Goal: Task Accomplishment & Management: Use online tool/utility

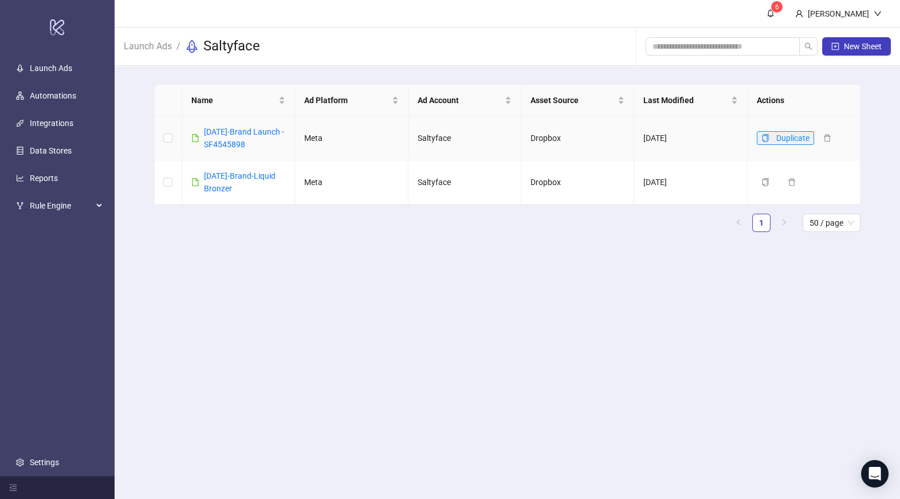
click at [765, 141] on icon "copy" at bounding box center [765, 138] width 6 height 8
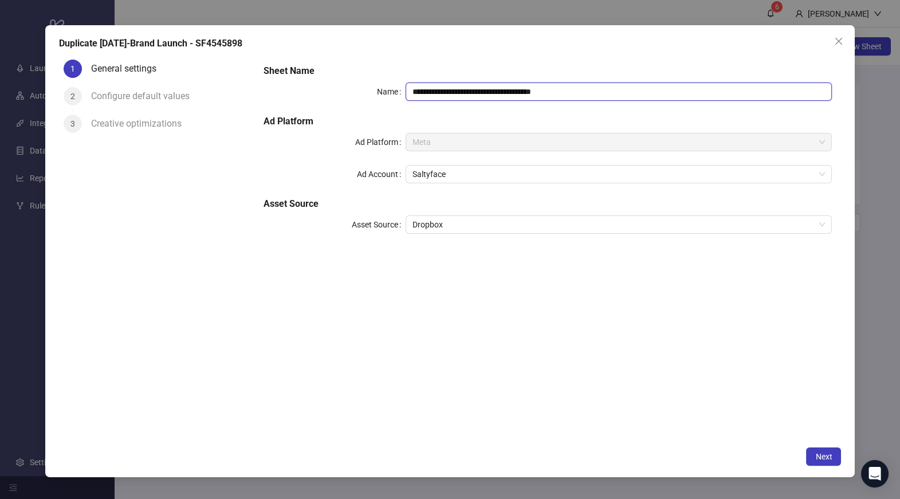
click at [423, 96] on input "**********" at bounding box center [619, 91] width 426 height 18
type input "**********"
click at [482, 244] on div "**********" at bounding box center [547, 156] width 577 height 192
click at [830, 458] on span "Next" at bounding box center [823, 456] width 17 height 9
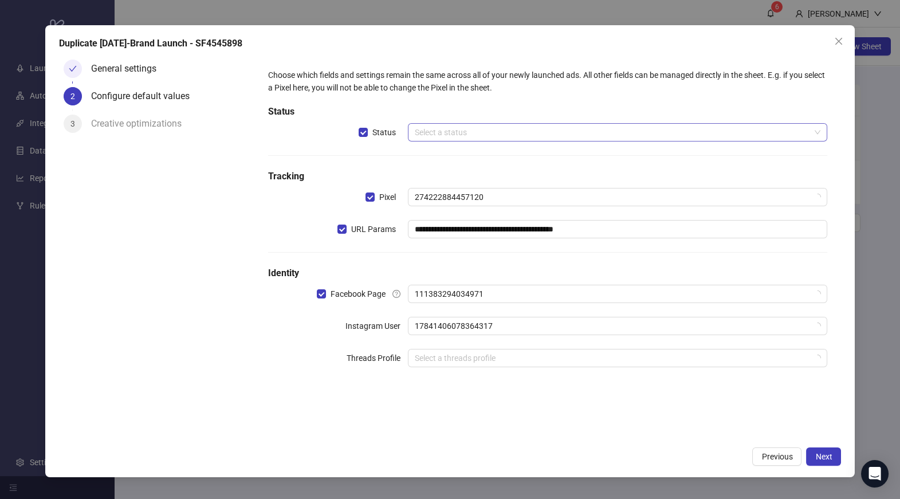
click at [458, 136] on input "search" at bounding box center [612, 132] width 395 height 17
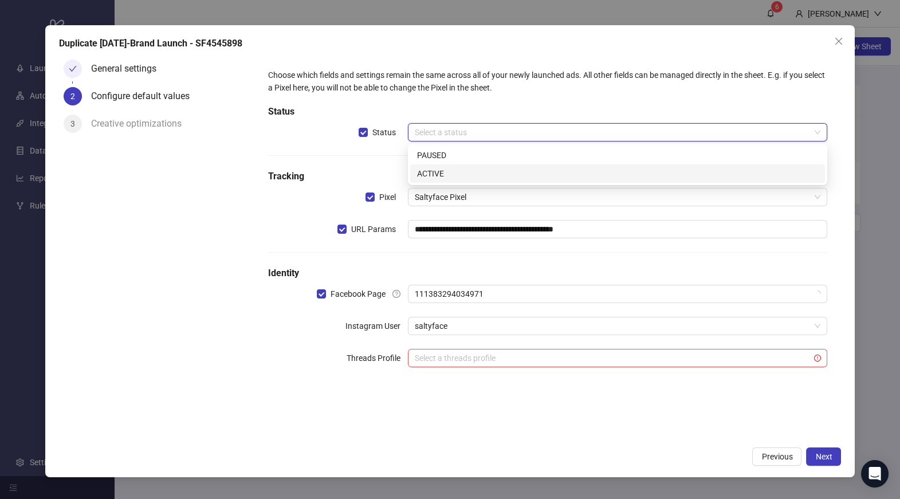
click at [448, 171] on div "ACTIVE" at bounding box center [617, 173] width 401 height 13
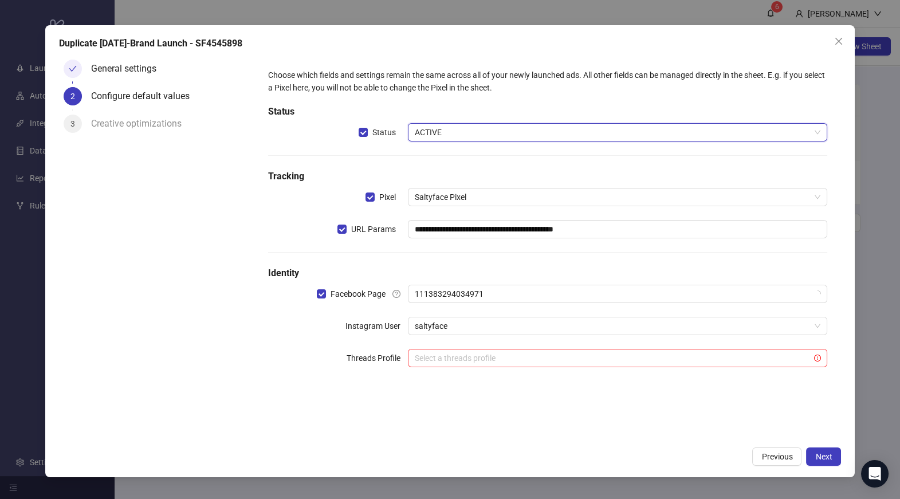
click at [471, 158] on div "**********" at bounding box center [548, 224] width 568 height 321
click at [453, 360] on input "search" at bounding box center [612, 357] width 395 height 17
click at [355, 372] on div "**********" at bounding box center [548, 224] width 568 height 321
click at [820, 458] on span "Next" at bounding box center [823, 456] width 17 height 9
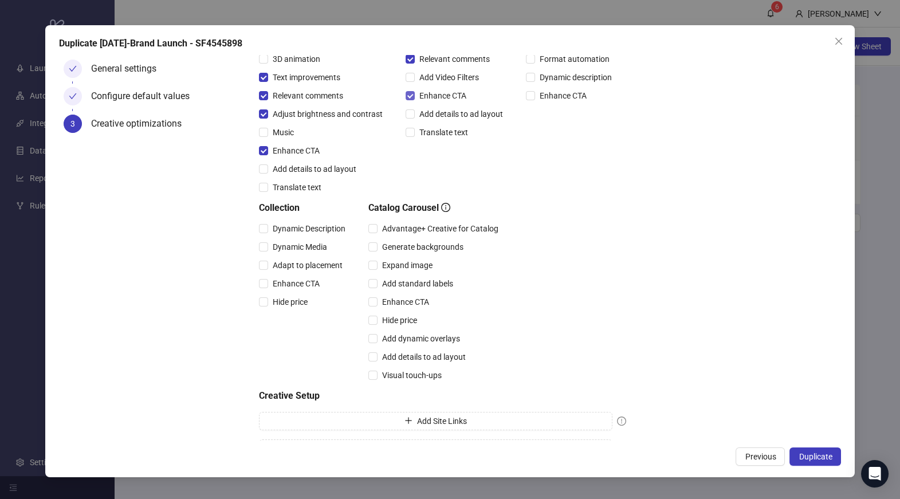
scroll to position [198, 0]
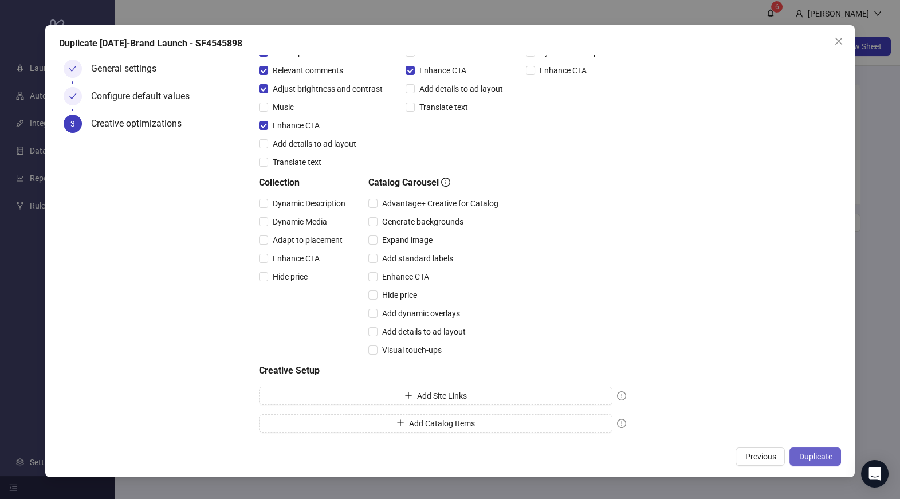
click at [796, 457] on button "Duplicate" at bounding box center [815, 456] width 52 height 18
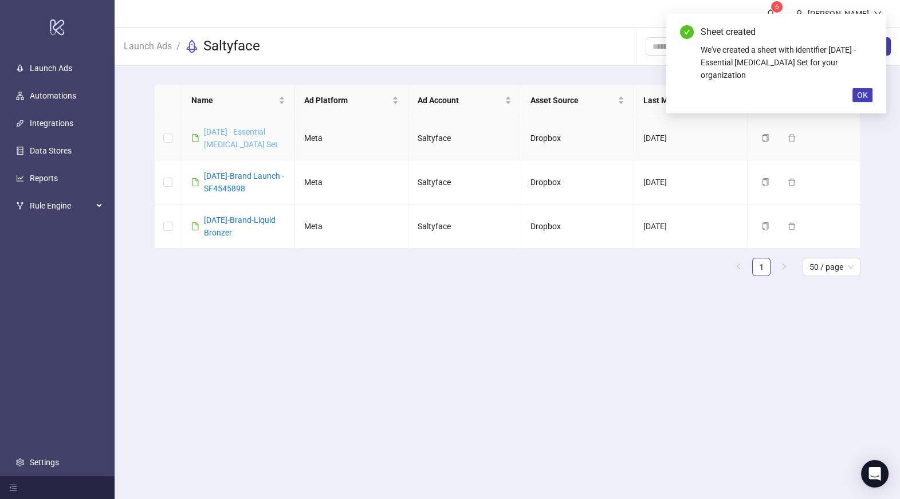
click at [252, 131] on link "[DATE] - Essential [MEDICAL_DATA] Set" at bounding box center [241, 138] width 74 height 22
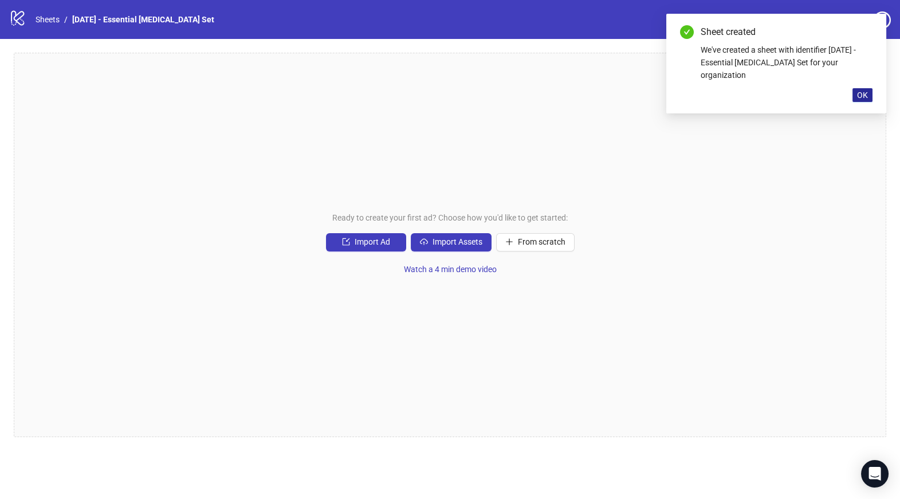
click at [865, 91] on span "OK" at bounding box center [862, 95] width 11 height 9
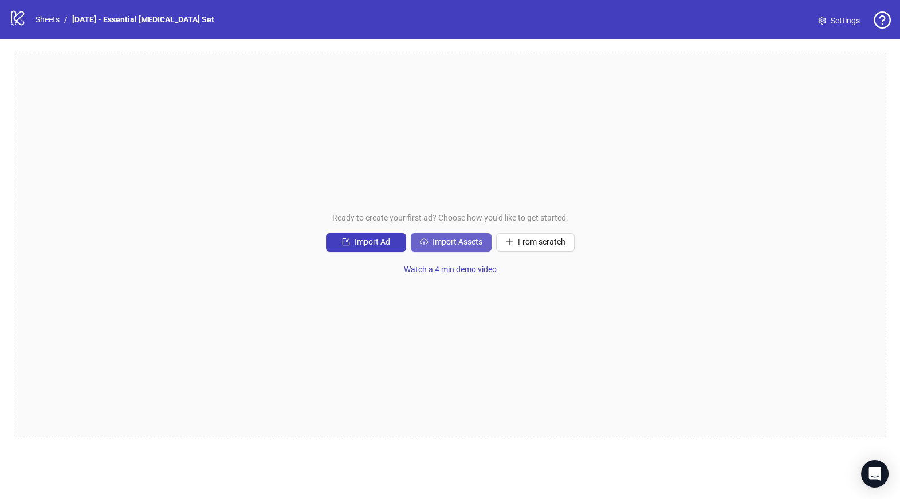
click at [473, 234] on button "Import Assets" at bounding box center [451, 242] width 81 height 18
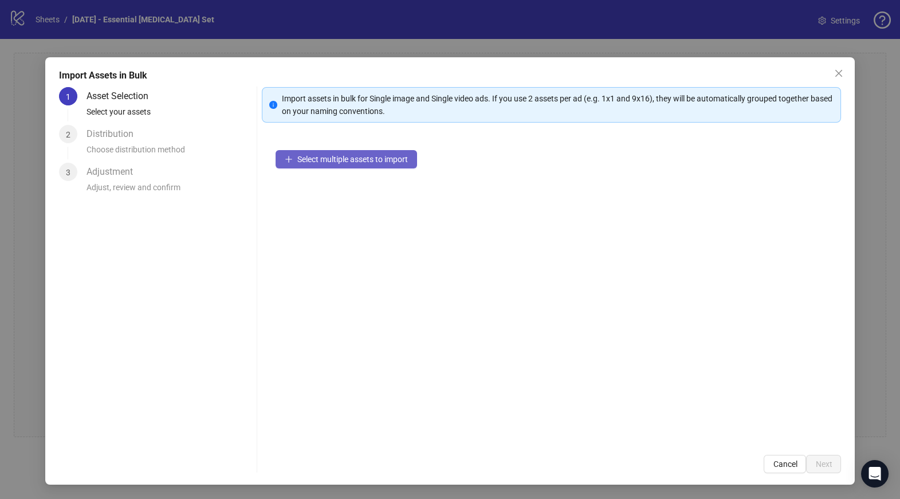
click at [372, 163] on span "Select multiple assets to import" at bounding box center [352, 159] width 111 height 9
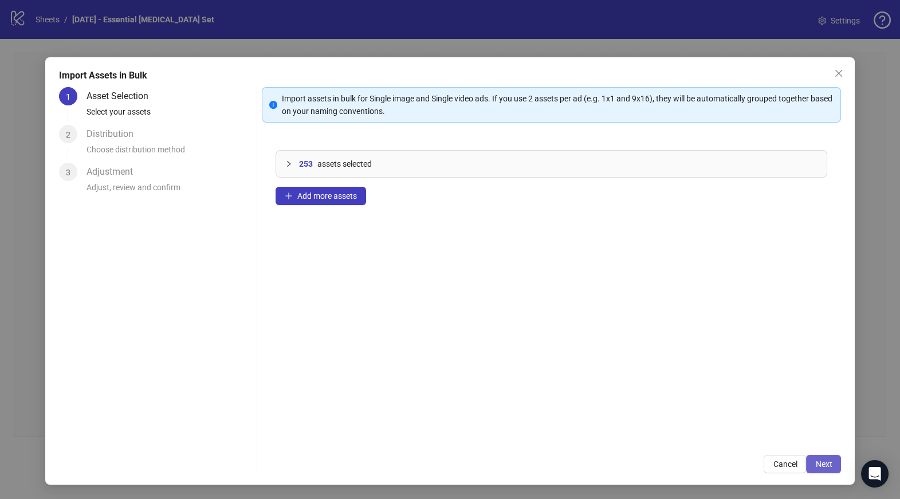
click at [828, 466] on span "Next" at bounding box center [823, 463] width 17 height 9
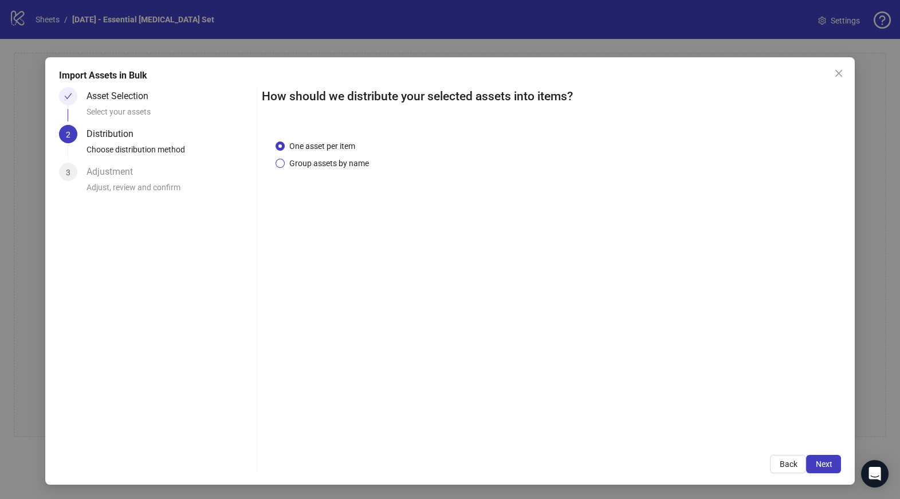
click at [318, 168] on span "Group assets by name" at bounding box center [329, 163] width 89 height 13
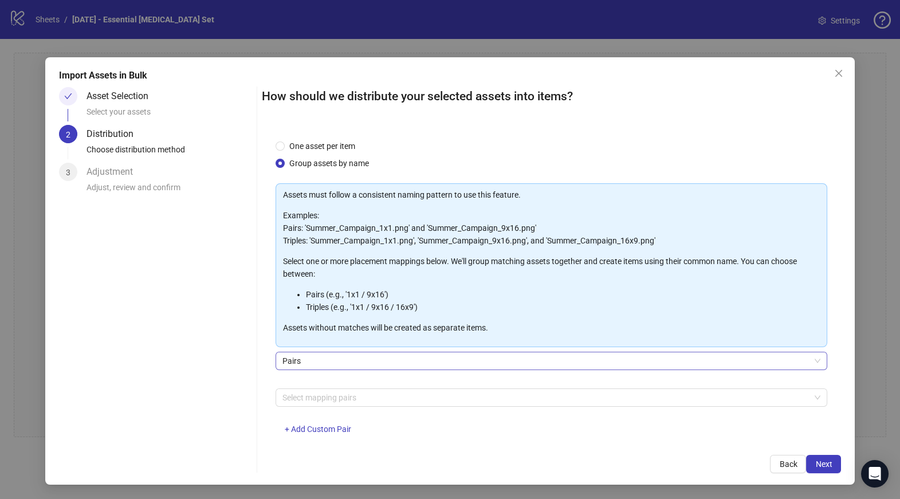
click at [320, 359] on span "Pairs" at bounding box center [551, 360] width 539 height 17
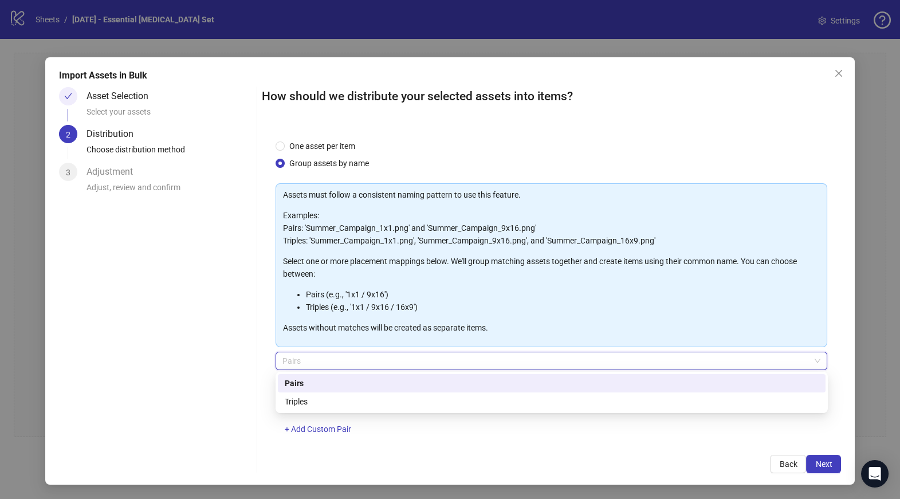
click at [319, 356] on span "Pairs" at bounding box center [551, 360] width 539 height 17
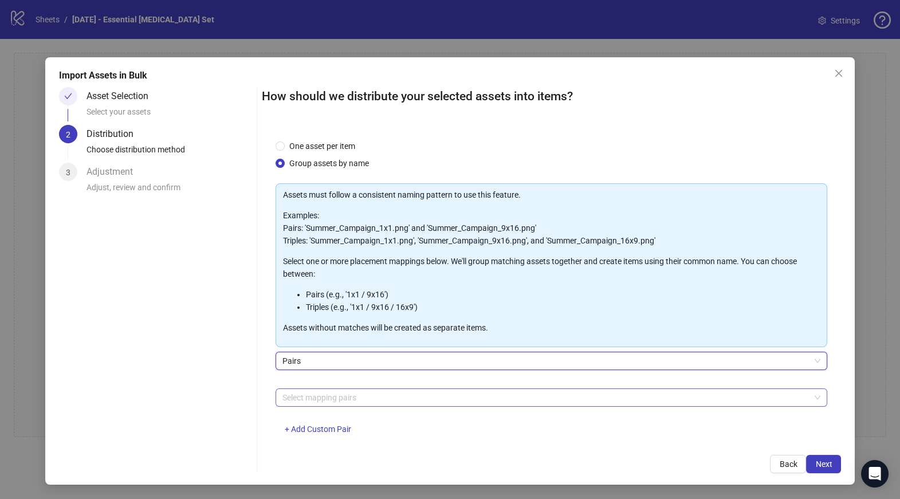
click at [317, 398] on div at bounding box center [546, 398] width 536 height 16
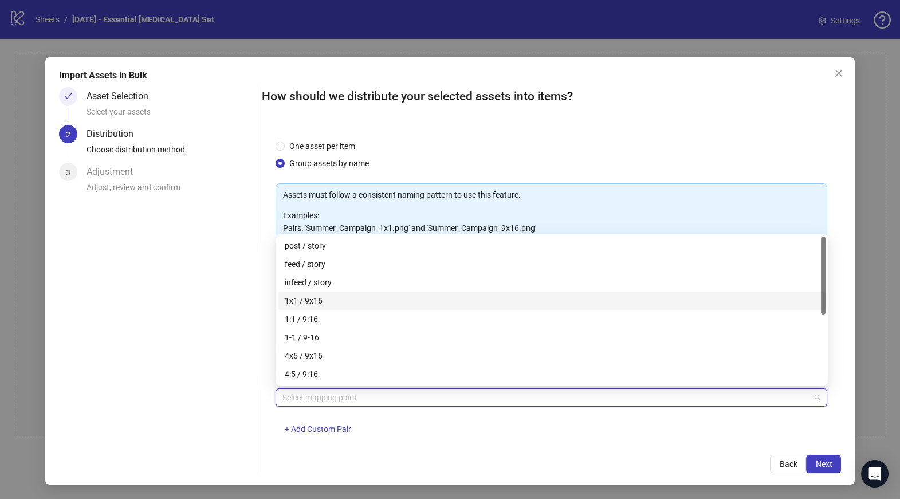
click at [313, 302] on div "1x1 / 9x16" at bounding box center [552, 300] width 534 height 13
click at [728, 427] on div "1x1 / 9x16 + Add Custom Pair" at bounding box center [552, 418] width 552 height 60
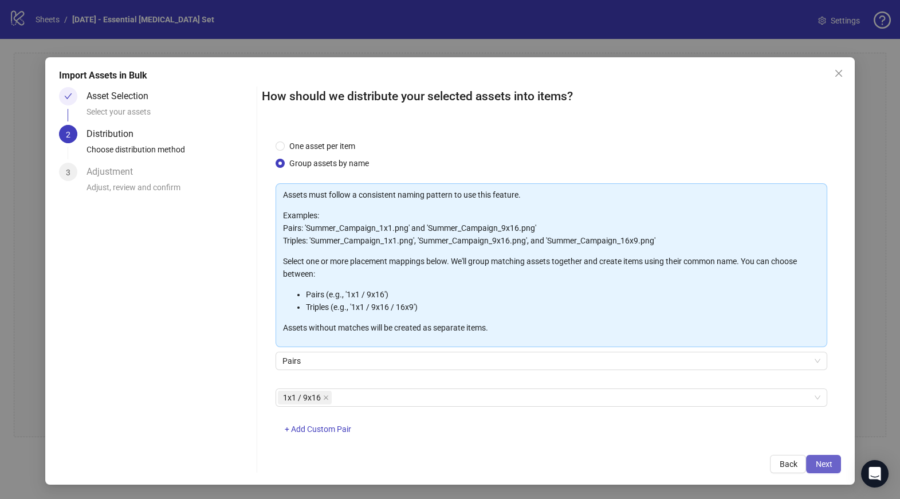
click at [822, 465] on span "Next" at bounding box center [823, 463] width 17 height 9
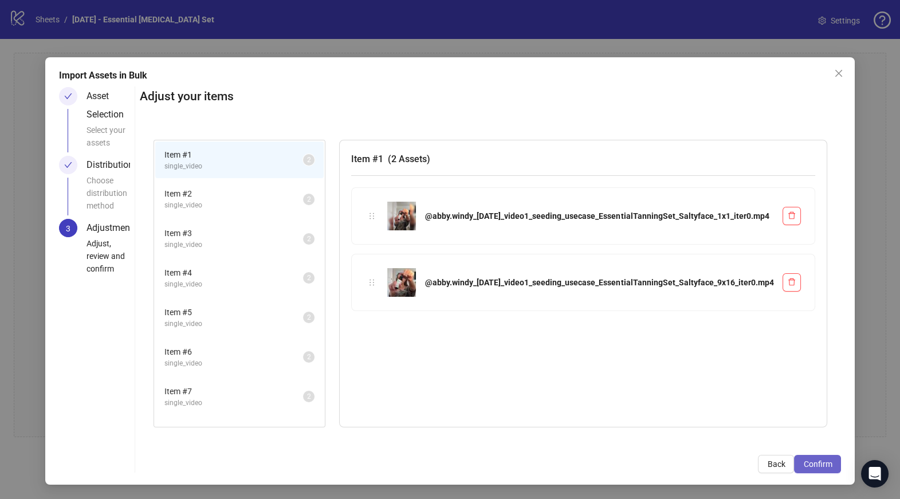
click at [820, 463] on span "Confirm" at bounding box center [817, 463] width 29 height 9
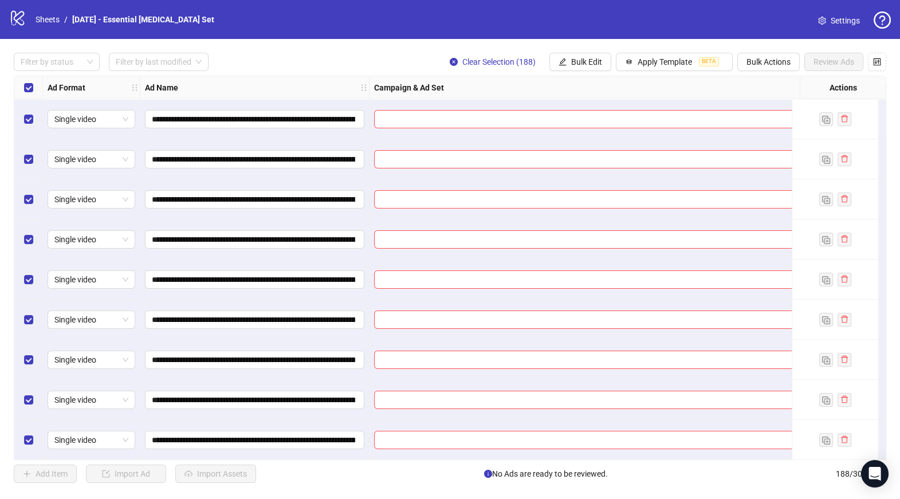
click at [379, 72] on div "**********" at bounding box center [450, 268] width 900 height 458
click at [119, 21] on link "[DATE] - Essential [MEDICAL_DATA] Set" at bounding box center [143, 19] width 147 height 13
click at [59, 18] on link "Sheets" at bounding box center [47, 19] width 29 height 13
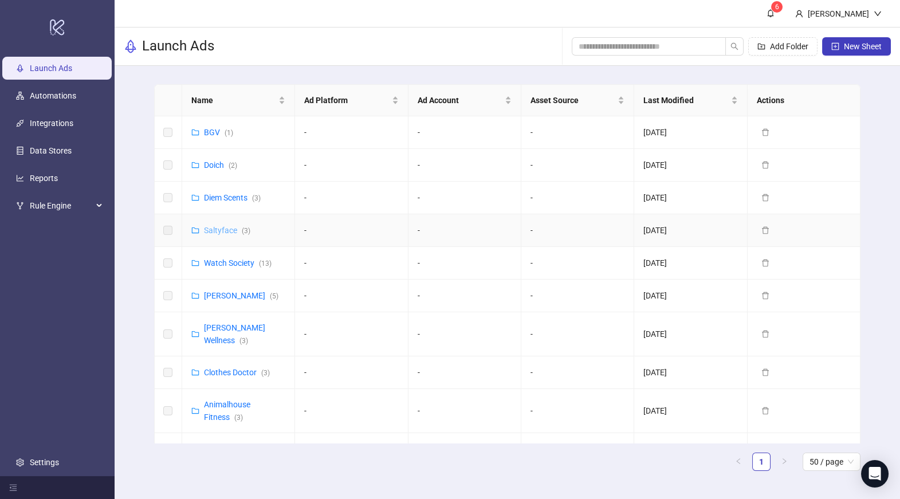
click at [223, 226] on link "Saltyface ( 3 )" at bounding box center [227, 230] width 46 height 9
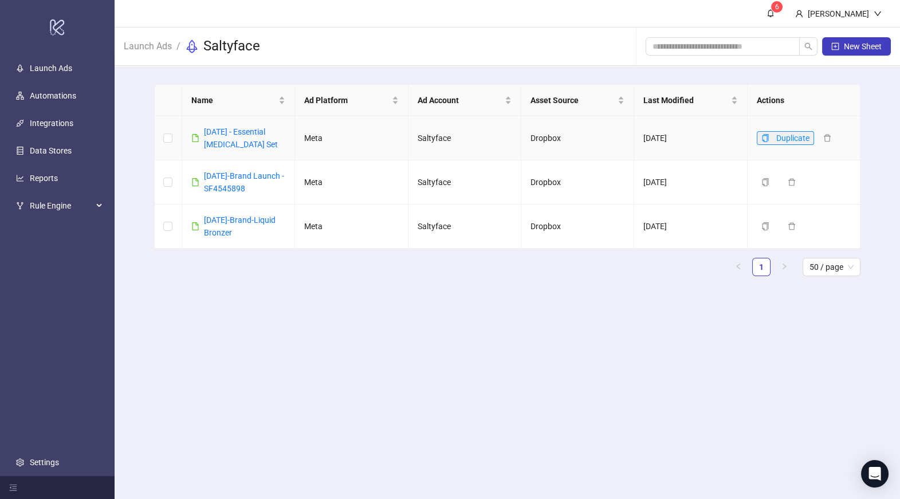
click at [769, 137] on button "Duplicate" at bounding box center [785, 138] width 57 height 14
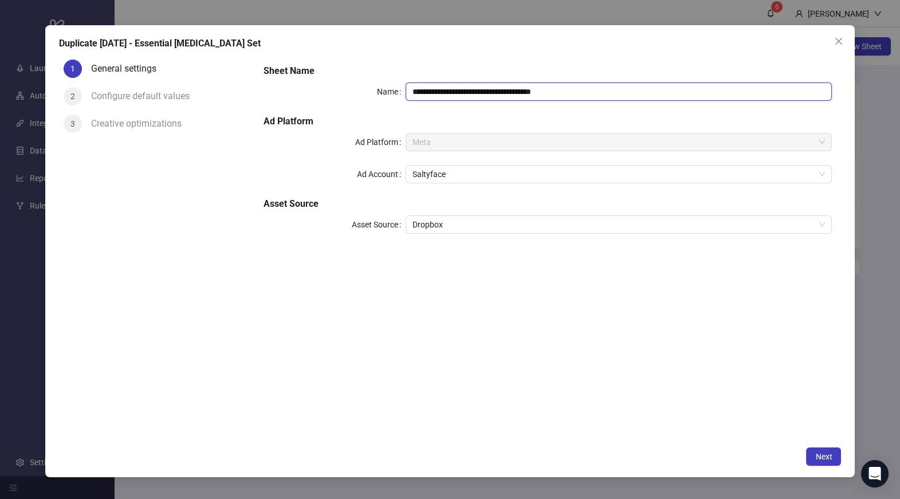
click at [442, 90] on input "**********" at bounding box center [619, 91] width 426 height 18
click at [463, 94] on input "**********" at bounding box center [619, 91] width 426 height 18
type input "**********"
click at [818, 462] on button "Next" at bounding box center [823, 456] width 35 height 18
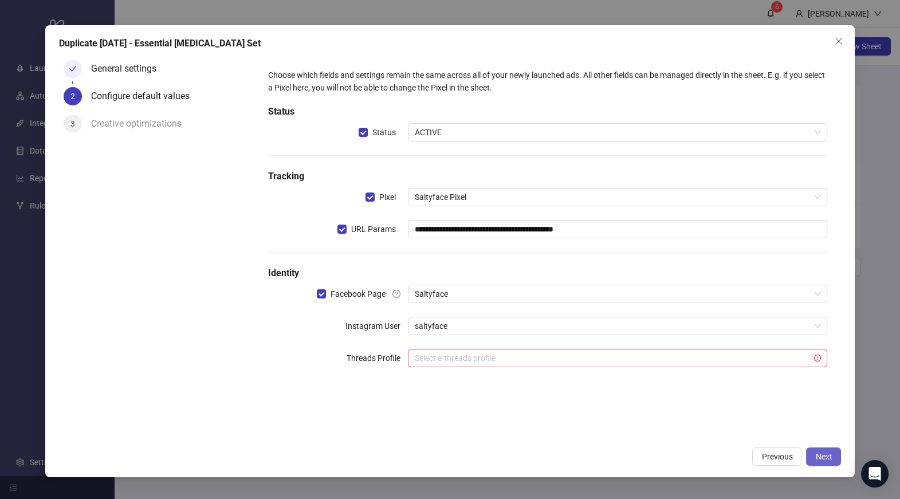
click at [825, 451] on button "Next" at bounding box center [823, 456] width 35 height 18
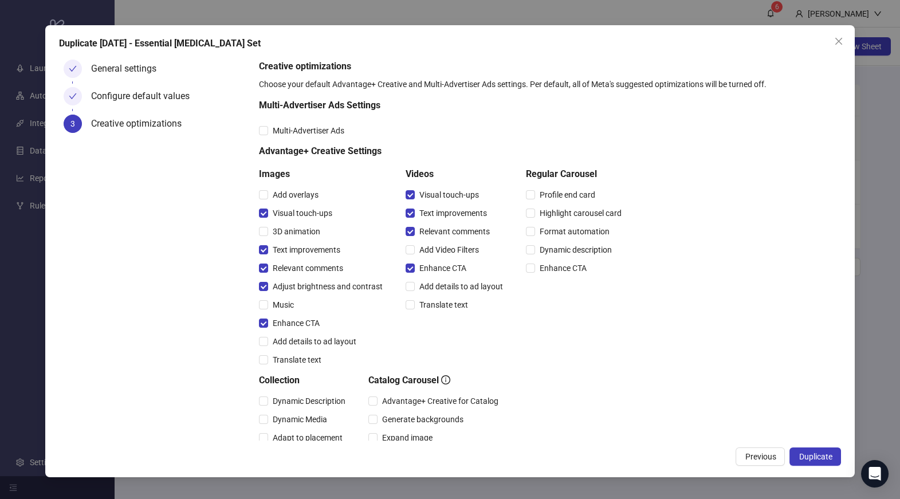
click at [825, 453] on span "Duplicate" at bounding box center [815, 456] width 33 height 9
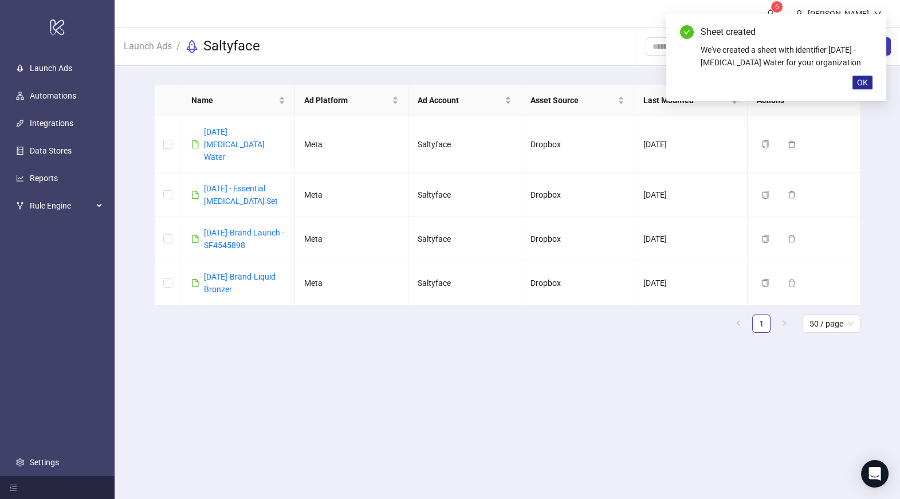
click at [866, 84] on span "OK" at bounding box center [862, 82] width 11 height 9
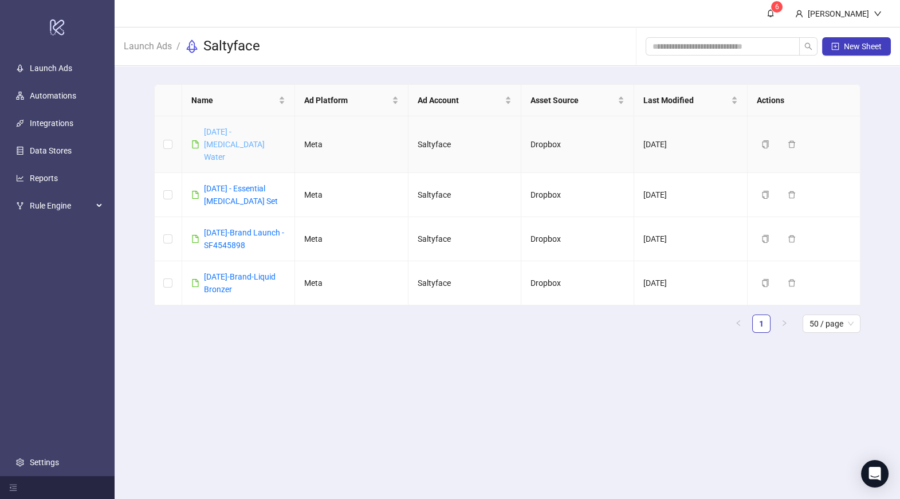
click at [248, 136] on link "09-03-25 - Tanning Water" at bounding box center [234, 144] width 61 height 34
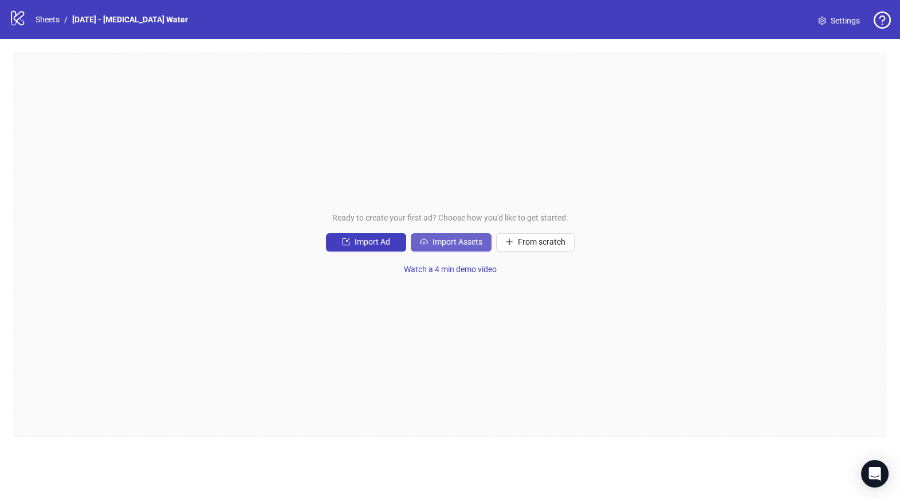
click at [457, 242] on span "Import Assets" at bounding box center [458, 241] width 50 height 9
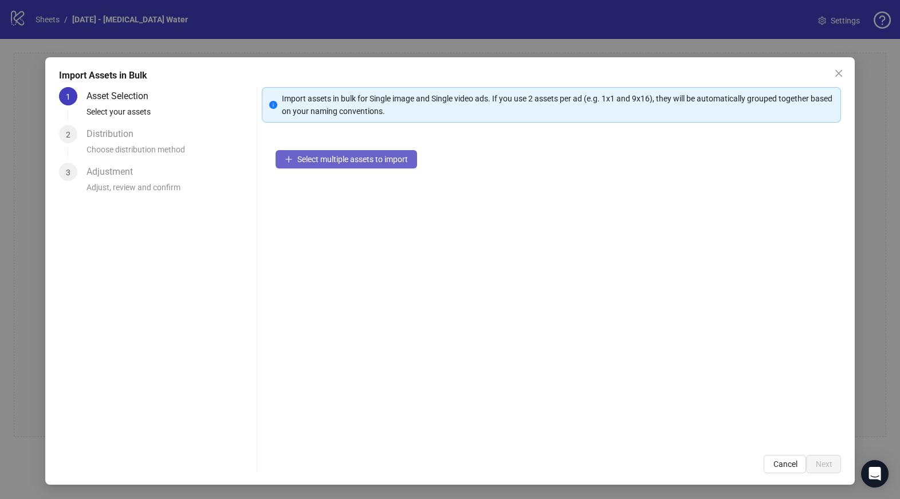
click at [337, 155] on span "Select multiple assets to import" at bounding box center [352, 159] width 111 height 9
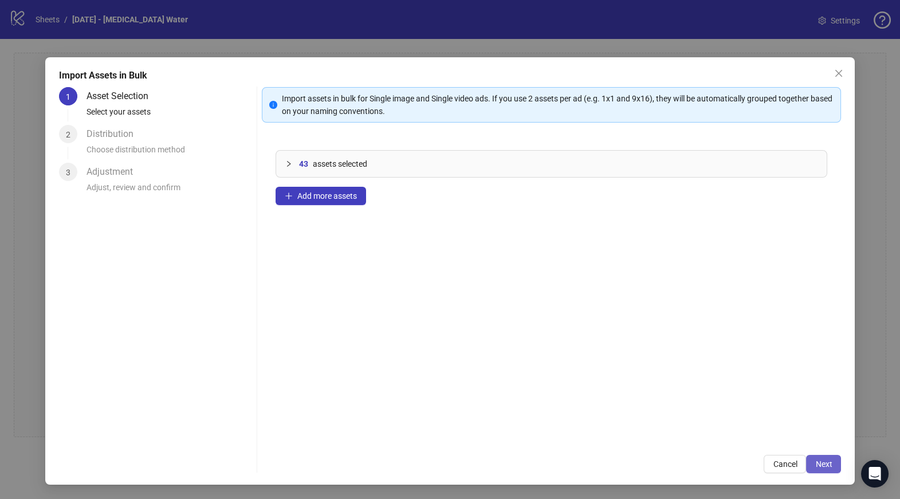
click at [819, 461] on span "Next" at bounding box center [823, 463] width 17 height 9
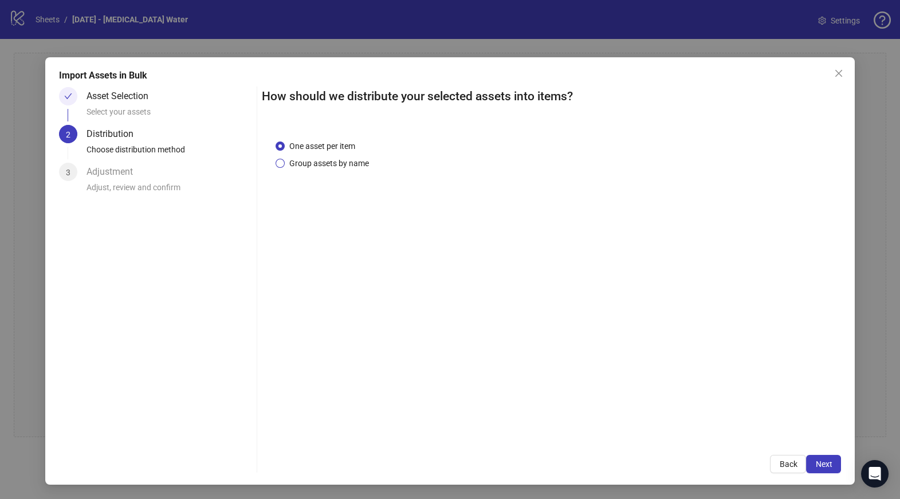
click at [317, 163] on span "Group assets by name" at bounding box center [329, 163] width 89 height 13
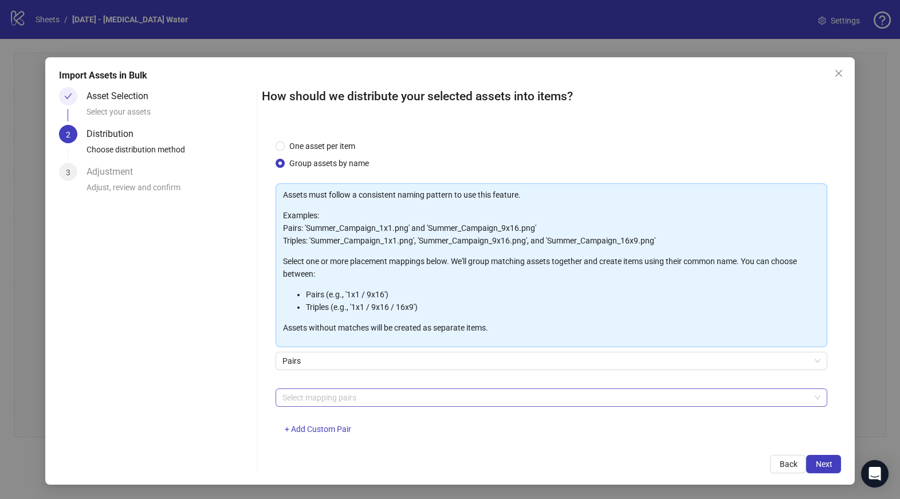
click at [321, 400] on div at bounding box center [546, 398] width 536 height 16
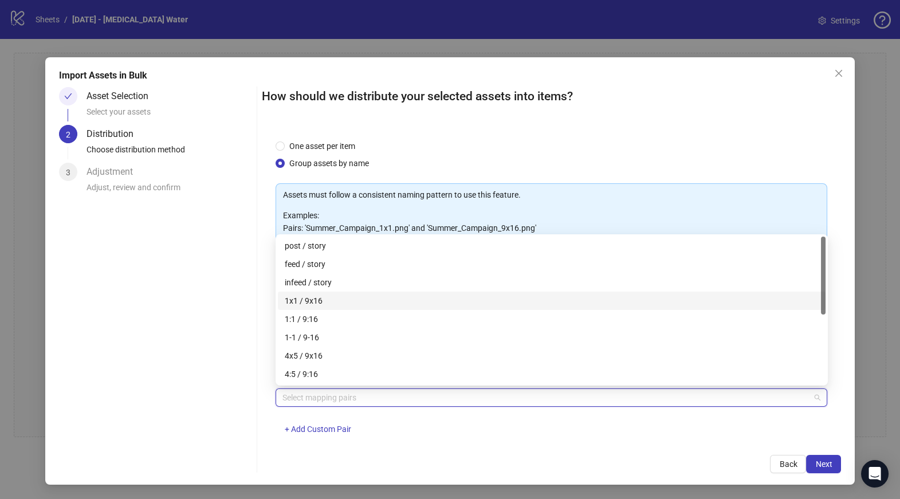
drag, startPoint x: 313, startPoint y: 300, endPoint x: 348, endPoint y: 327, distance: 43.8
click at [313, 300] on div "1x1 / 9x16" at bounding box center [552, 300] width 534 height 13
click at [239, 368] on div "Asset Selection Select your assets 2 Distribution Choose distribution method 3 …" at bounding box center [155, 280] width 193 height 386
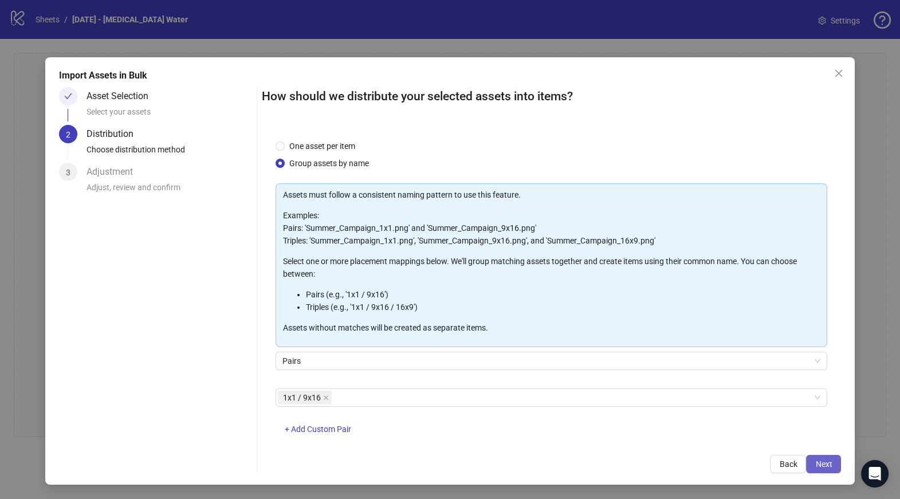
click at [822, 463] on span "Next" at bounding box center [823, 463] width 17 height 9
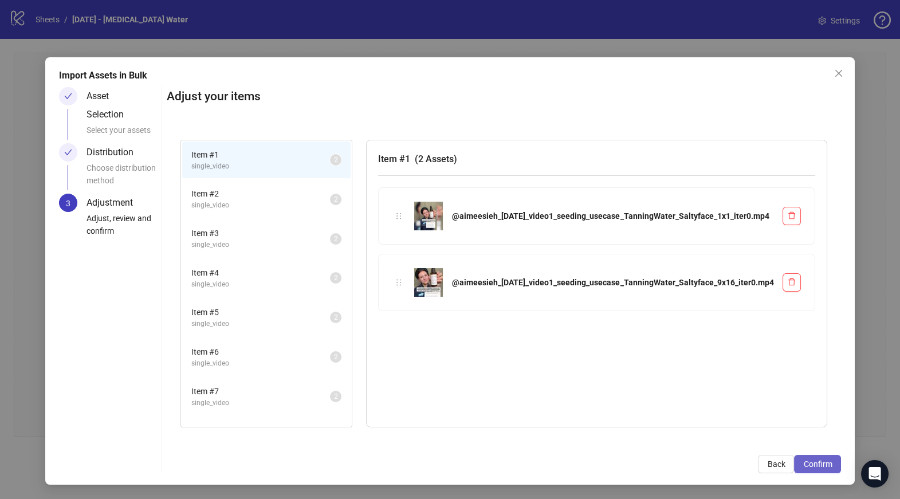
click at [812, 462] on span "Confirm" at bounding box center [817, 463] width 29 height 9
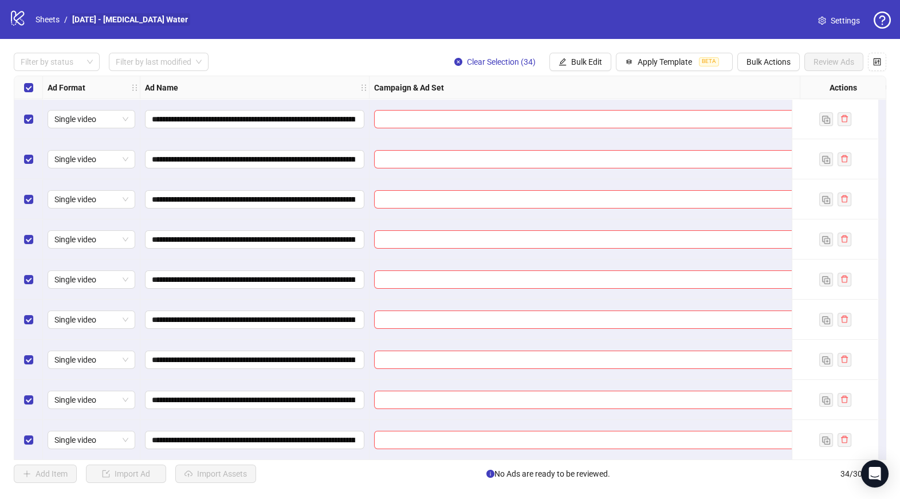
click at [109, 22] on link "09-03-25 - Tanning Water" at bounding box center [130, 19] width 120 height 13
click at [52, 17] on link "Sheets" at bounding box center [47, 19] width 29 height 13
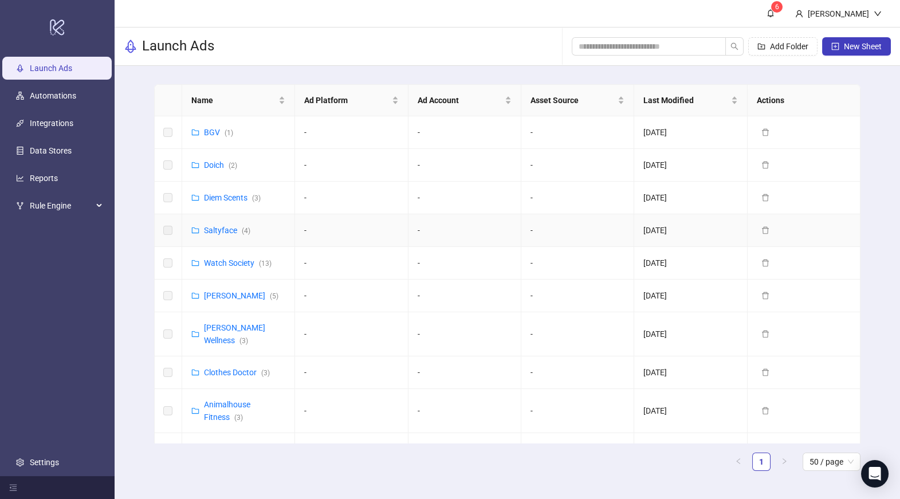
click at [217, 240] on td "Saltyface ( 4 )" at bounding box center [238, 230] width 113 height 33
click at [217, 227] on link "Saltyface ( 4 )" at bounding box center [227, 230] width 46 height 9
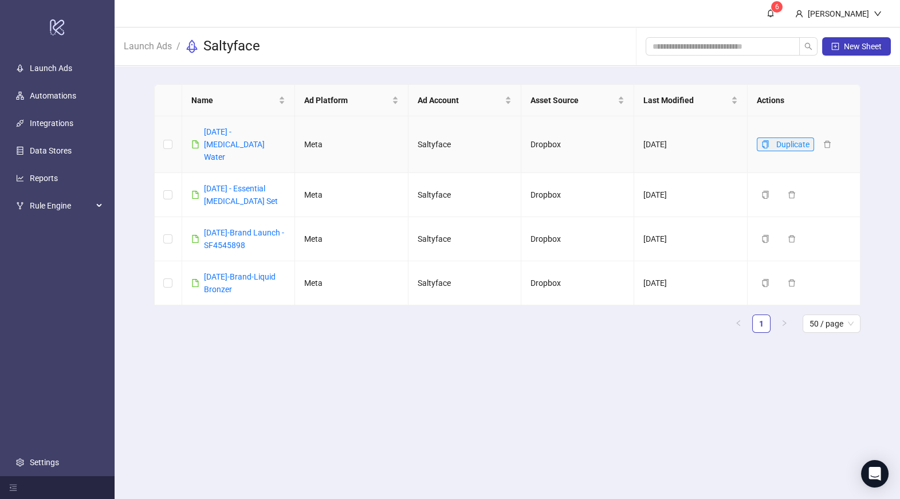
click at [772, 137] on button "Duplicate" at bounding box center [785, 144] width 57 height 14
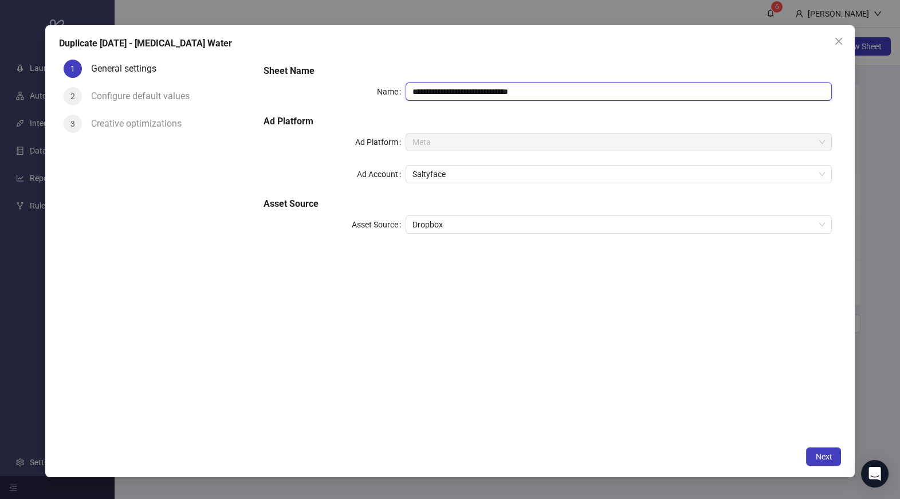
click at [459, 96] on input "**********" at bounding box center [619, 91] width 426 height 18
click at [485, 92] on input "**********" at bounding box center [619, 91] width 426 height 18
type input "**********"
click at [665, 395] on div "**********" at bounding box center [547, 248] width 587 height 386
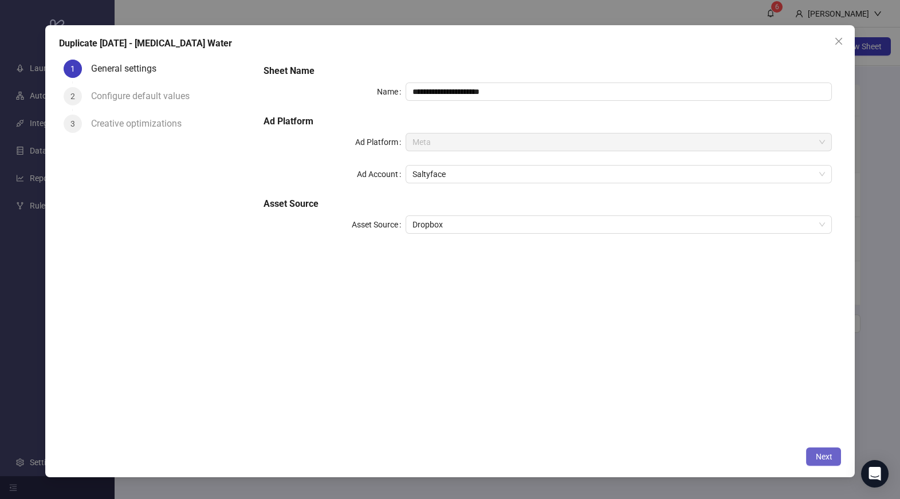
click at [840, 456] on button "Next" at bounding box center [823, 456] width 35 height 18
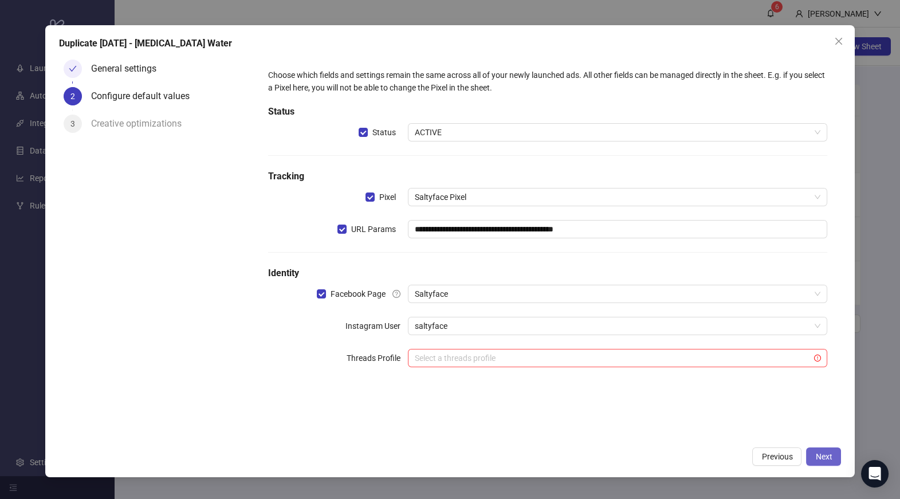
click at [823, 465] on button "Next" at bounding box center [823, 456] width 35 height 18
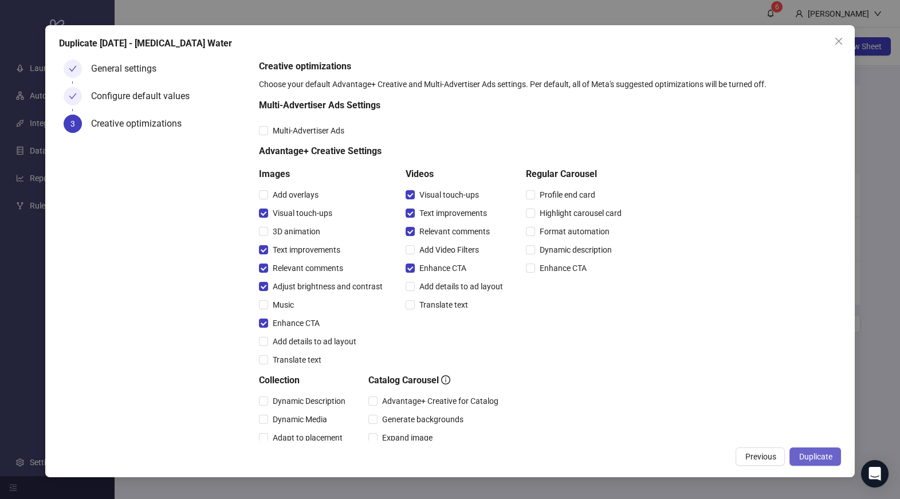
click at [830, 452] on span "Duplicate" at bounding box center [815, 456] width 33 height 9
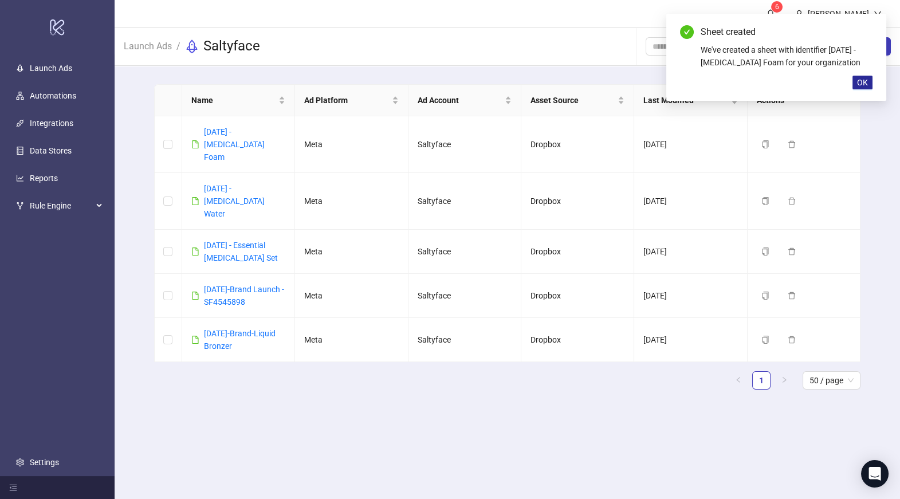
click at [861, 83] on span "OK" at bounding box center [862, 82] width 11 height 9
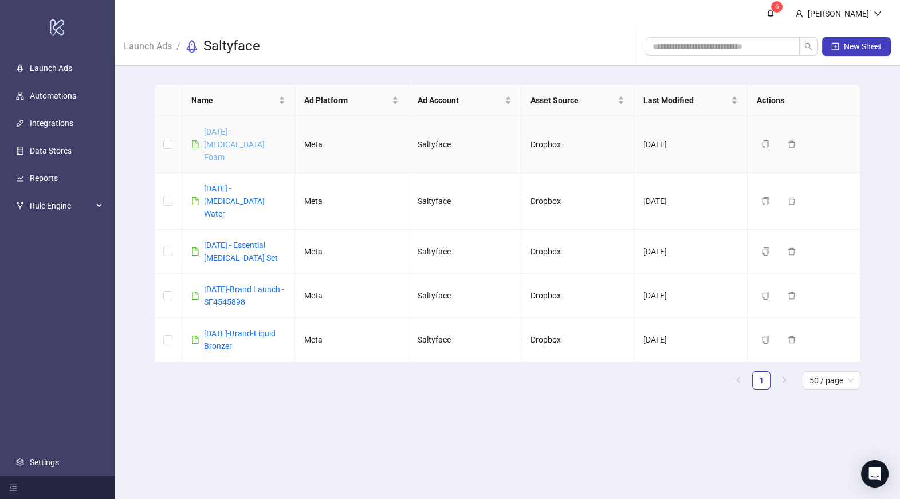
click at [248, 131] on link "09-03-25 - Tanning Foam" at bounding box center [234, 144] width 61 height 34
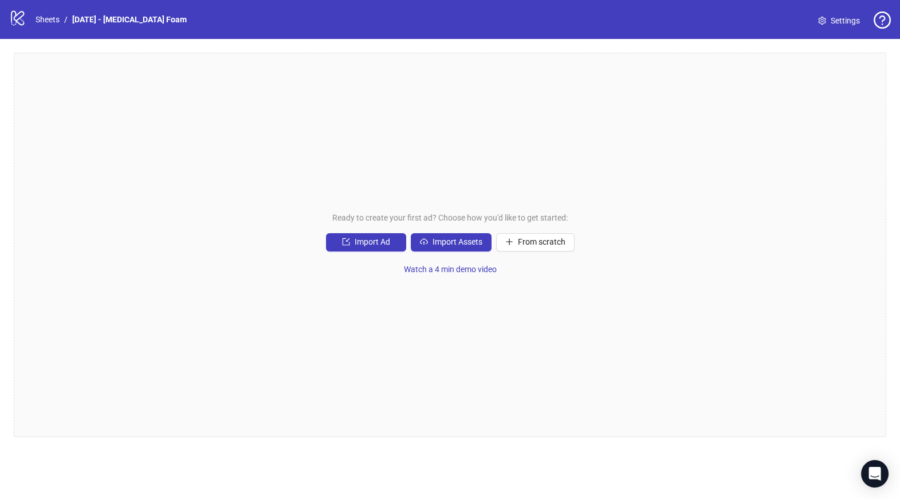
click at [456, 252] on div "Ready to create your first ad? Choose how you'd like to get started: Import Ad …" at bounding box center [450, 245] width 873 height 384
click at [453, 243] on span "Import Assets" at bounding box center [458, 241] width 50 height 9
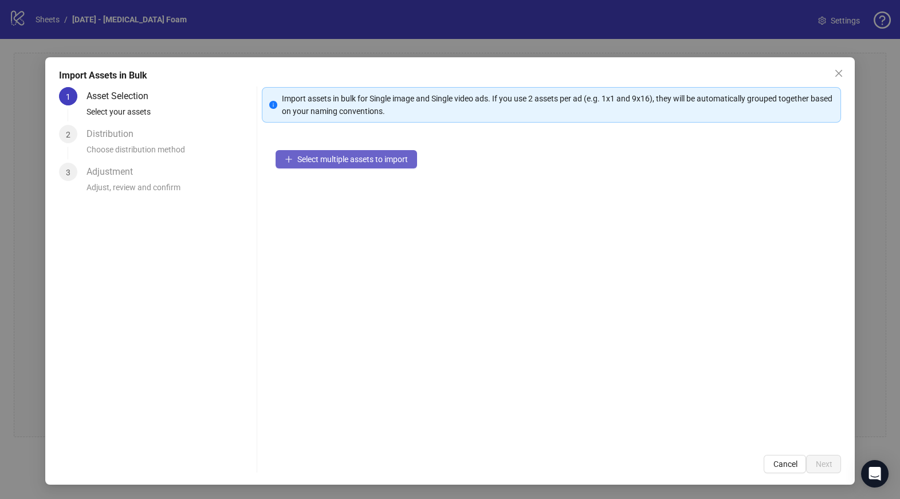
click at [329, 162] on span "Select multiple assets to import" at bounding box center [352, 159] width 111 height 9
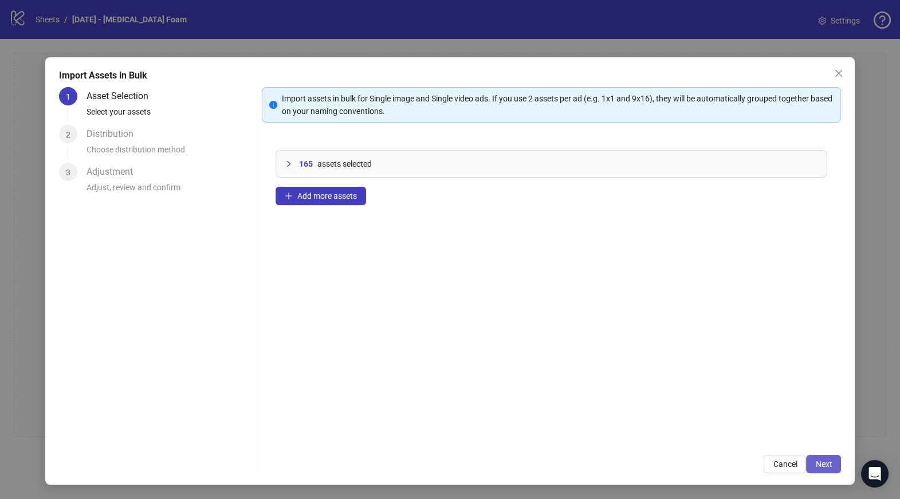
click at [818, 463] on span "Next" at bounding box center [823, 463] width 17 height 9
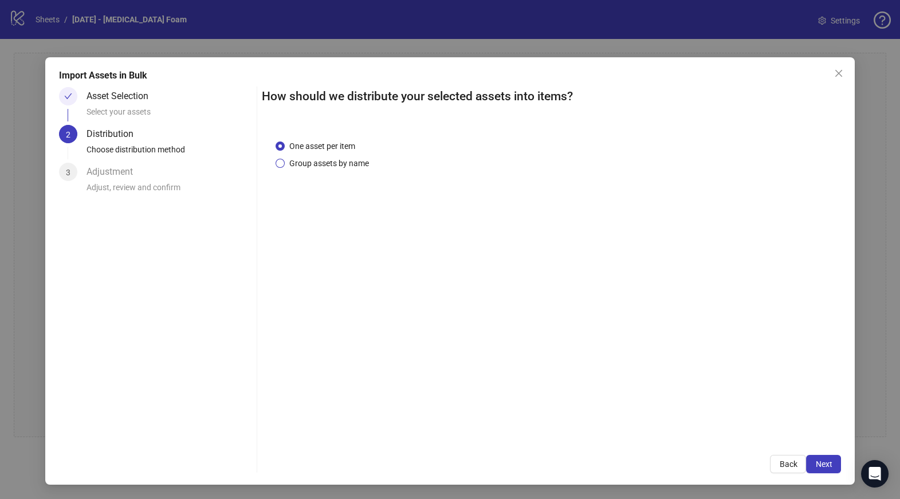
click at [326, 163] on span "Group assets by name" at bounding box center [329, 163] width 89 height 13
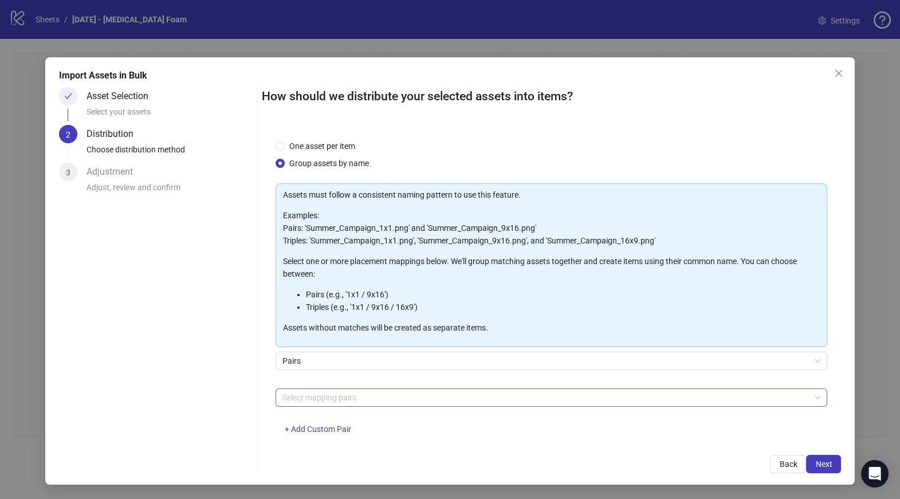
click at [329, 396] on div at bounding box center [546, 398] width 536 height 16
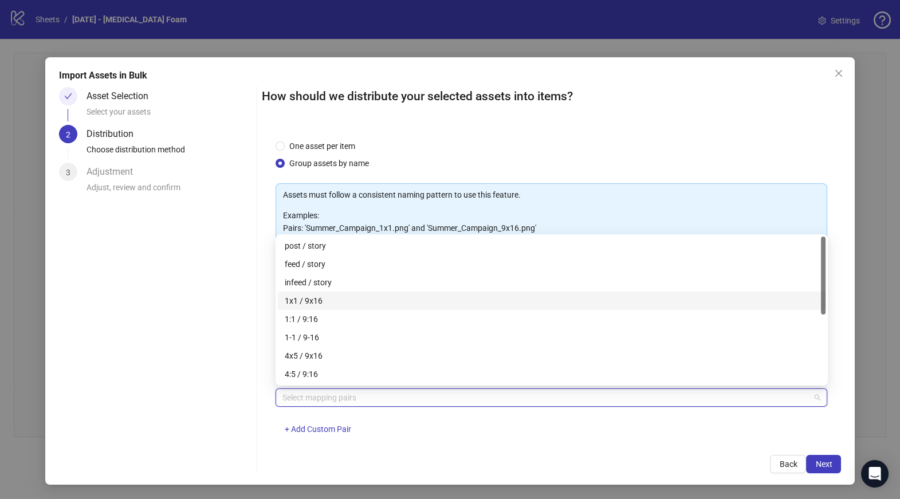
click at [315, 298] on div "1x1 / 9x16" at bounding box center [552, 300] width 534 height 13
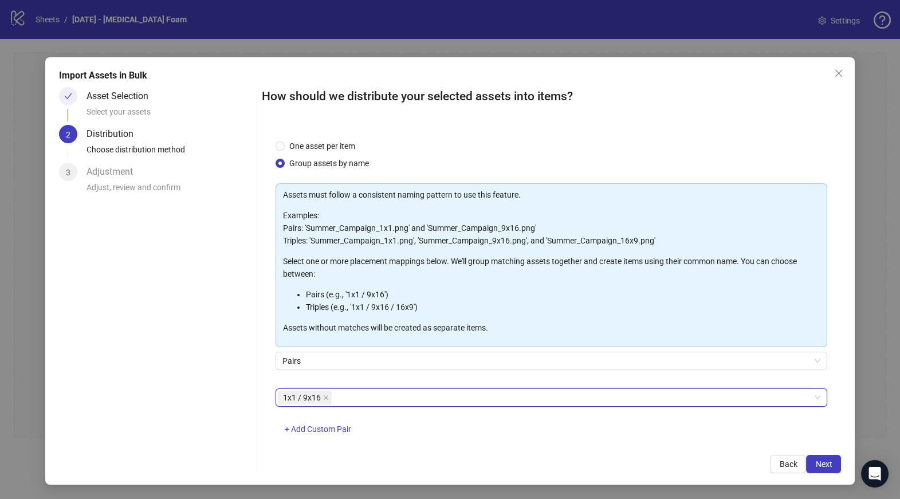
click at [437, 431] on div "1x1 / 9x16 1x1 / 9x16 + Add Custom Pair" at bounding box center [552, 418] width 552 height 60
click at [820, 468] on span "Next" at bounding box center [823, 463] width 17 height 9
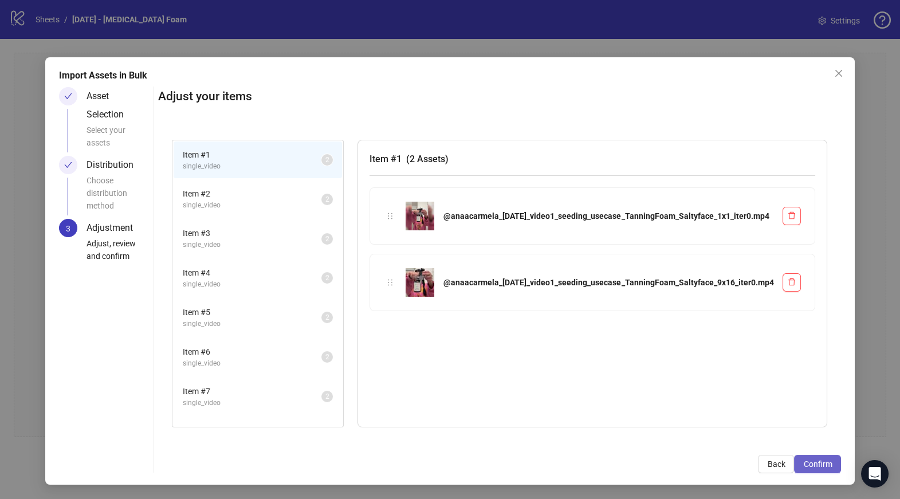
click at [833, 459] on button "Confirm" at bounding box center [817, 464] width 47 height 18
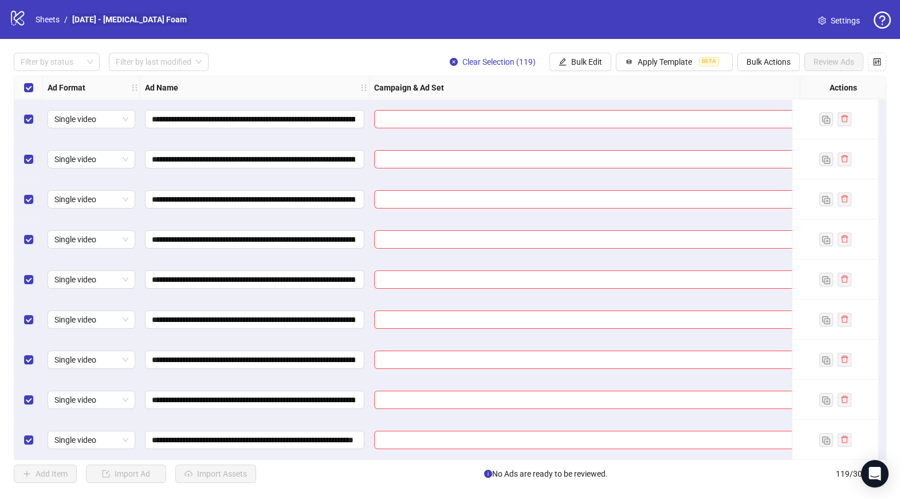
click at [112, 16] on link "09-03-25 - Tanning Foam" at bounding box center [129, 19] width 119 height 13
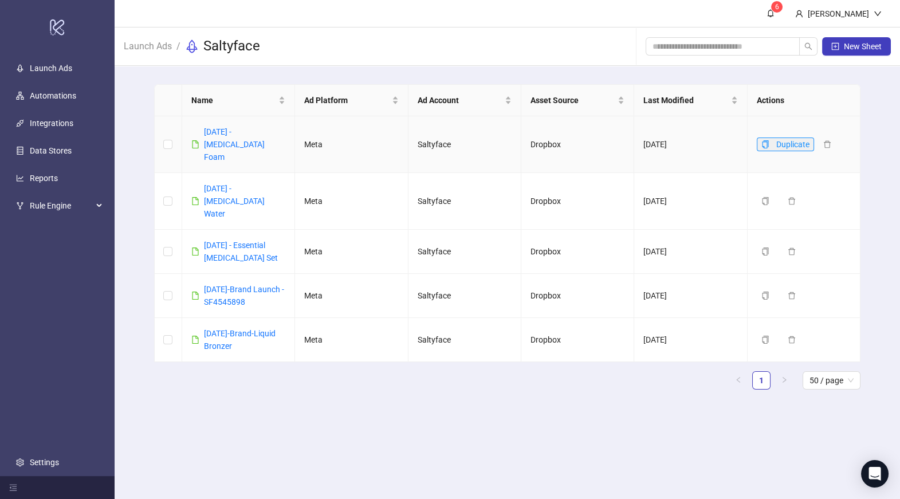
click at [768, 140] on icon "copy" at bounding box center [765, 144] width 6 height 8
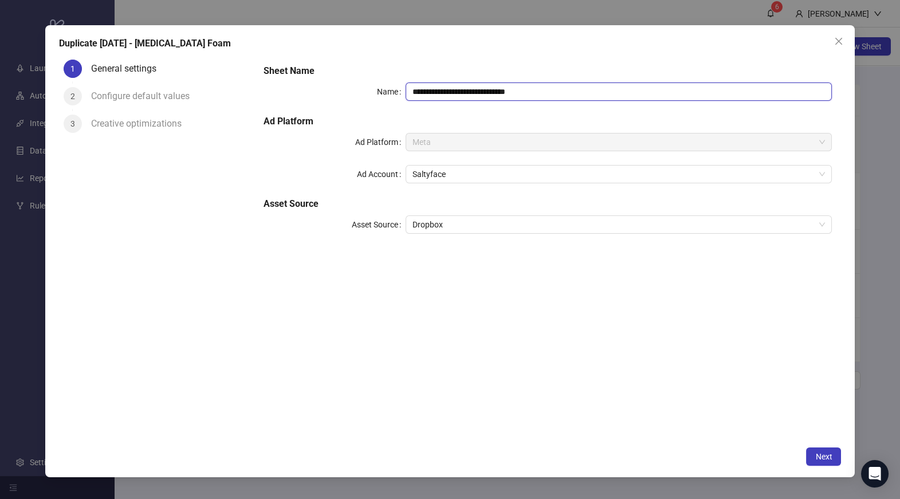
click at [502, 93] on input "**********" at bounding box center [619, 91] width 426 height 18
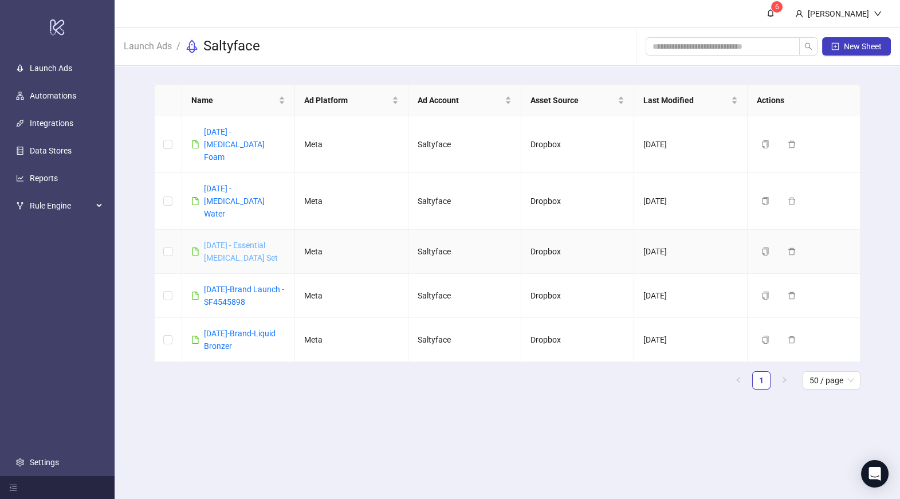
click at [245, 241] on link "[DATE] - Essential [MEDICAL_DATA] Set" at bounding box center [241, 252] width 74 height 22
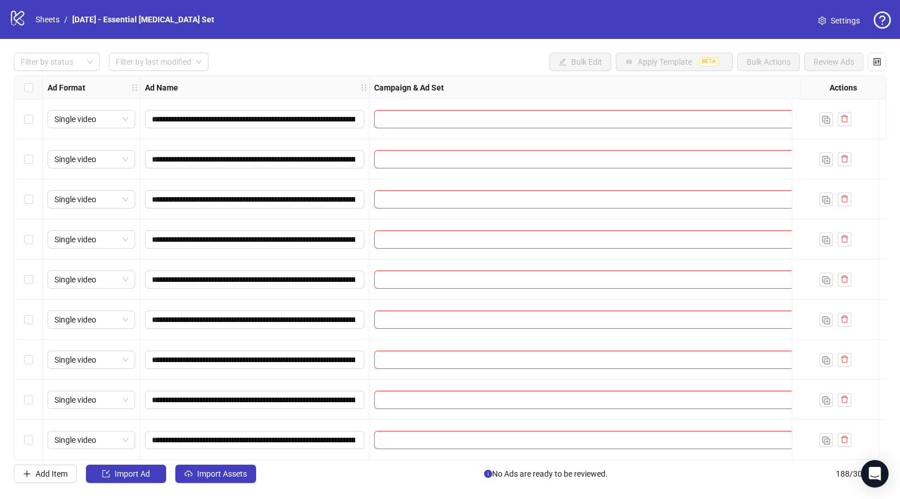
drag, startPoint x: 367, startPoint y: 81, endPoint x: 666, endPoint y: 81, distance: 299.1
click at [666, 88] on div "Ad Format Ad Name Campaign & Ad Set Assets Primary Texts Headlines Destination …" at bounding box center [661, 88] width 1236 height 0
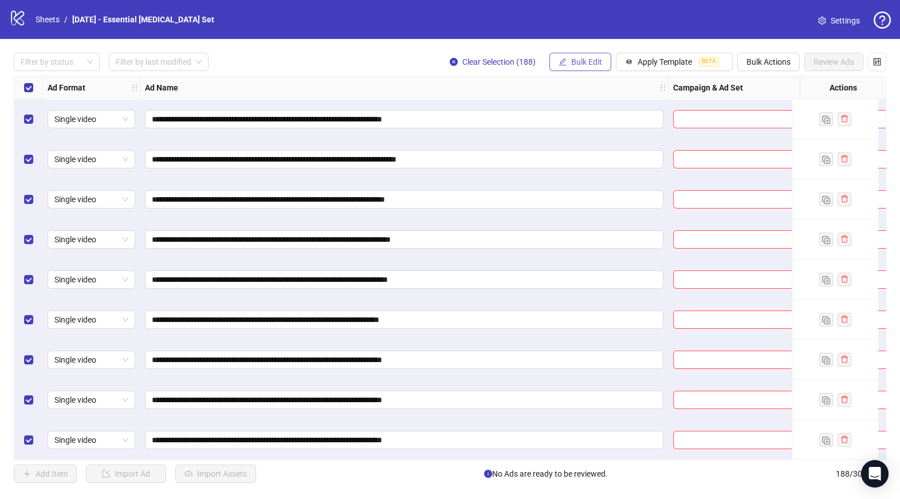
click at [587, 66] on span "Bulk Edit" at bounding box center [586, 61] width 31 height 9
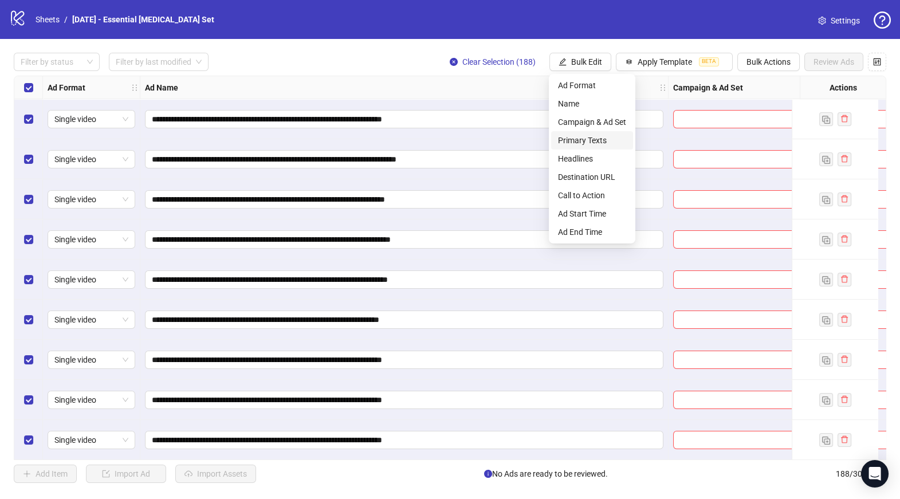
click at [584, 140] on span "Primary Texts" at bounding box center [592, 140] width 68 height 13
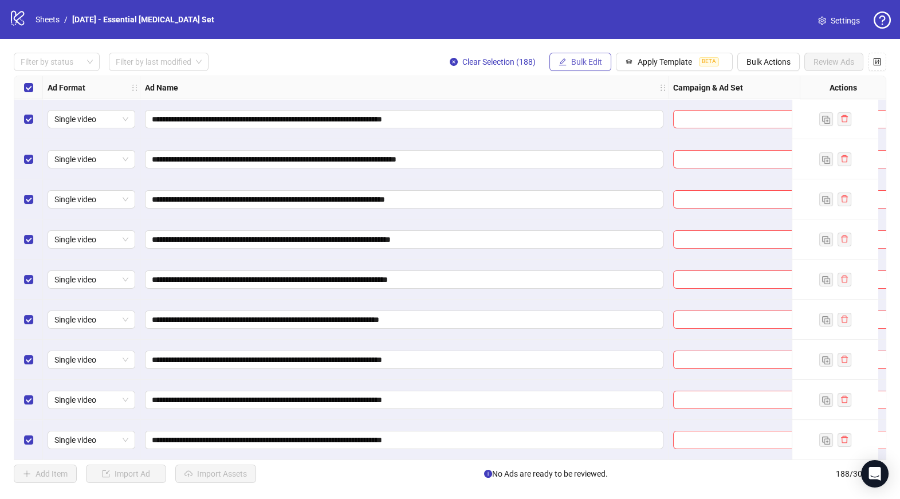
click at [573, 62] on span "Bulk Edit" at bounding box center [586, 61] width 31 height 9
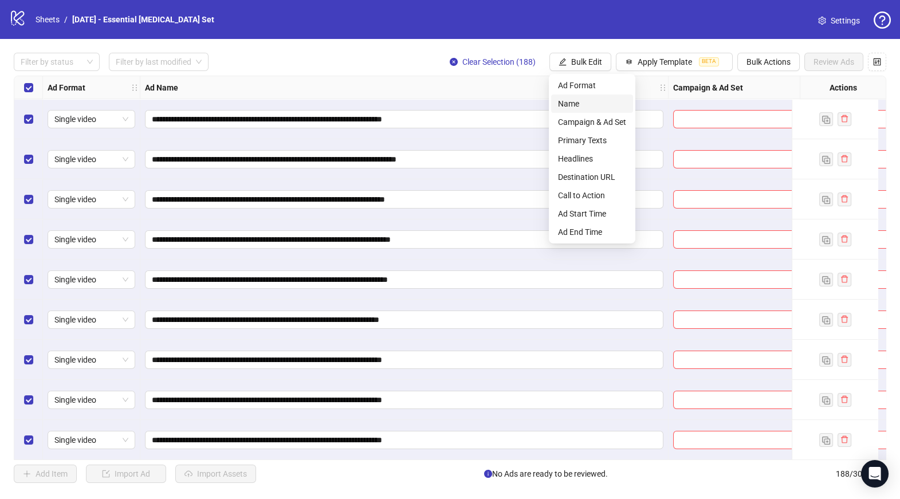
click at [587, 108] on span "Name" at bounding box center [592, 103] width 68 height 13
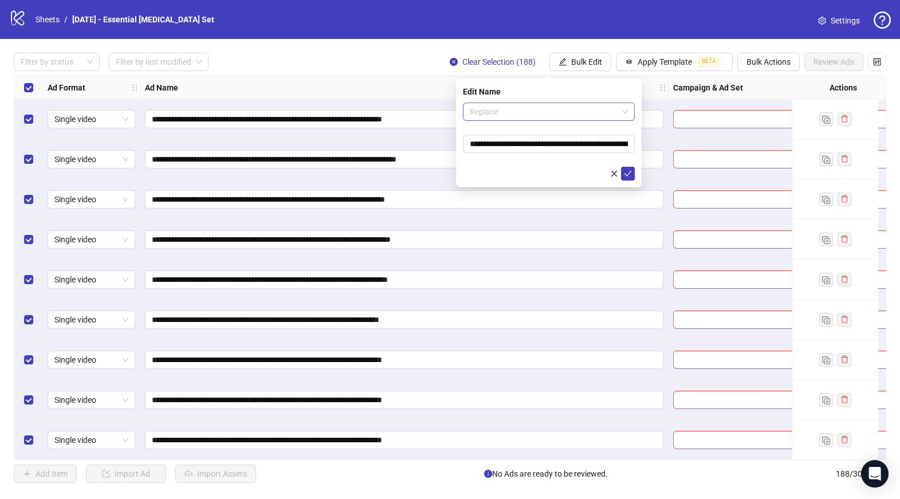
click at [539, 115] on span "Replace" at bounding box center [549, 111] width 158 height 17
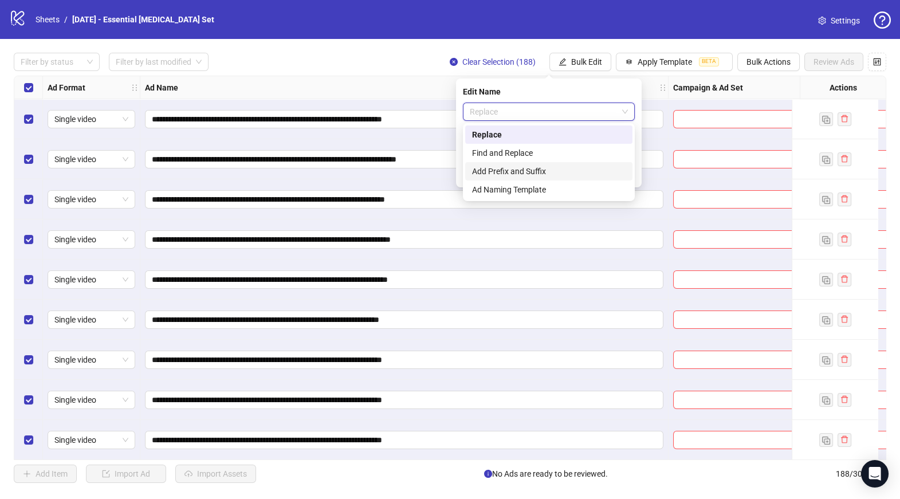
click at [536, 167] on div "Add Prefix and Suffix" at bounding box center [549, 171] width 154 height 13
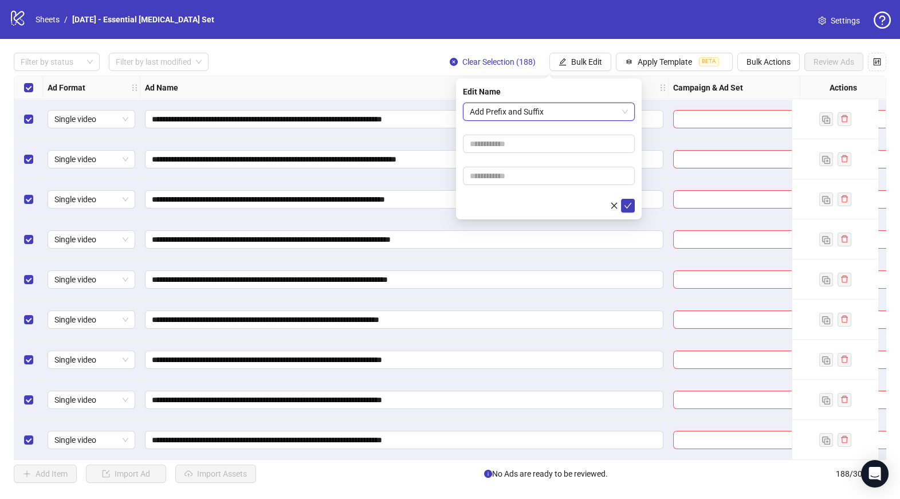
click at [522, 107] on span "Add Prefix and Suffix" at bounding box center [549, 111] width 158 height 17
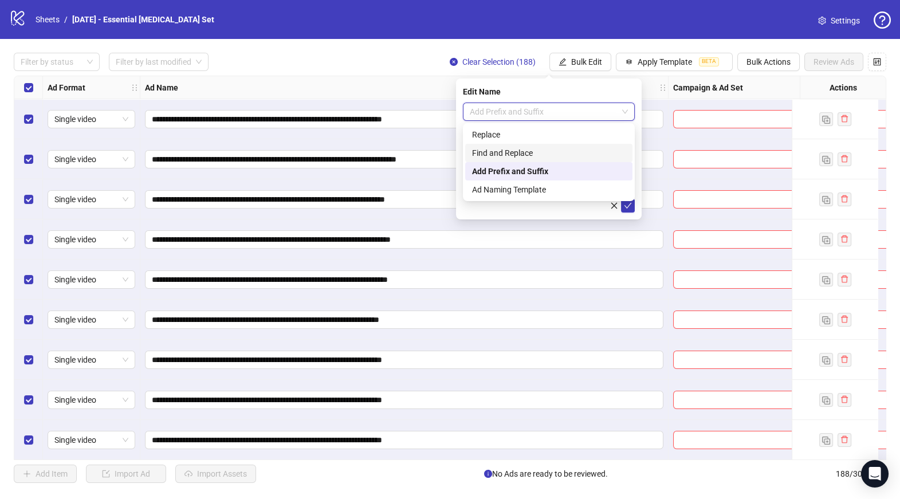
click at [505, 157] on div "Find and Replace" at bounding box center [549, 153] width 154 height 13
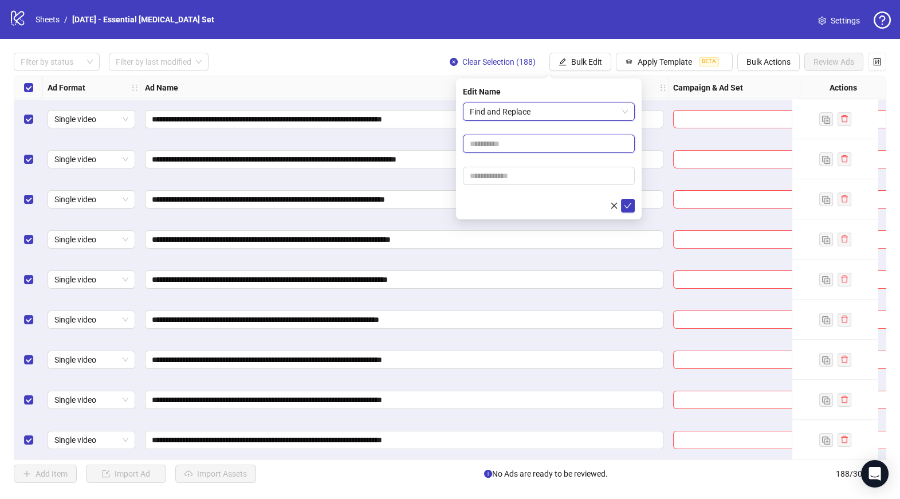
click at [501, 151] on input "text" at bounding box center [549, 144] width 172 height 18
click at [486, 174] on input "text" at bounding box center [549, 176] width 172 height 18
type input "*"
click at [628, 203] on icon "check" at bounding box center [628, 206] width 8 height 8
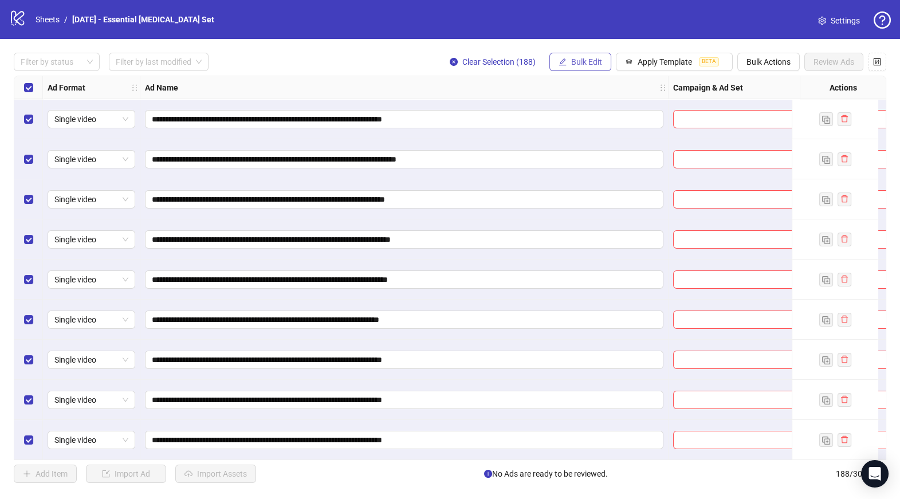
click at [579, 60] on span "Bulk Edit" at bounding box center [586, 61] width 31 height 9
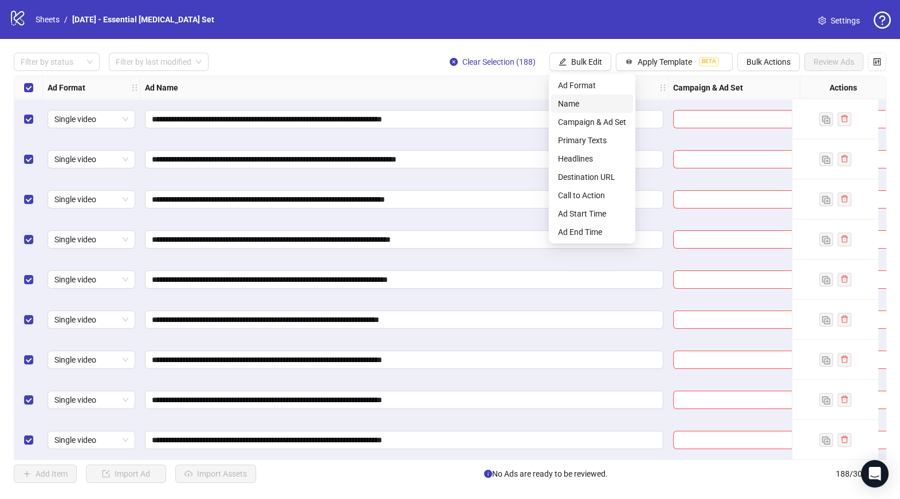
click at [576, 106] on span "Name" at bounding box center [592, 103] width 68 height 13
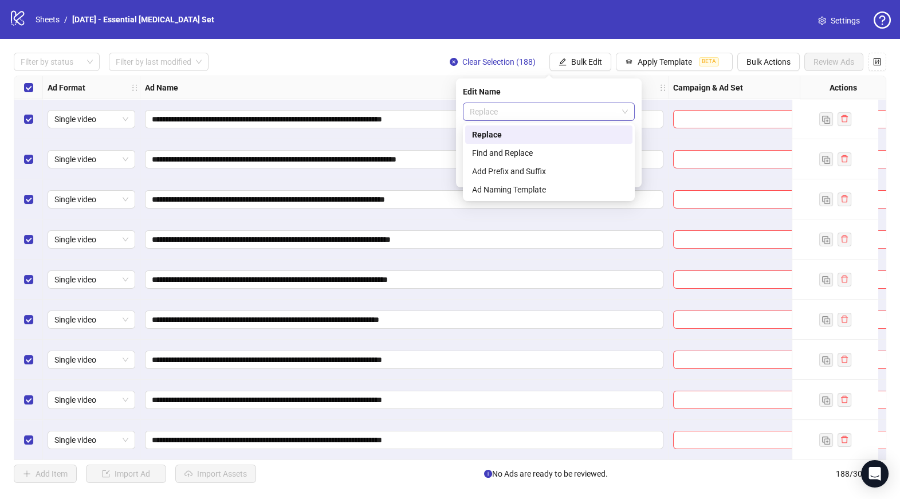
click at [524, 109] on span "Replace" at bounding box center [549, 111] width 158 height 17
click at [526, 109] on span "Replace" at bounding box center [549, 111] width 158 height 17
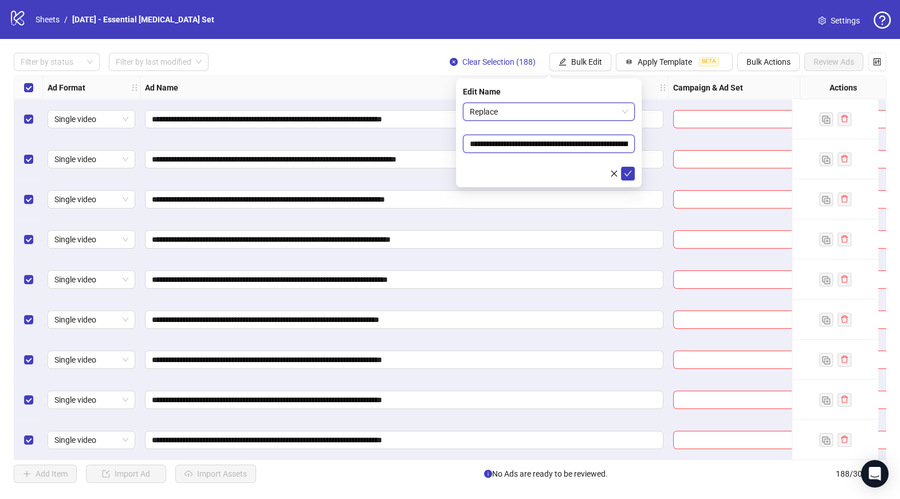
click at [514, 150] on input "**********" at bounding box center [549, 144] width 172 height 18
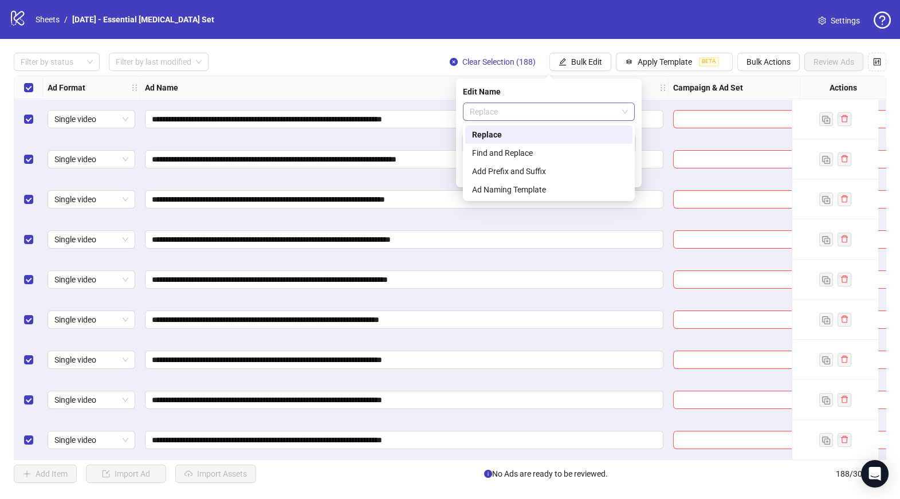
click at [569, 113] on span "Replace" at bounding box center [549, 111] width 158 height 17
type input "*"
click at [522, 154] on div "Find and Replace" at bounding box center [549, 153] width 154 height 13
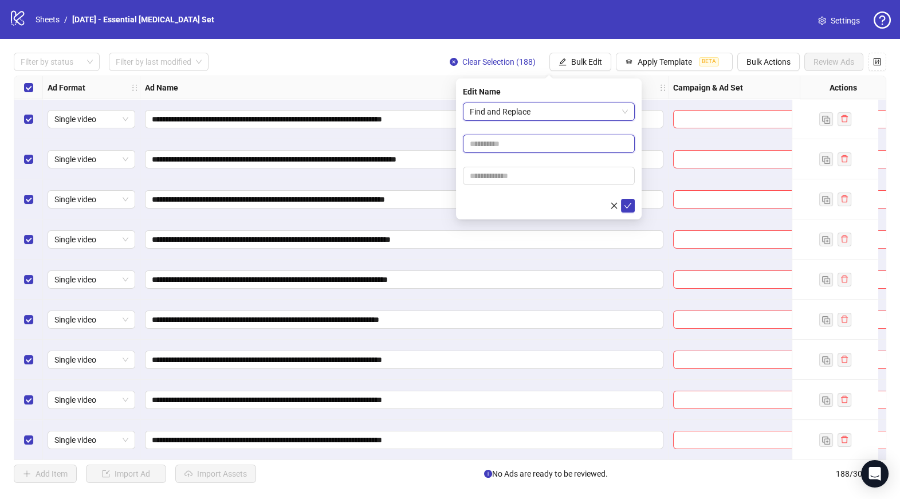
click at [498, 137] on input "text" at bounding box center [549, 144] width 172 height 18
type input "*"
click at [630, 205] on icon "check" at bounding box center [628, 206] width 8 height 8
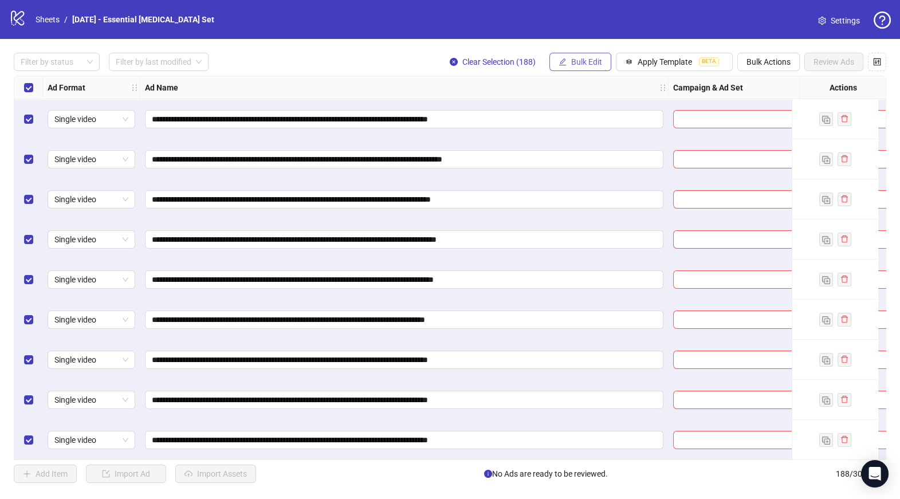
click at [580, 68] on button "Bulk Edit" at bounding box center [580, 62] width 62 height 18
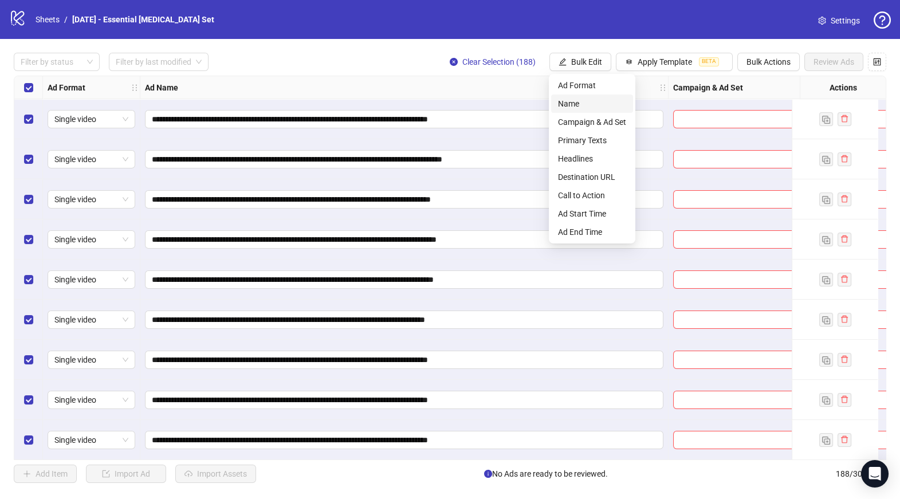
click at [575, 105] on span "Name" at bounding box center [592, 103] width 68 height 13
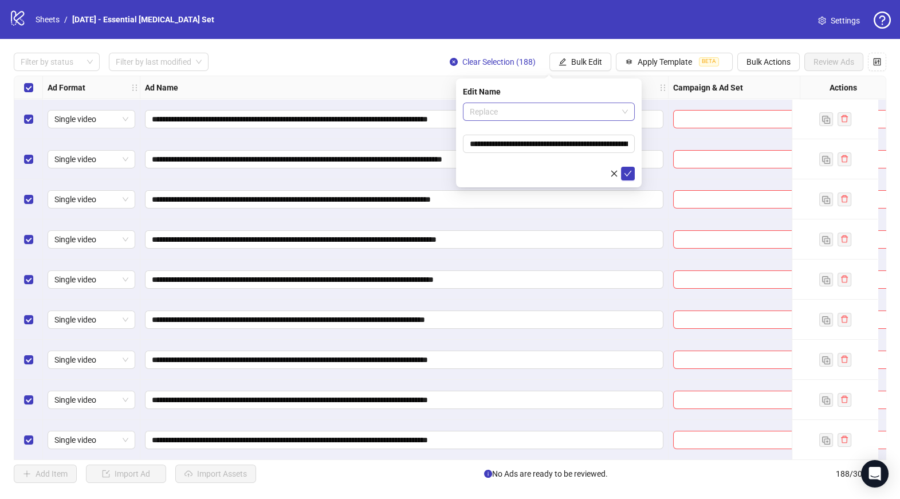
click at [507, 113] on span "Replace" at bounding box center [549, 111] width 158 height 17
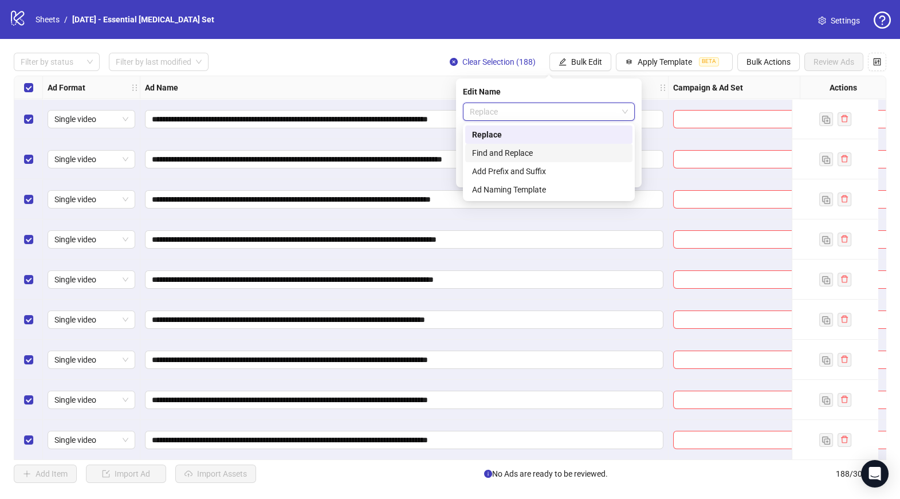
click at [506, 151] on div "Find and Replace" at bounding box center [549, 153] width 154 height 13
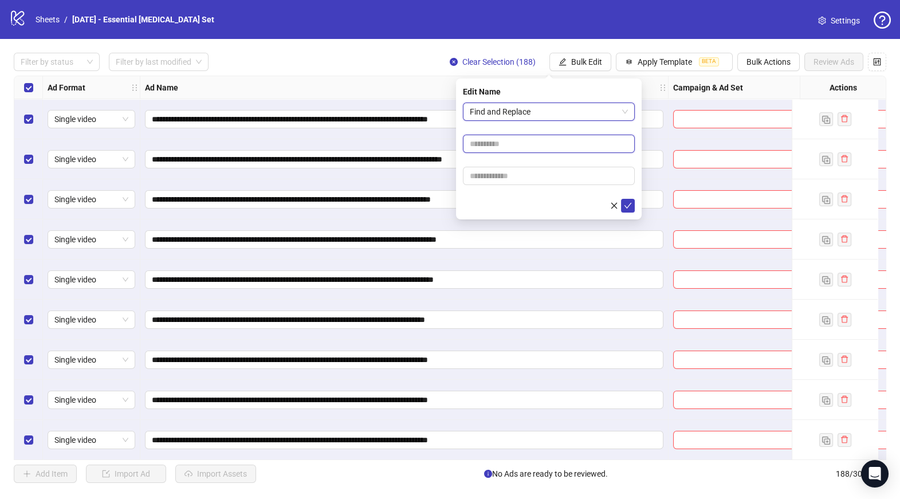
click at [508, 146] on input "text" at bounding box center [549, 144] width 172 height 18
type input "***"
click at [511, 175] on input "text" at bounding box center [549, 176] width 172 height 18
type input "*"
click at [630, 208] on icon "check" at bounding box center [628, 206] width 8 height 8
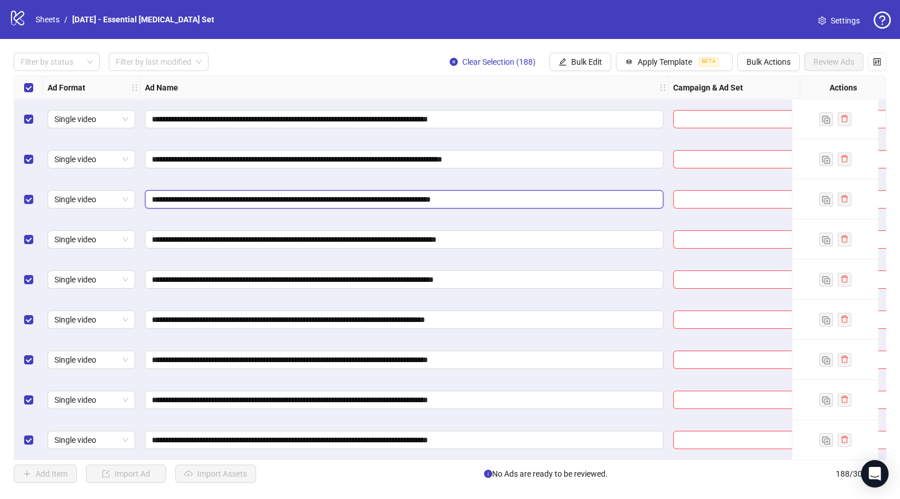
click at [463, 198] on input "**********" at bounding box center [403, 199] width 502 height 13
click at [576, 63] on span "Bulk Edit" at bounding box center [586, 61] width 31 height 9
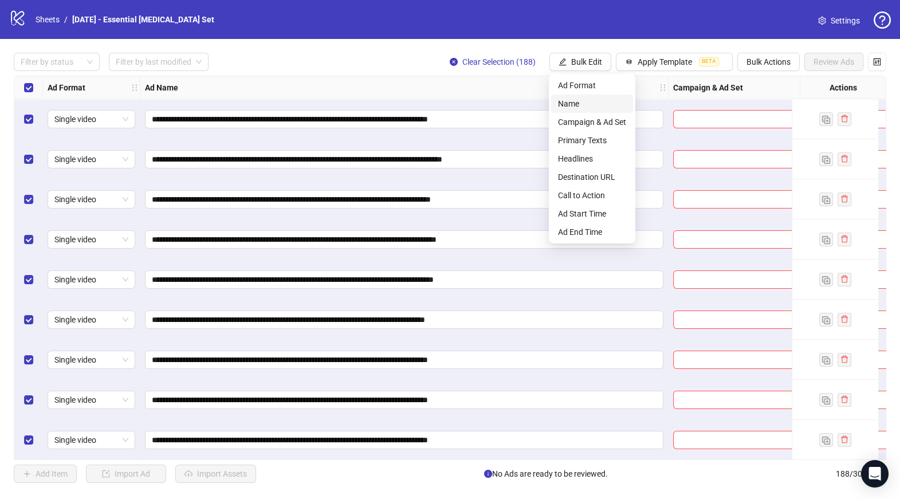
click at [573, 104] on span "Name" at bounding box center [592, 103] width 68 height 13
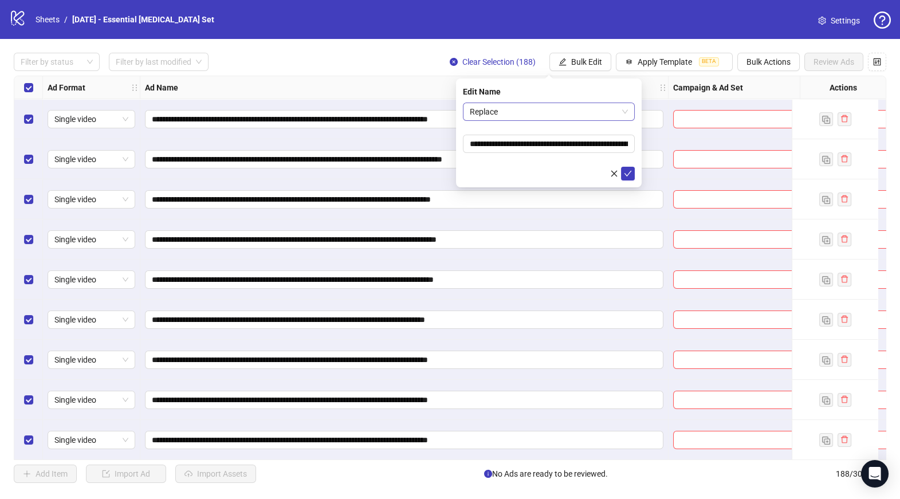
click at [499, 112] on span "Replace" at bounding box center [549, 111] width 158 height 17
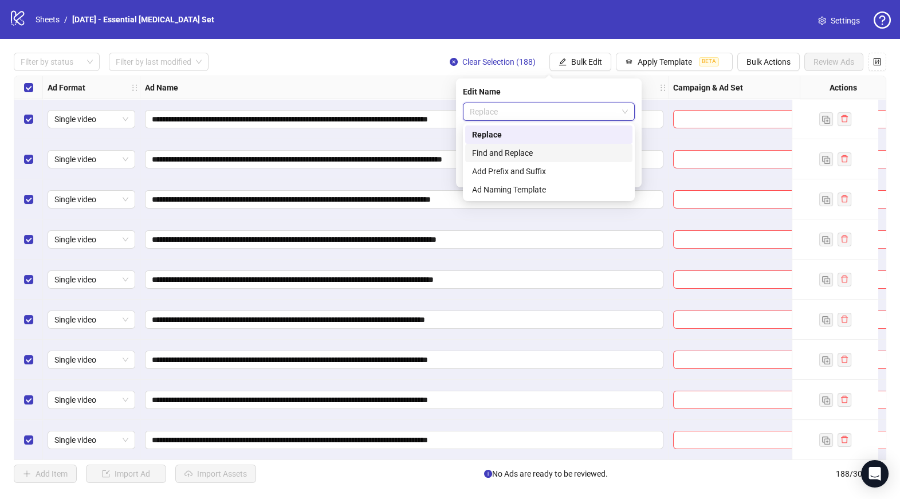
click at [500, 154] on div "Find and Replace" at bounding box center [549, 153] width 154 height 13
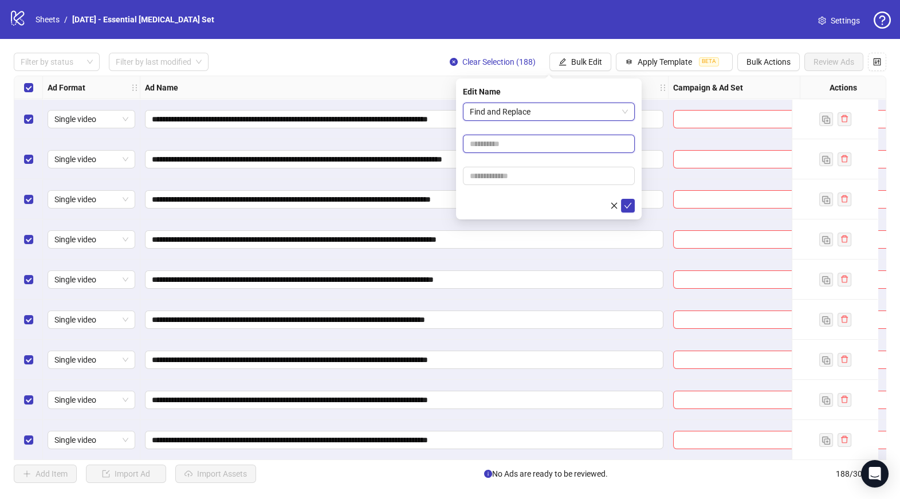
click at [497, 139] on input "text" at bounding box center [549, 144] width 172 height 18
paste input "****"
type input "****"
click at [487, 175] on input "text" at bounding box center [549, 176] width 172 height 18
type input "*"
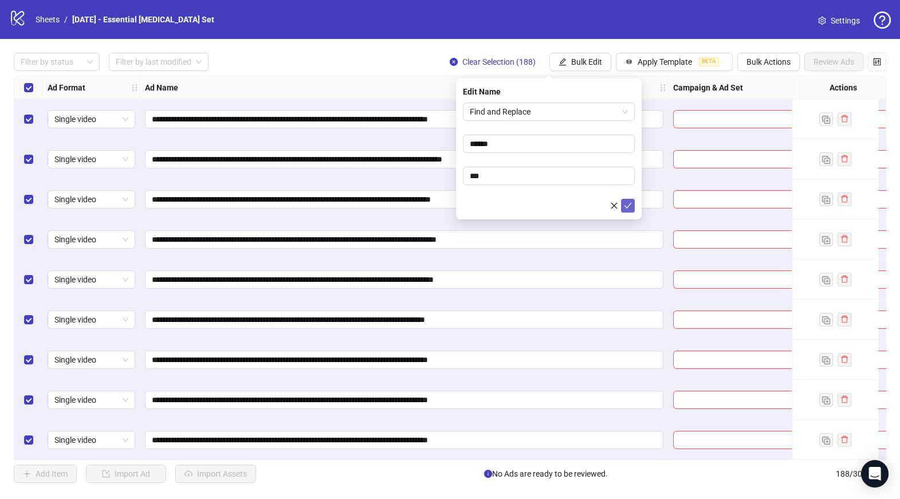
click at [628, 209] on icon "check" at bounding box center [628, 206] width 8 height 8
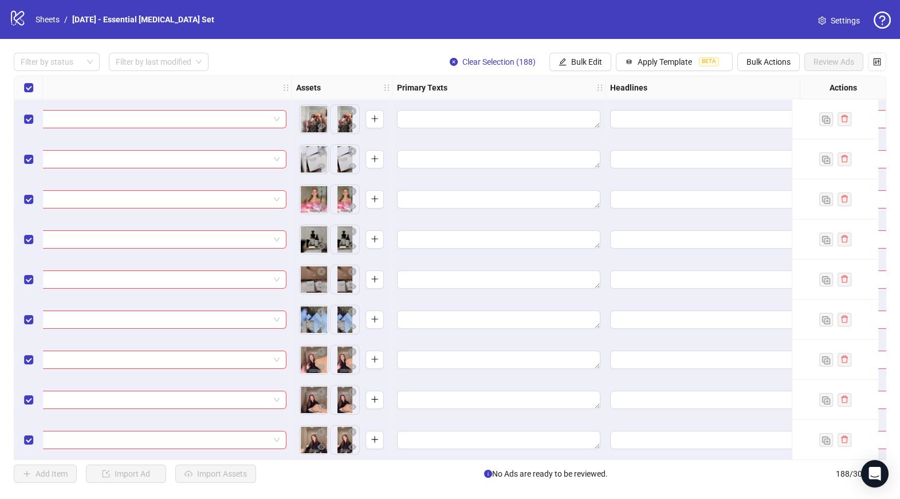
scroll to position [0, 1102]
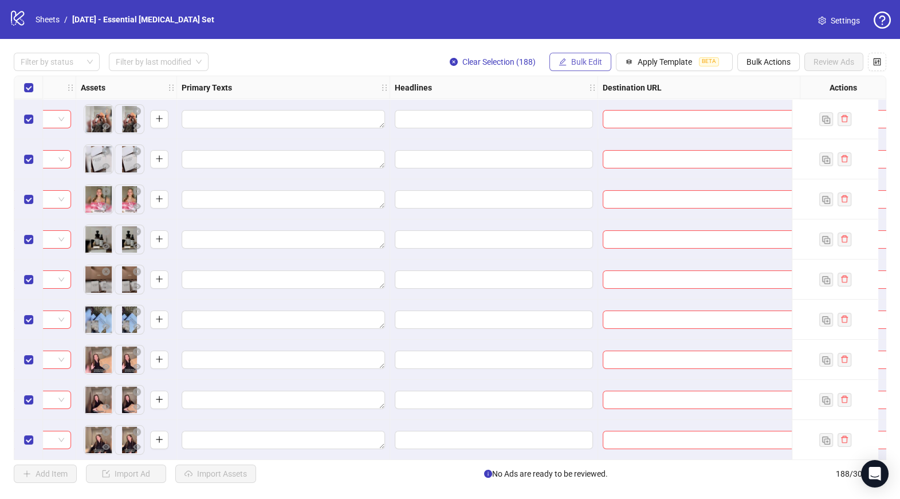
click at [575, 57] on span "Bulk Edit" at bounding box center [586, 61] width 31 height 9
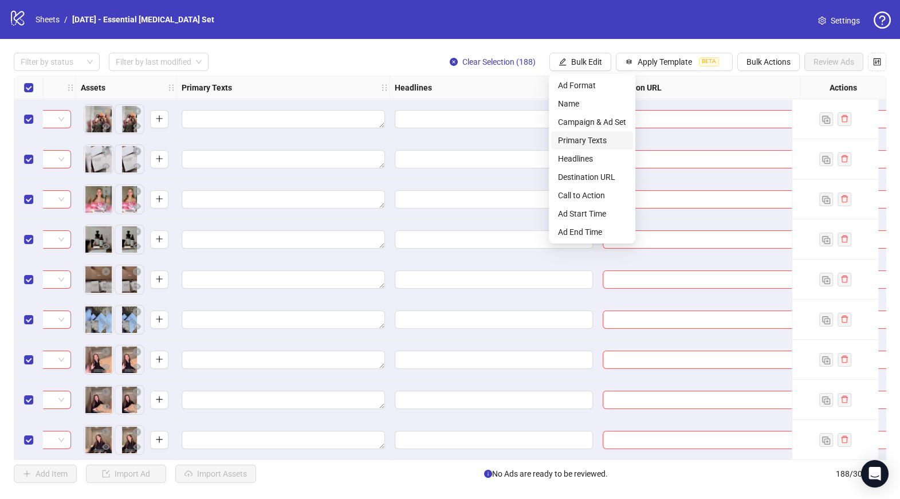
click at [590, 139] on span "Primary Texts" at bounding box center [592, 140] width 68 height 13
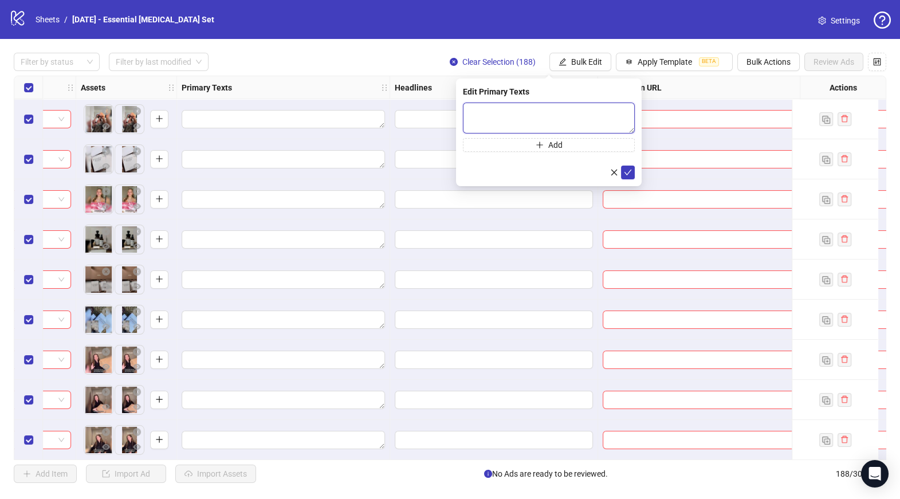
click at [524, 121] on textarea at bounding box center [549, 118] width 172 height 31
paste textarea "**********"
type textarea "**********"
click at [520, 140] on button "Add" at bounding box center [549, 145] width 172 height 14
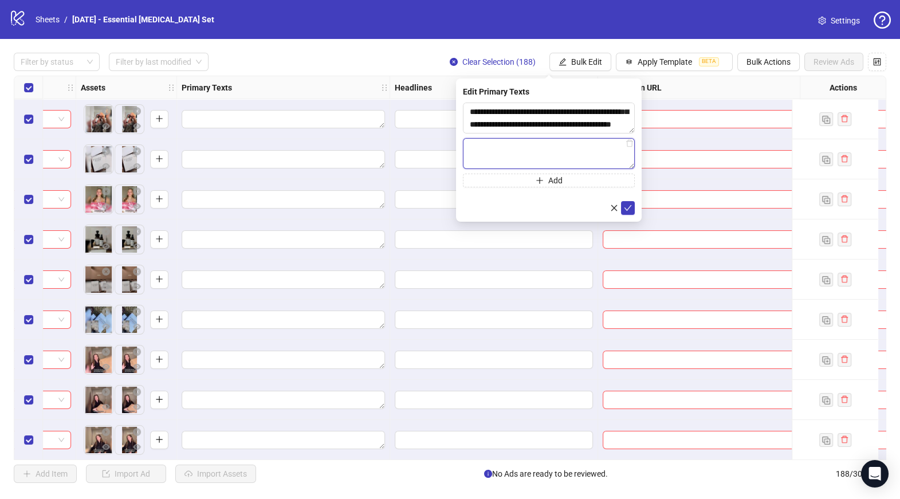
paste textarea "**********"
type textarea "**********"
click at [528, 179] on button "Add" at bounding box center [549, 181] width 172 height 14
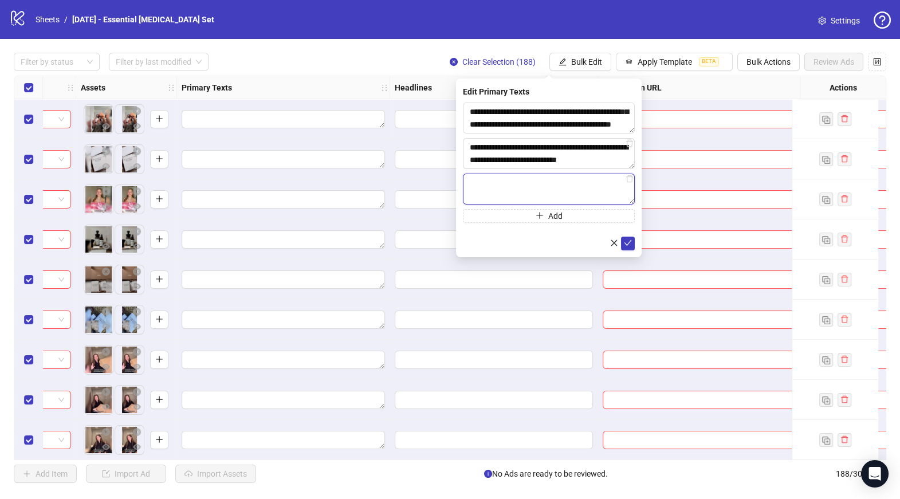
paste textarea "**********"
type textarea "**********"
click at [631, 242] on icon "check" at bounding box center [628, 243] width 8 height 8
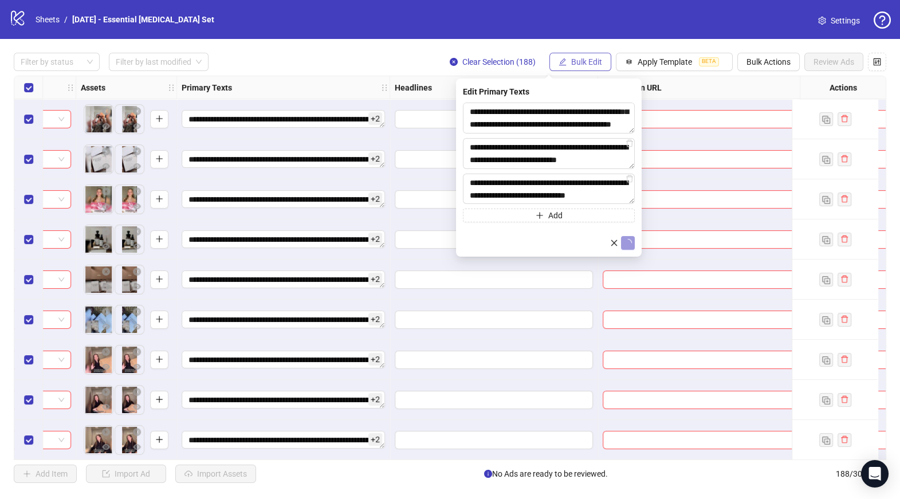
click at [593, 64] on span "Bulk Edit" at bounding box center [586, 61] width 31 height 9
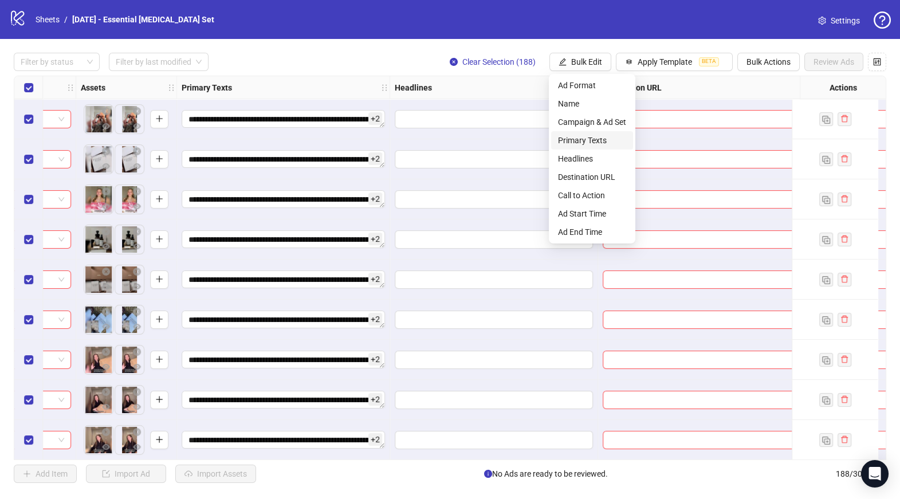
click at [585, 139] on span "Primary Texts" at bounding box center [592, 140] width 68 height 13
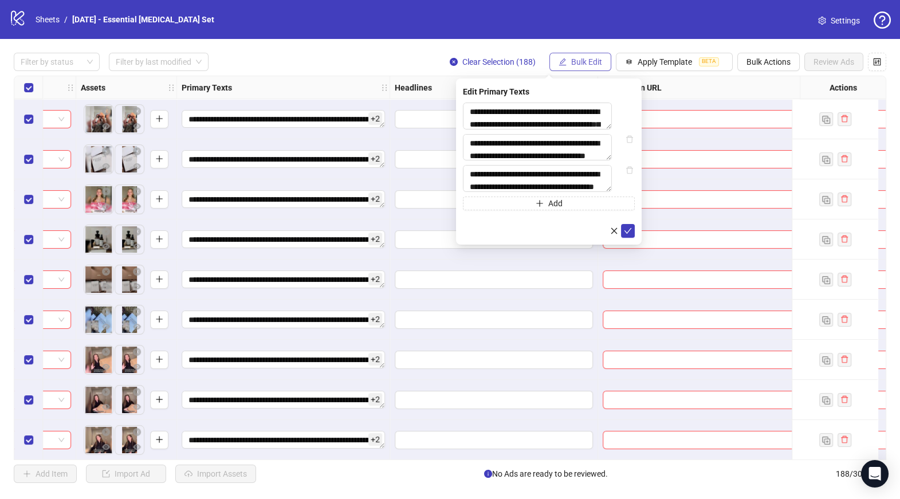
click at [576, 62] on span "Bulk Edit" at bounding box center [586, 61] width 31 height 9
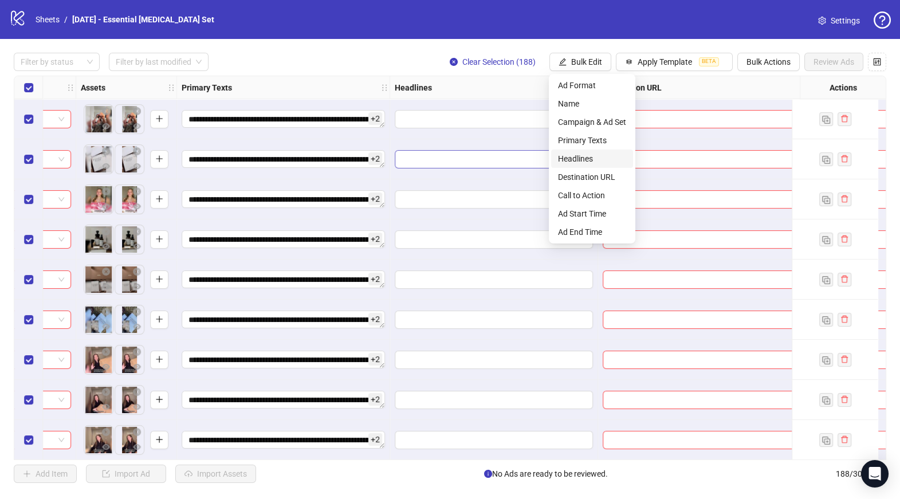
click at [571, 155] on span "Headlines" at bounding box center [592, 158] width 68 height 13
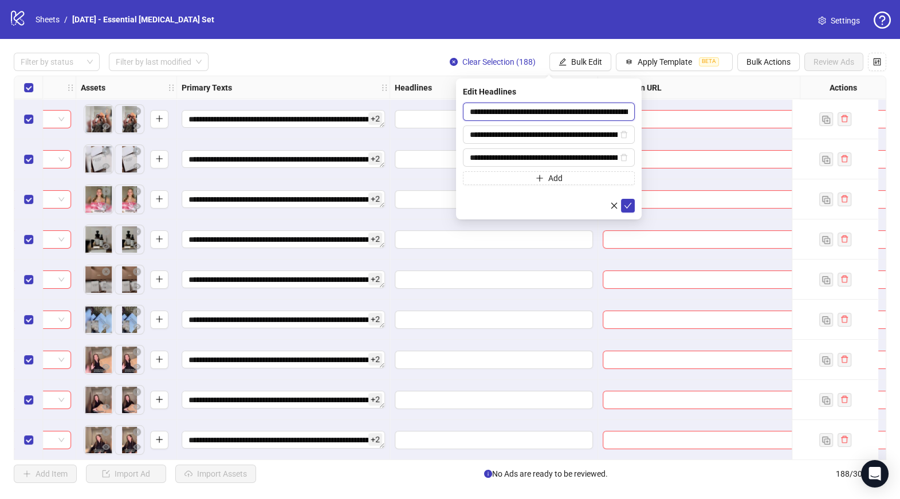
click at [517, 111] on input "**********" at bounding box center [549, 112] width 172 height 18
paste input "text"
type input "**********"
click at [517, 142] on span "**********" at bounding box center [549, 134] width 172 height 18
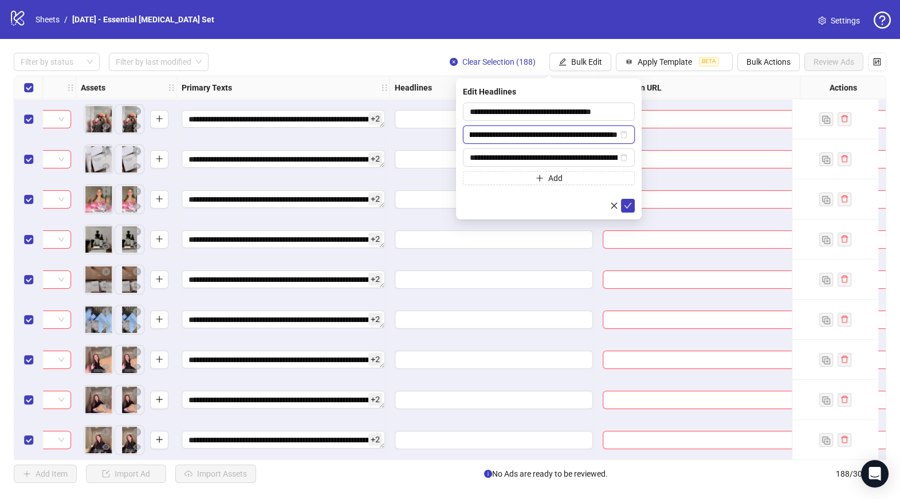
click at [518, 138] on input "**********" at bounding box center [544, 134] width 148 height 13
paste input "text"
type input "**********"
click at [543, 154] on input "**********" at bounding box center [544, 157] width 148 height 13
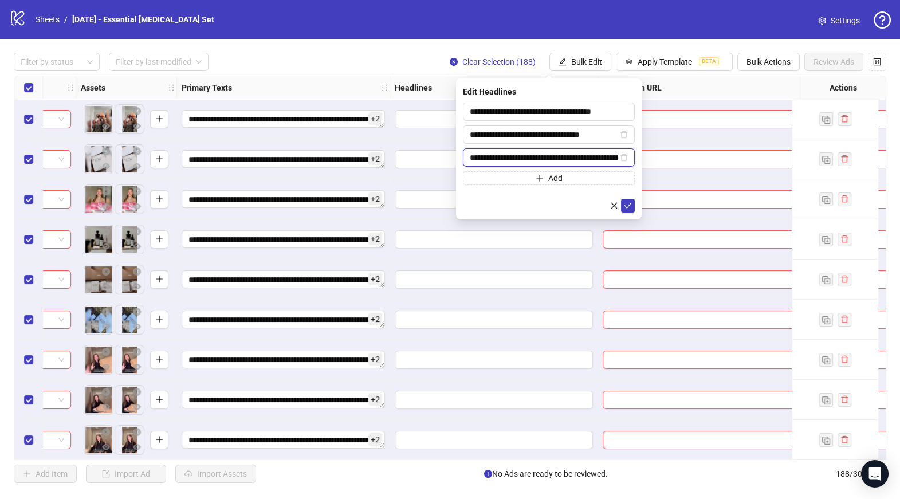
paste input "text"
type input "**********"
click at [632, 206] on button "submit" at bounding box center [628, 206] width 14 height 14
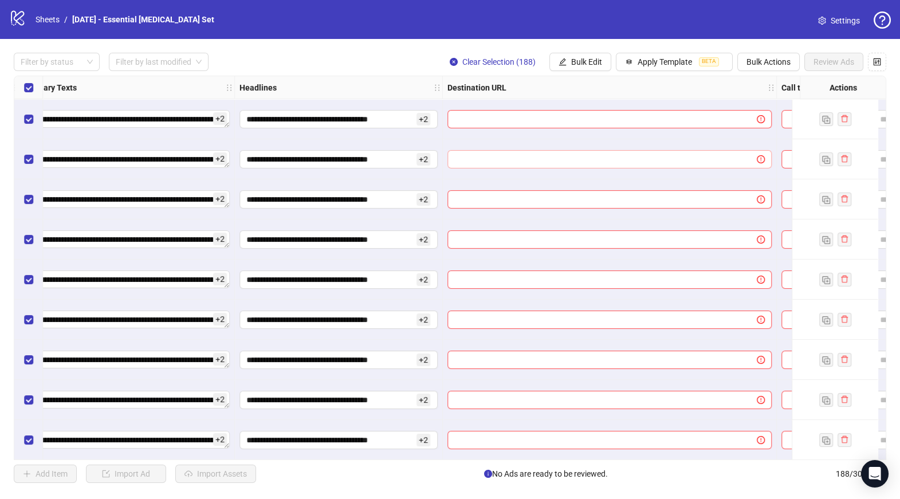
scroll to position [0, 1506]
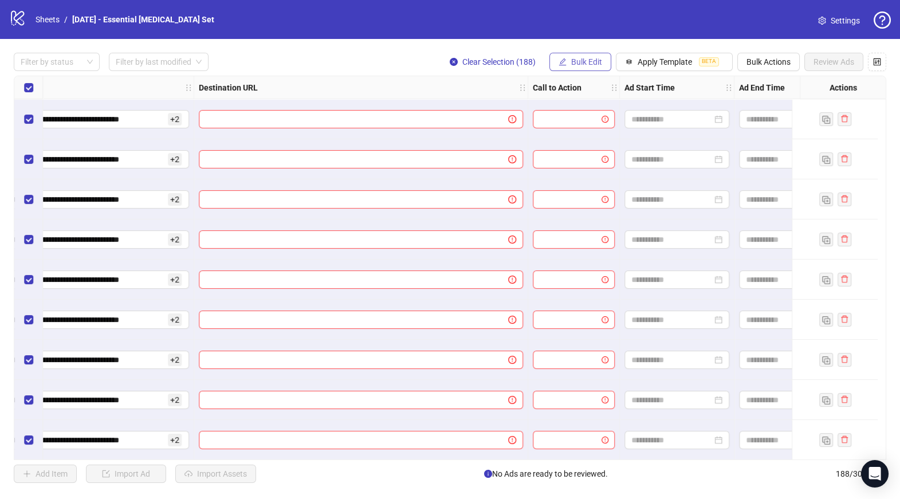
click at [576, 57] on span "Bulk Edit" at bounding box center [586, 61] width 31 height 9
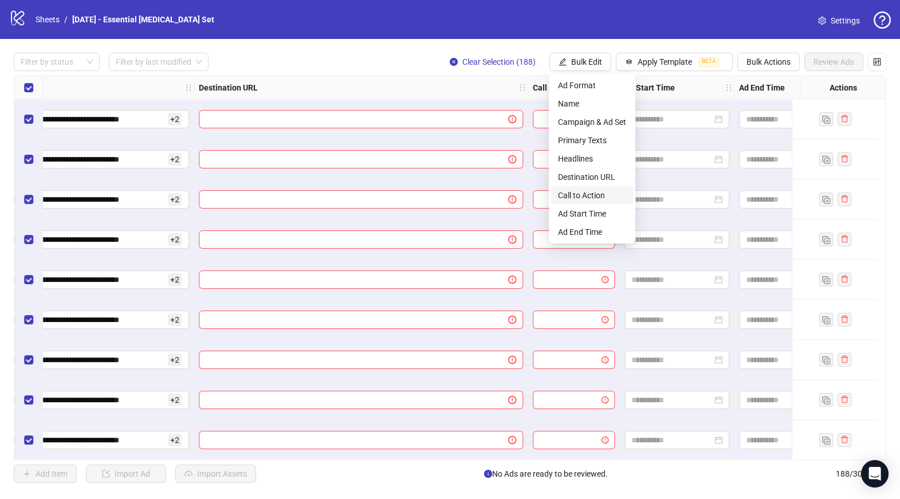
click at [577, 192] on span "Call to Action" at bounding box center [592, 195] width 68 height 13
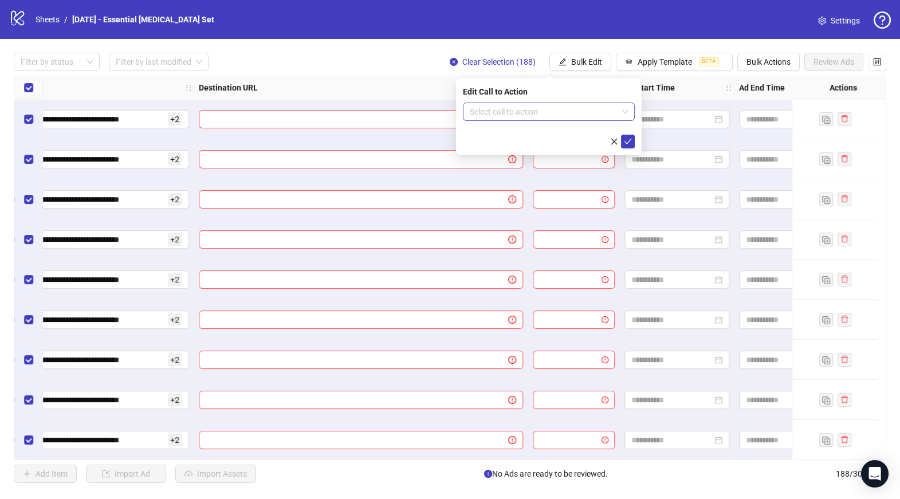
type input "*"
click at [538, 107] on input "*" at bounding box center [544, 111] width 148 height 17
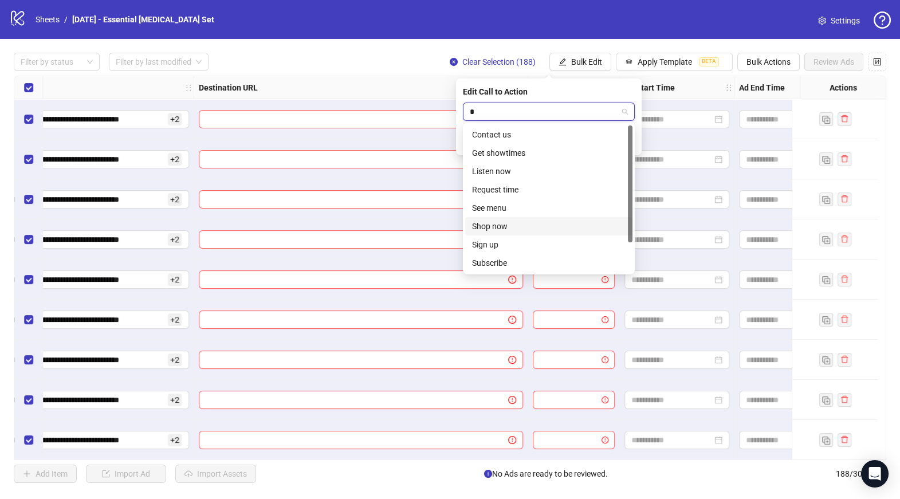
click at [492, 224] on div "Shop now" at bounding box center [549, 226] width 154 height 13
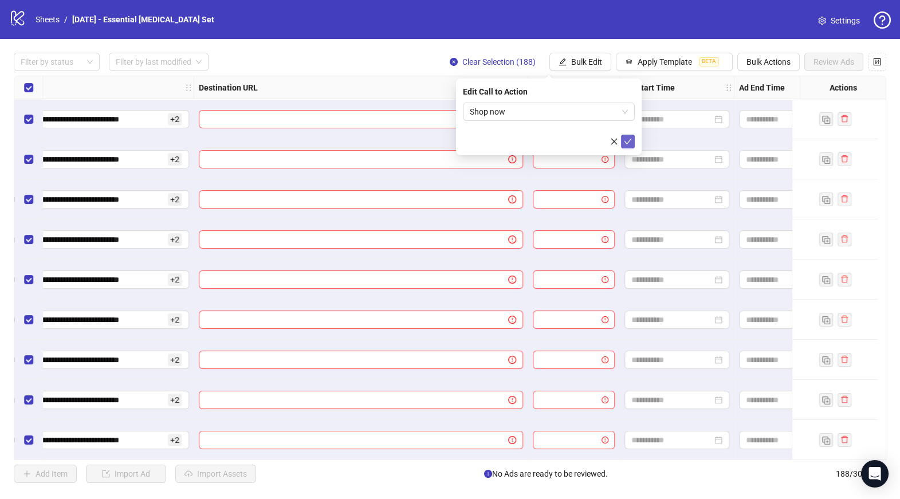
click at [629, 143] on icon "check" at bounding box center [628, 141] width 8 height 8
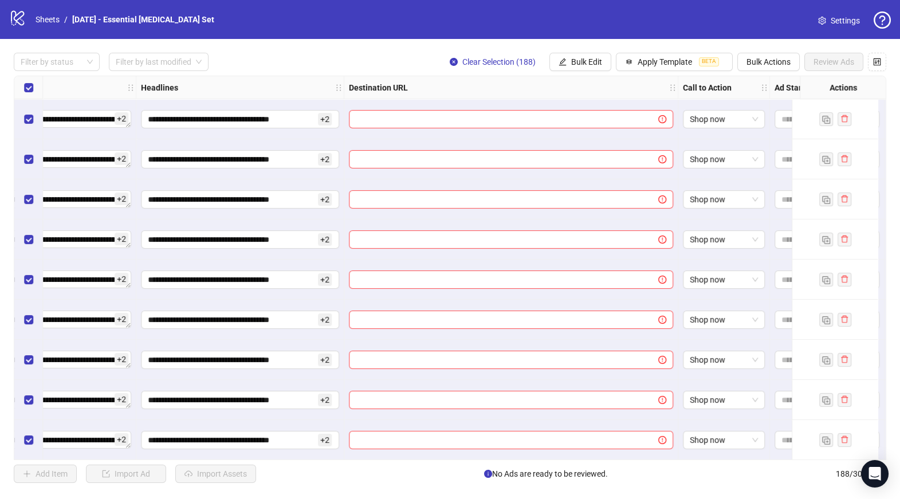
scroll to position [0, 1411]
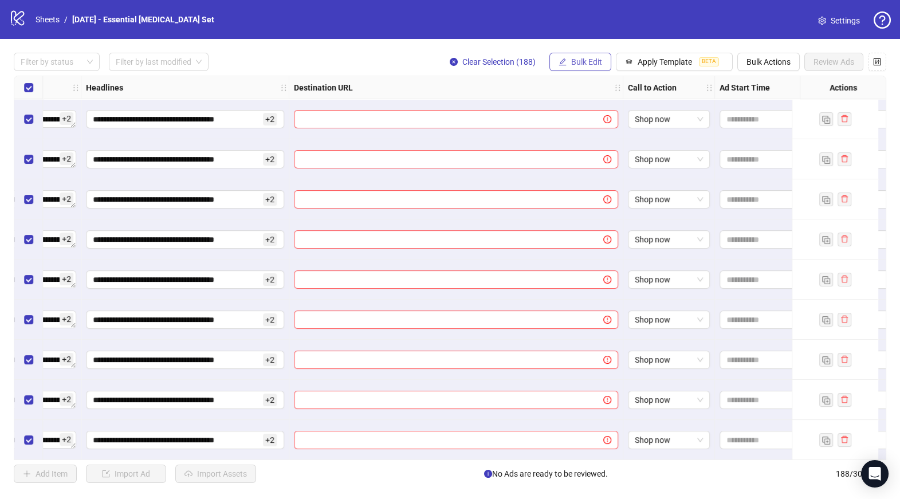
click at [582, 68] on button "Bulk Edit" at bounding box center [580, 62] width 62 height 18
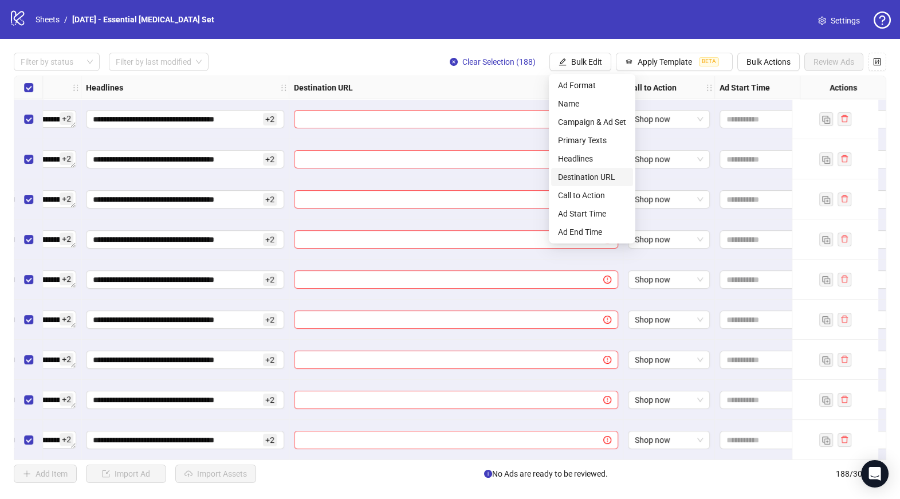
click at [577, 172] on span "Destination URL" at bounding box center [592, 177] width 68 height 13
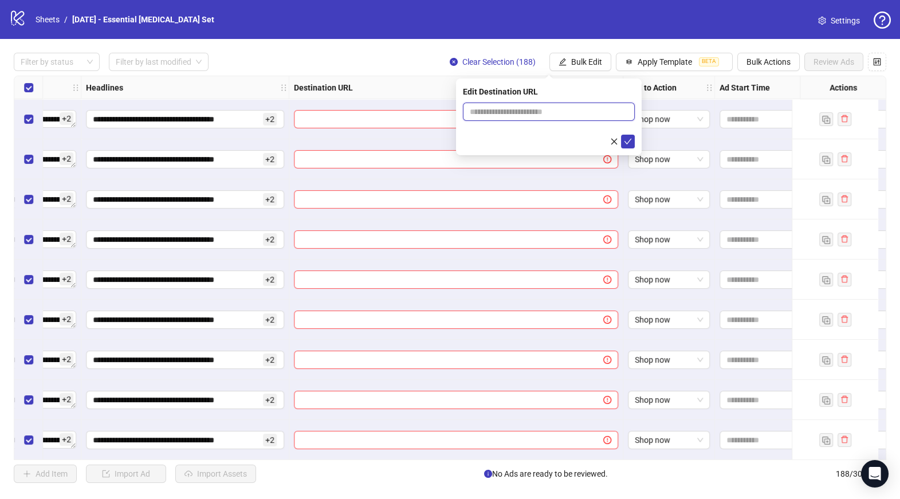
click at [522, 106] on input "text" at bounding box center [544, 111] width 149 height 13
paste input "**********"
type input "**********"
click at [627, 137] on icon "check" at bounding box center [628, 141] width 8 height 8
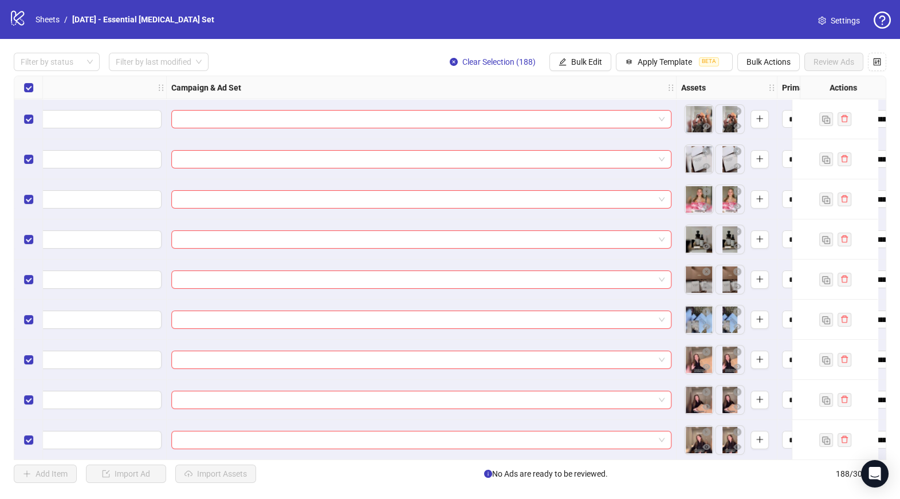
scroll to position [0, 378]
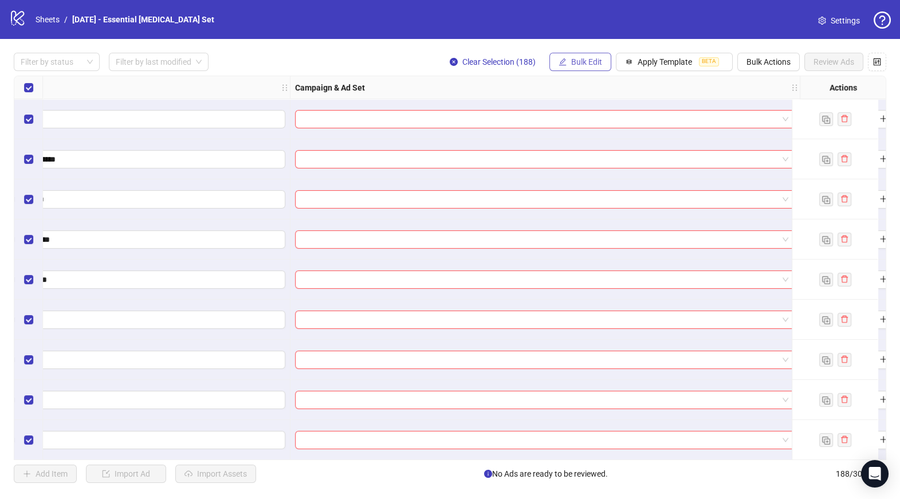
click at [591, 56] on button "Bulk Edit" at bounding box center [580, 62] width 62 height 18
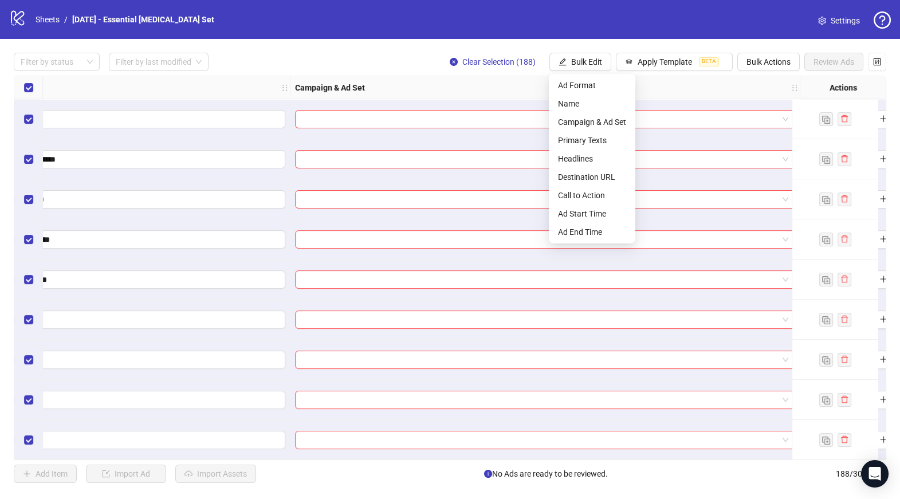
click at [355, 106] on div at bounding box center [545, 119] width 510 height 40
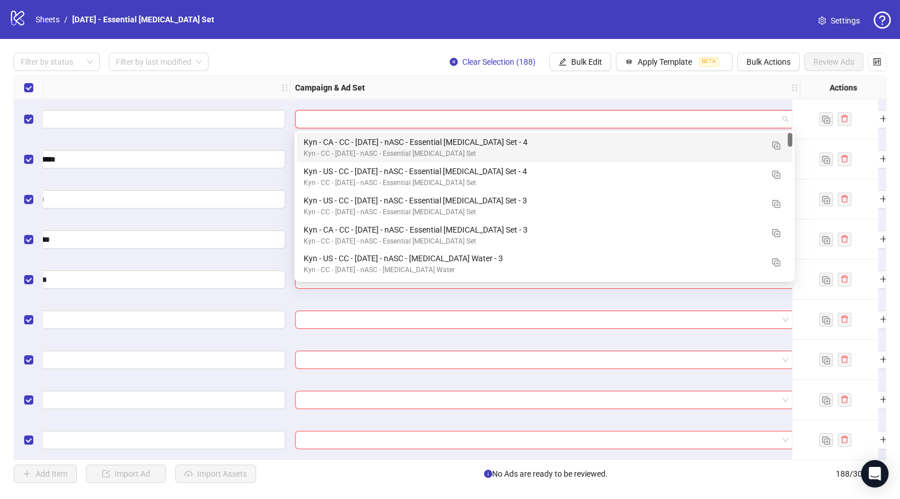
click at [355, 117] on input "search" at bounding box center [540, 119] width 476 height 17
click at [350, 57] on div "Filter by status Filter by last modified Clear Selection (188) Bulk Edit Apply …" at bounding box center [450, 62] width 873 height 18
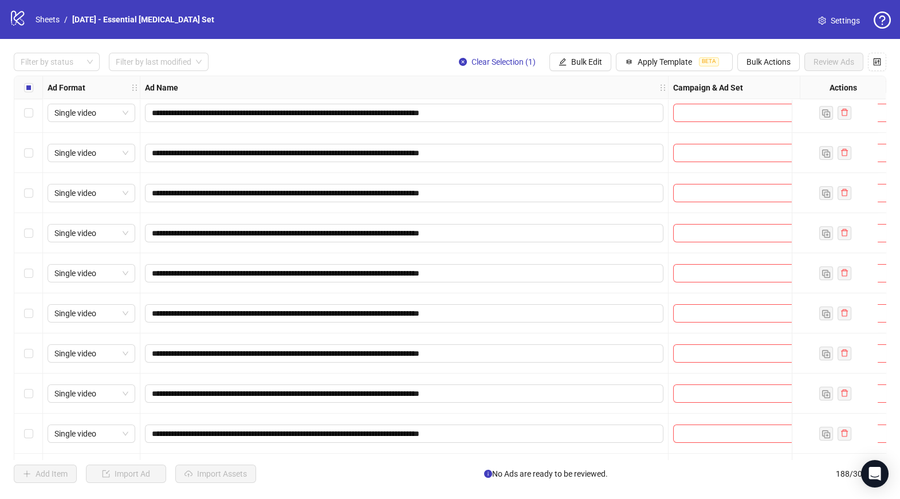
scroll to position [581, 0]
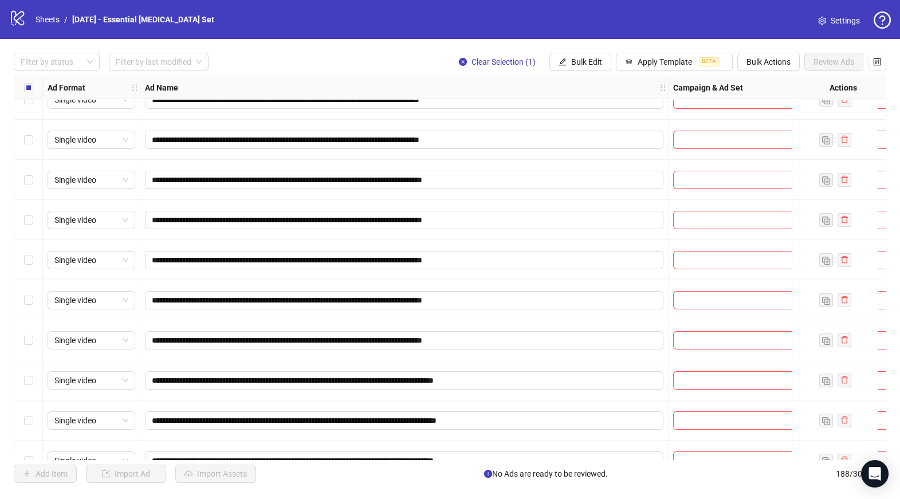
click at [27, 268] on div "Select row 19" at bounding box center [28, 260] width 29 height 40
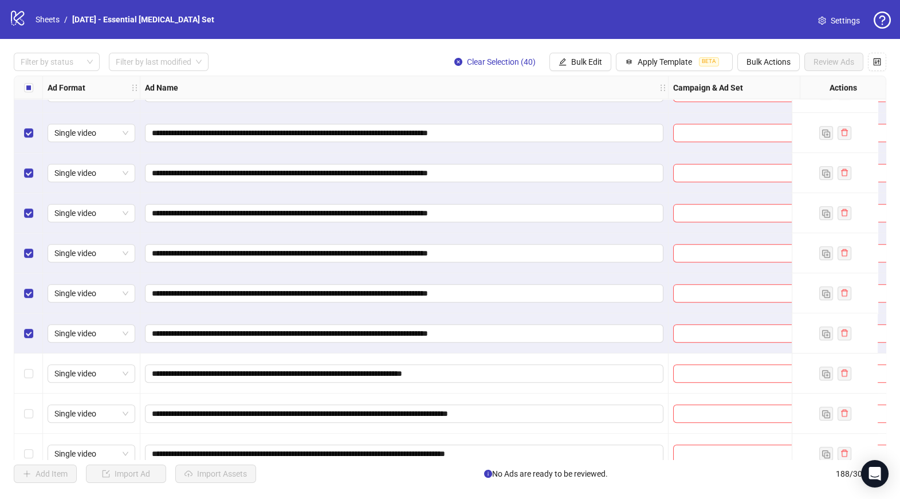
scroll to position [1856, 0]
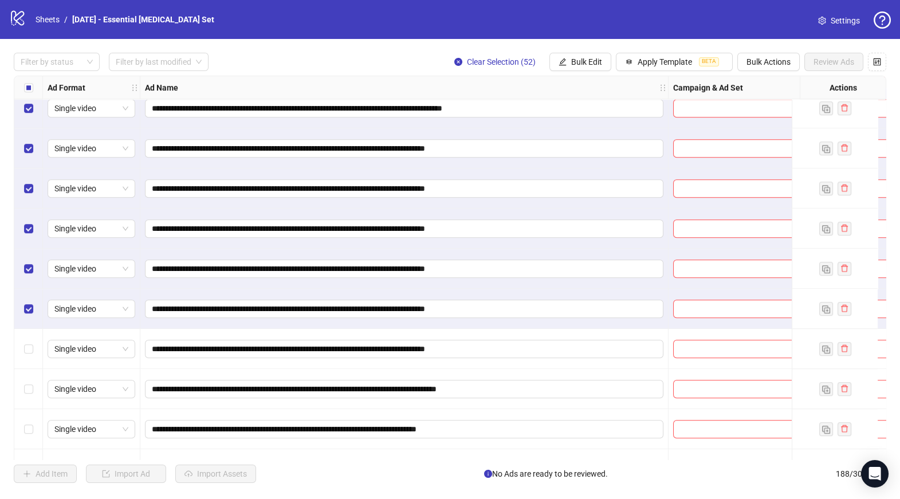
click at [34, 267] on div "Select row 51" at bounding box center [28, 269] width 29 height 40
click at [33, 227] on div "Select row 50" at bounding box center [28, 229] width 29 height 40
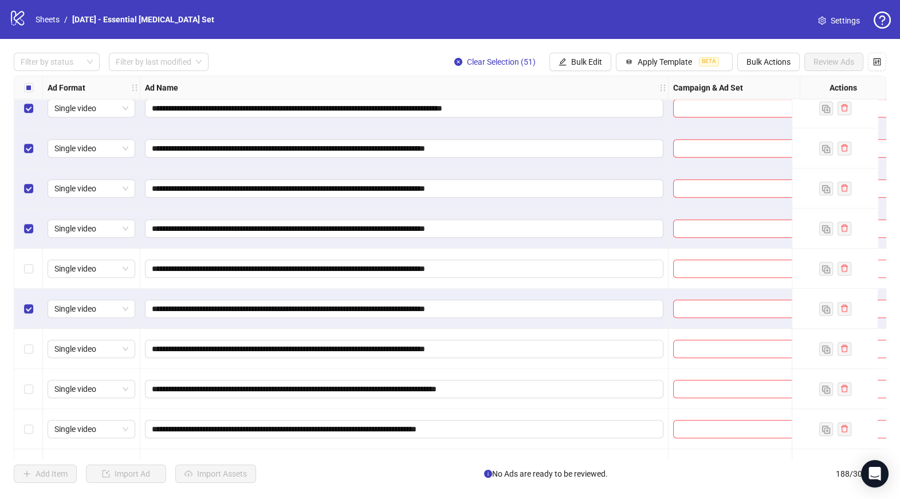
click at [28, 302] on div "Select row 52" at bounding box center [28, 309] width 29 height 40
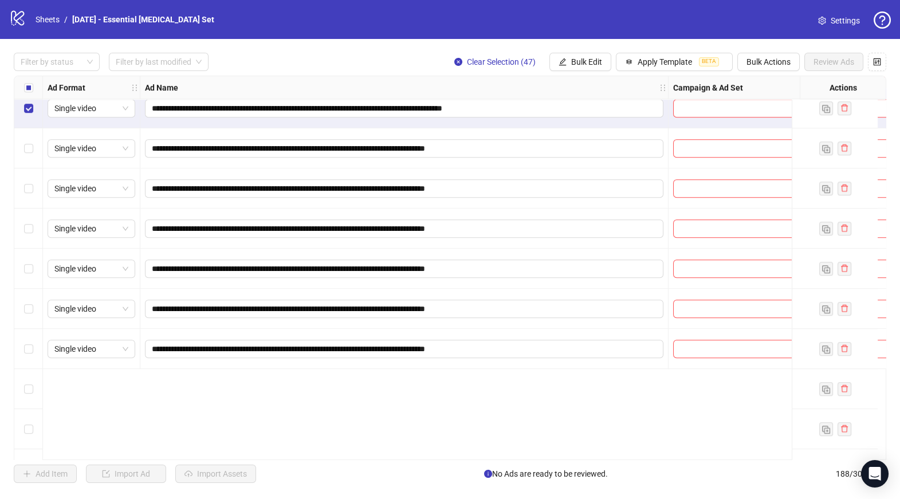
scroll to position [1688, 0]
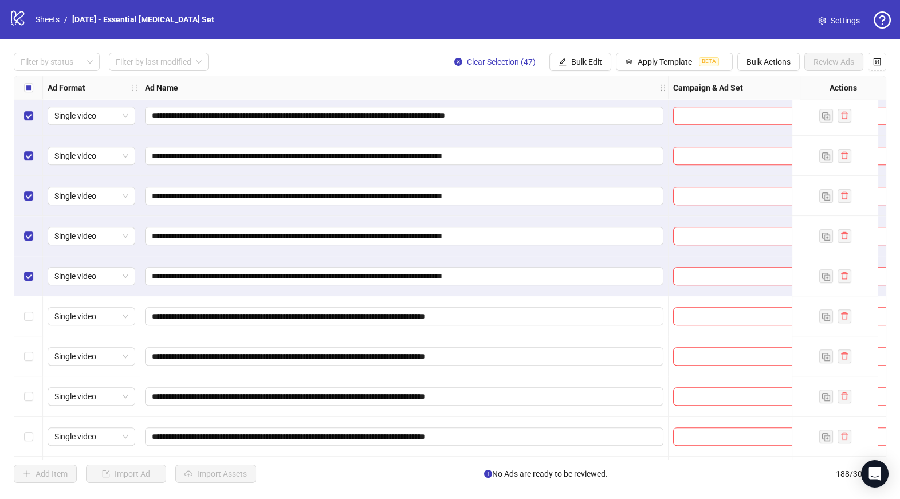
click at [22, 279] on div "Select row 47" at bounding box center [28, 276] width 29 height 40
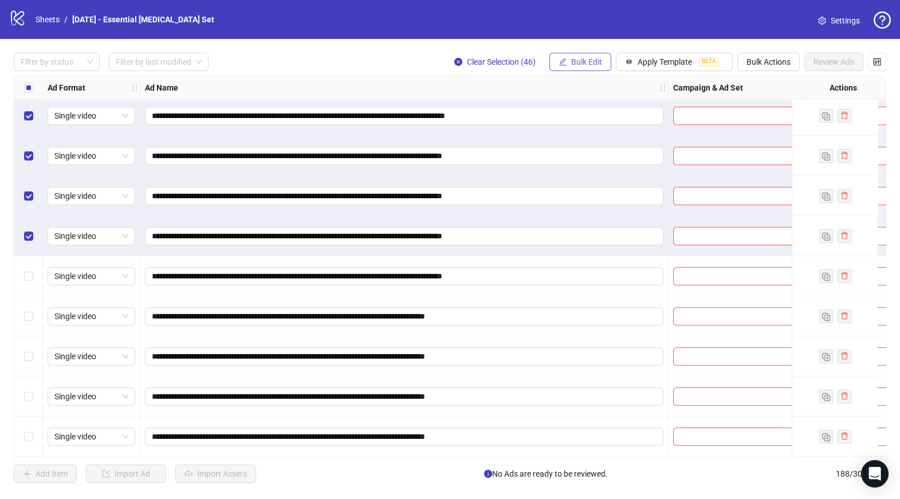
click at [596, 65] on span "Bulk Edit" at bounding box center [586, 61] width 31 height 9
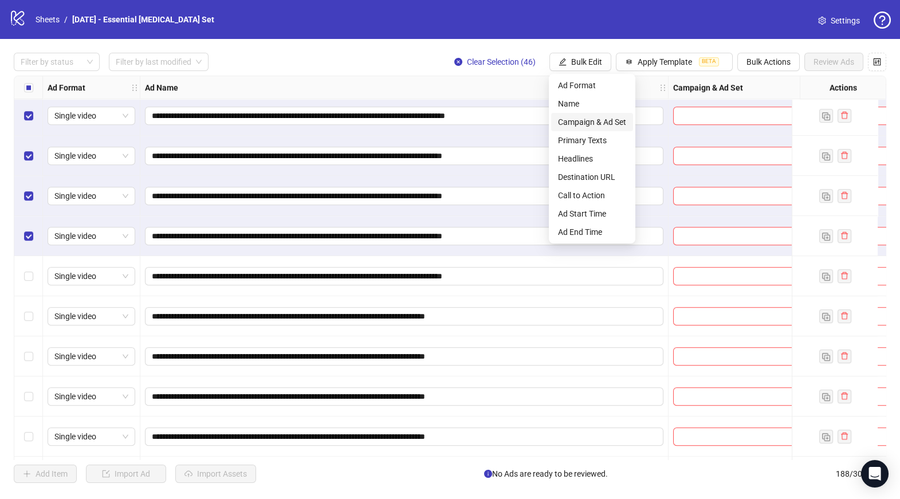
click at [596, 120] on span "Campaign & Ad Set" at bounding box center [592, 122] width 68 height 13
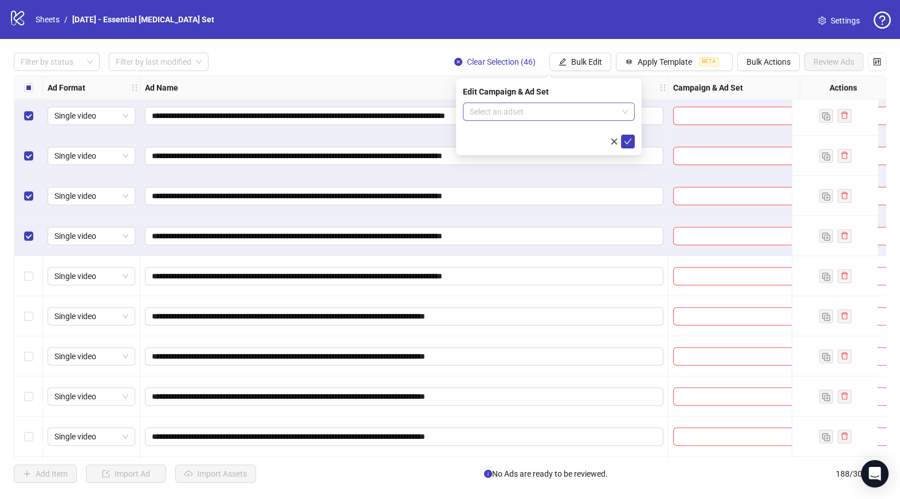
click at [555, 119] on input "search" at bounding box center [544, 111] width 148 height 17
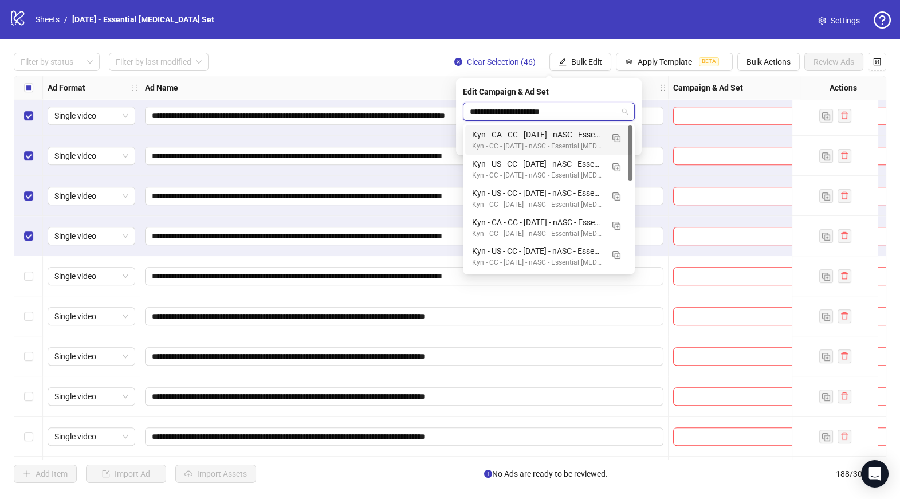
type input "**********"
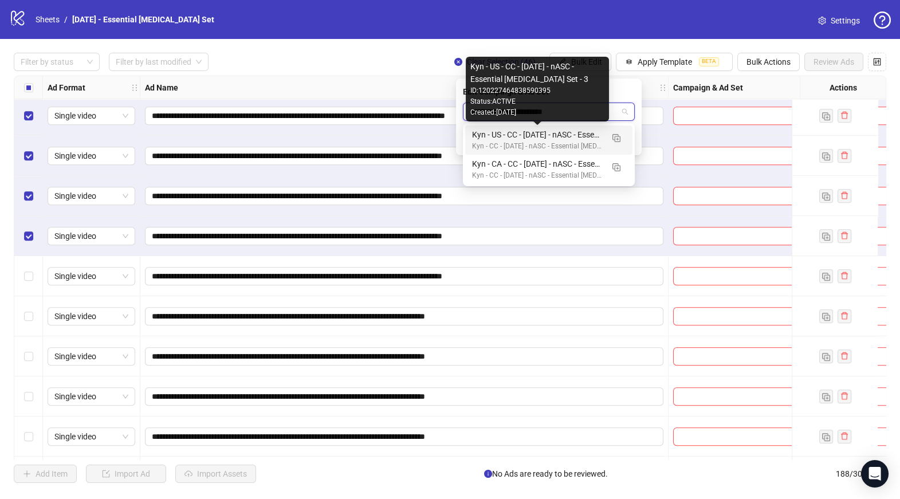
click at [553, 135] on div "Kyn - US - CC - [DATE] - nASC - Essential [MEDICAL_DATA] Set - 3" at bounding box center [537, 134] width 131 height 13
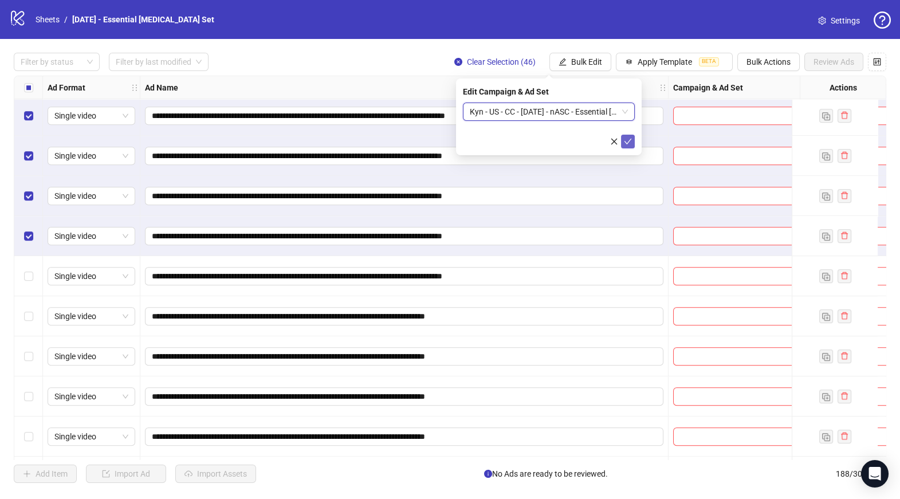
click at [625, 136] on button "submit" at bounding box center [628, 142] width 14 height 14
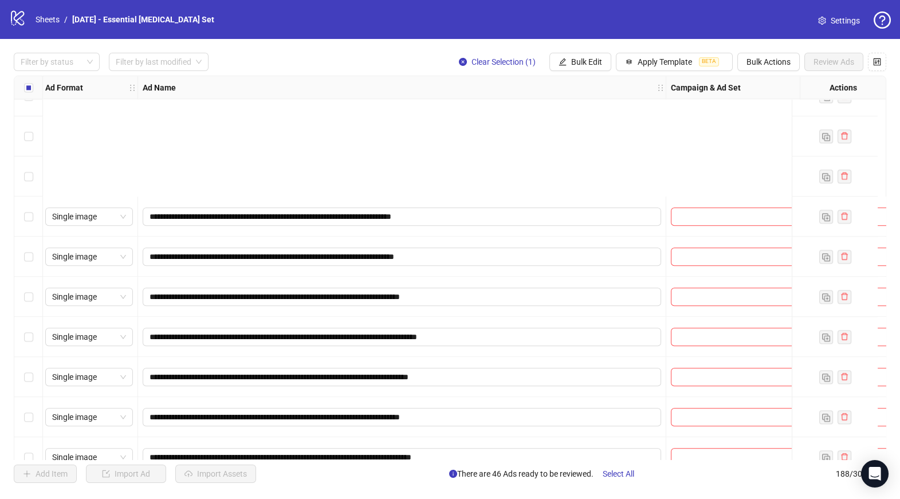
scroll to position [3158, 2]
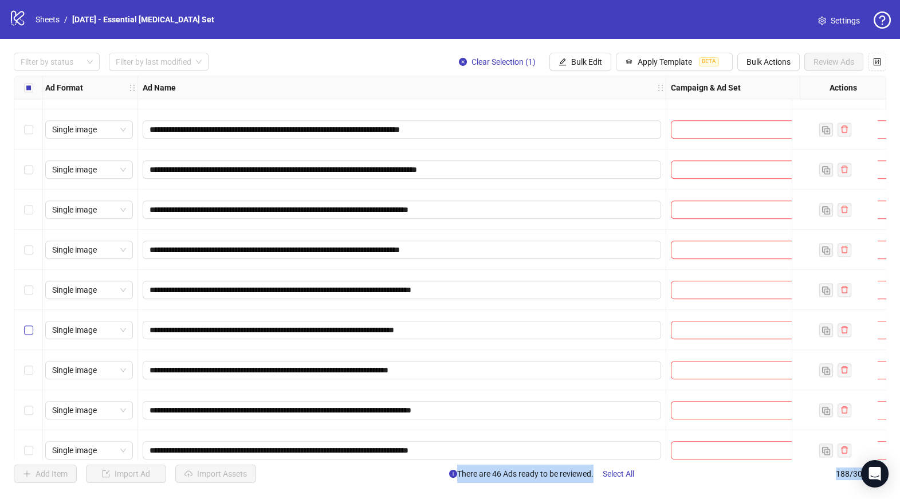
click at [32, 335] on label "Select row 85" at bounding box center [28, 330] width 9 height 13
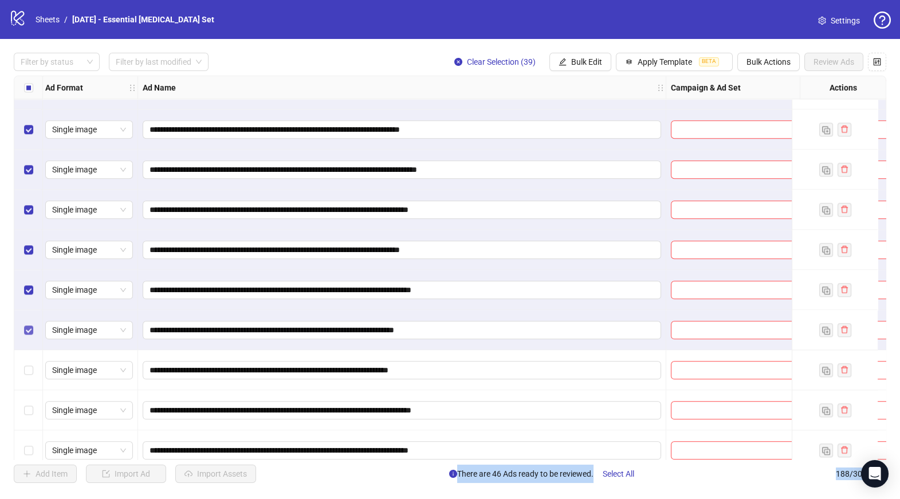
scroll to position [3757, 2]
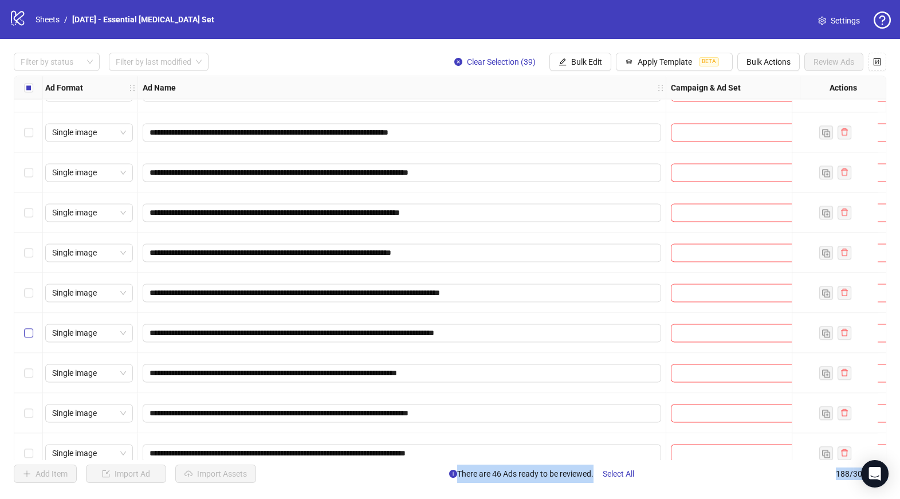
click at [32, 339] on label "Select row 100" at bounding box center [28, 333] width 9 height 13
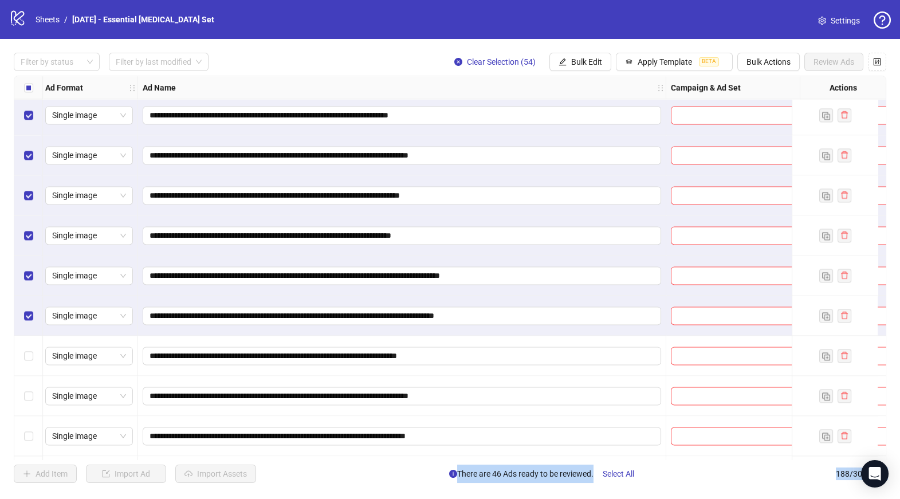
scroll to position [3769, 2]
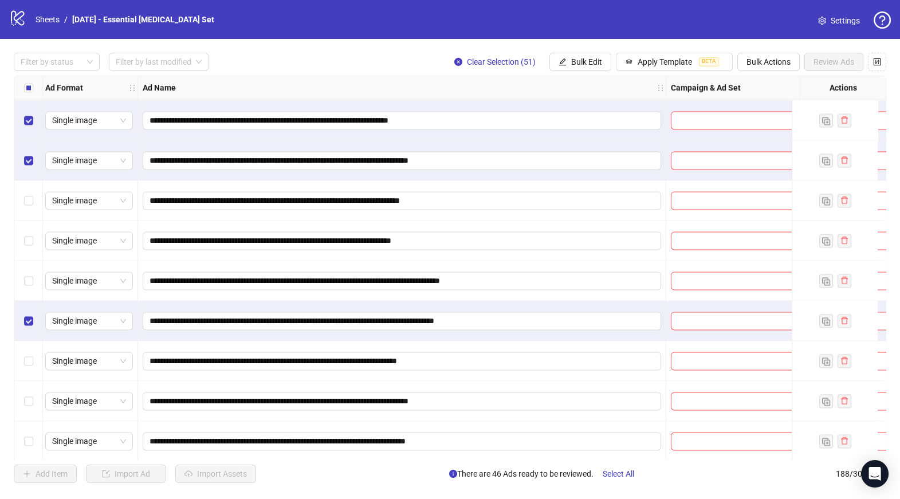
click at [27, 308] on div "Select row 100" at bounding box center [28, 321] width 29 height 40
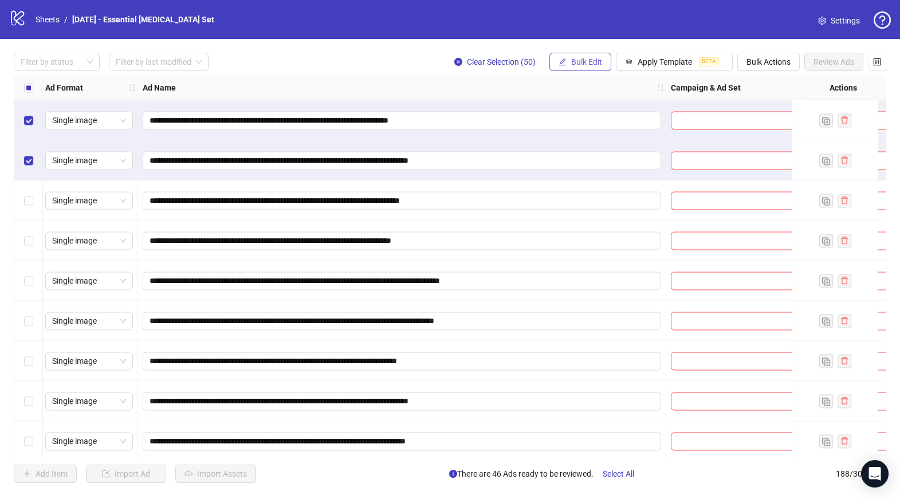
click at [576, 64] on span "Bulk Edit" at bounding box center [586, 61] width 31 height 9
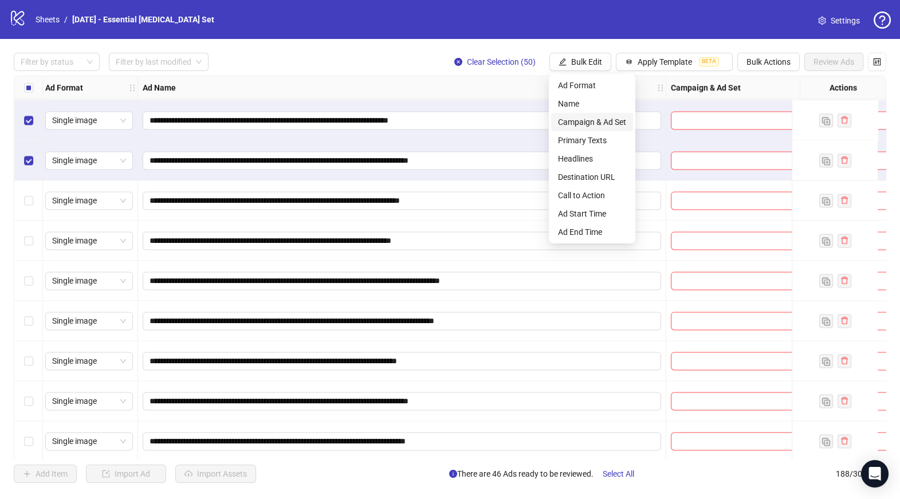
click at [599, 120] on span "Campaign & Ad Set" at bounding box center [592, 122] width 68 height 13
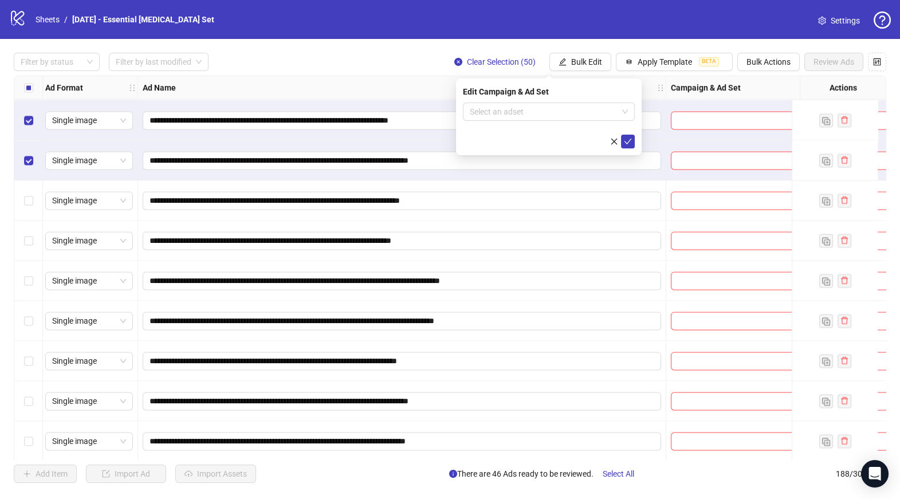
click at [528, 100] on div "Edit Campaign & Ad Set Select an adset" at bounding box center [549, 116] width 186 height 77
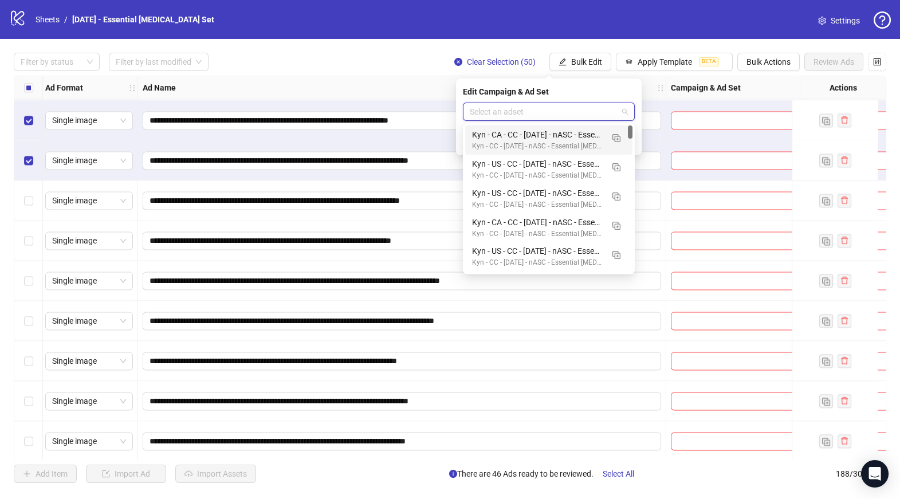
click at [528, 113] on input "search" at bounding box center [544, 111] width 148 height 17
paste input "**********"
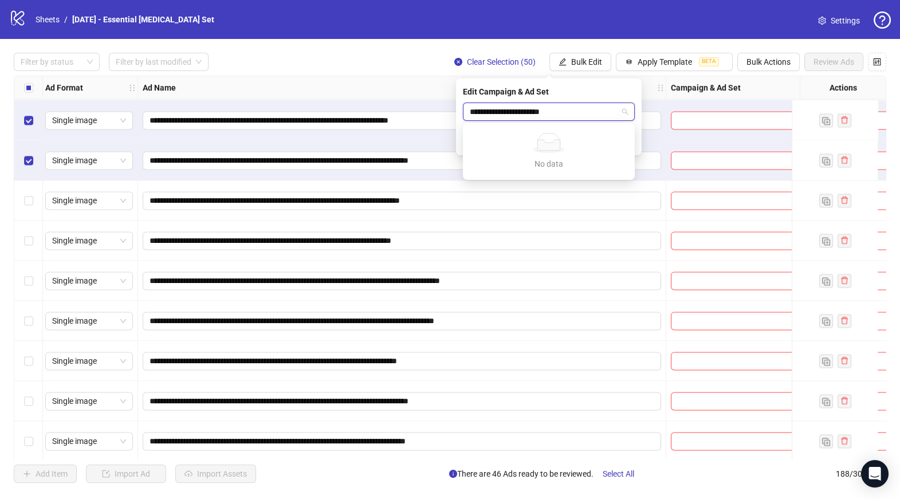
type input "**********"
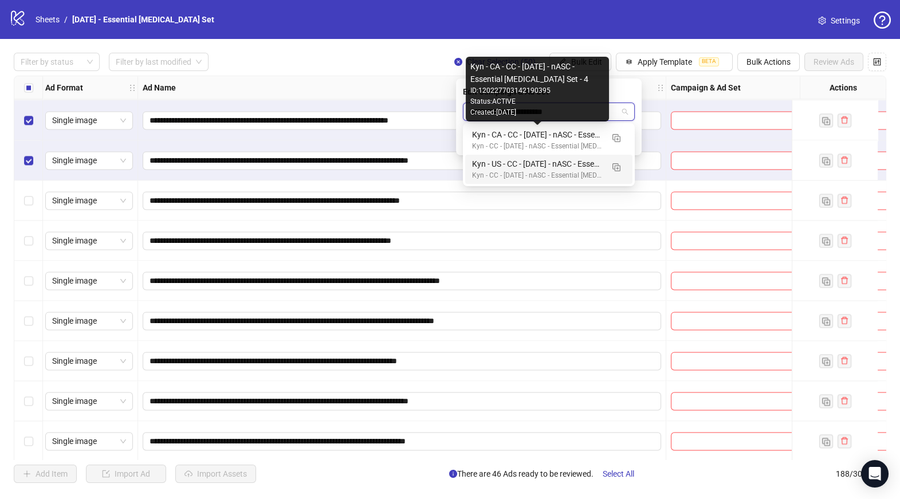
click at [562, 162] on div "Kyn - US - CC - [DATE] - nASC - Essential [MEDICAL_DATA] Set - 4" at bounding box center [537, 164] width 131 height 13
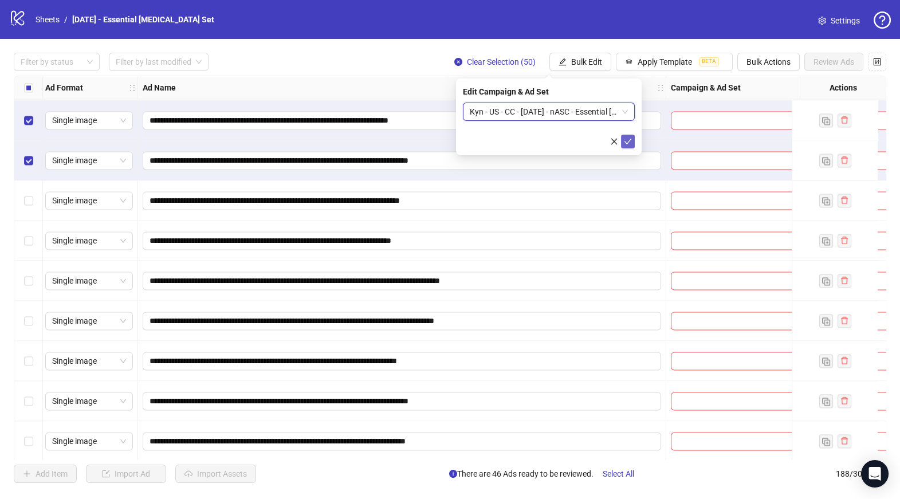
click at [631, 143] on icon "check" at bounding box center [628, 141] width 8 height 8
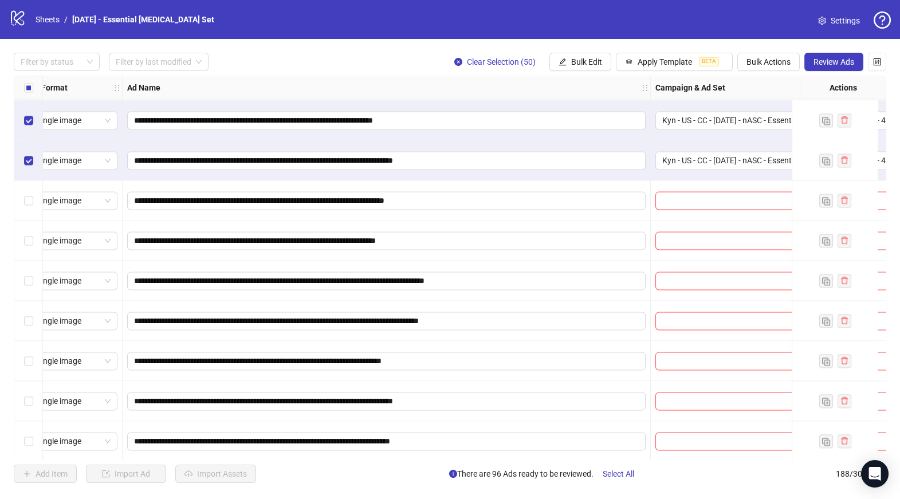
scroll to position [3769, 0]
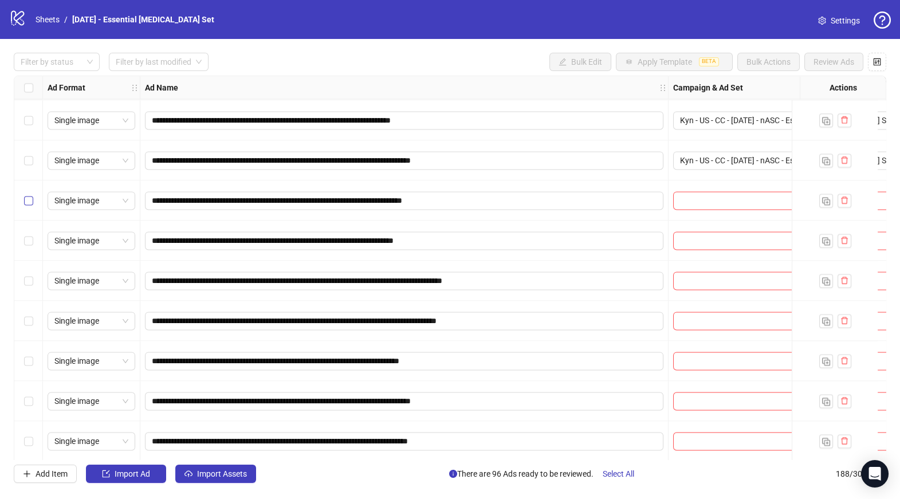
click at [27, 206] on label "Select row 97" at bounding box center [28, 200] width 9 height 13
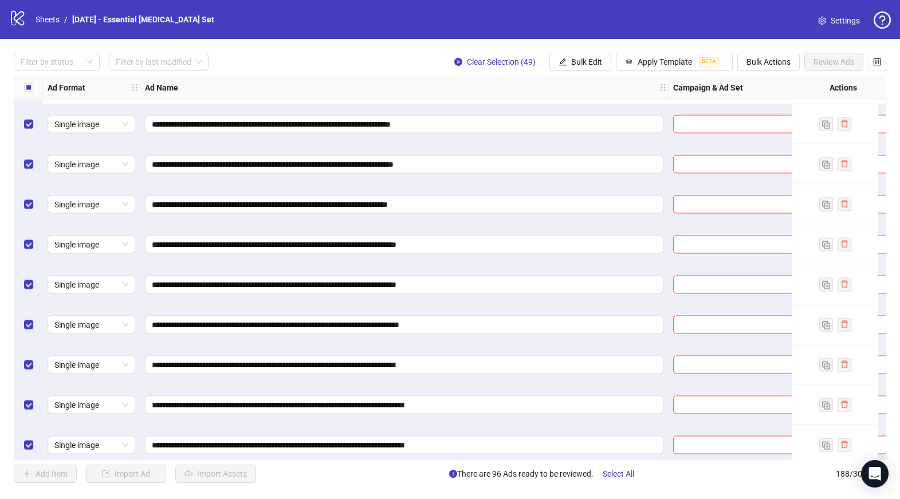
scroll to position [5592, 0]
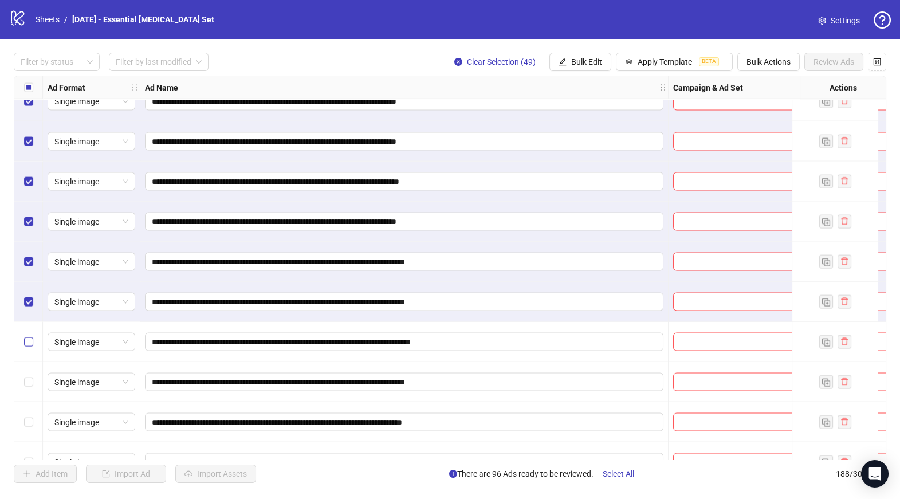
click at [29, 336] on label "Select row 146" at bounding box center [28, 342] width 9 height 13
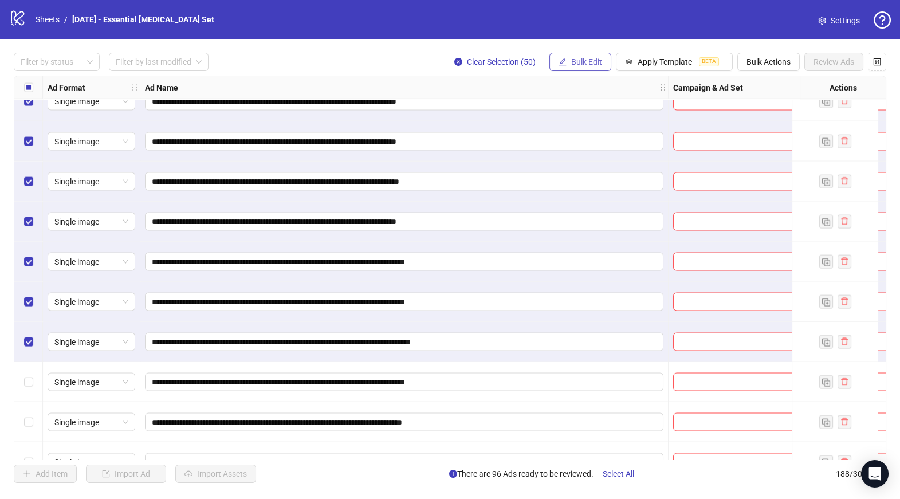
click at [585, 54] on button "Bulk Edit" at bounding box center [580, 62] width 62 height 18
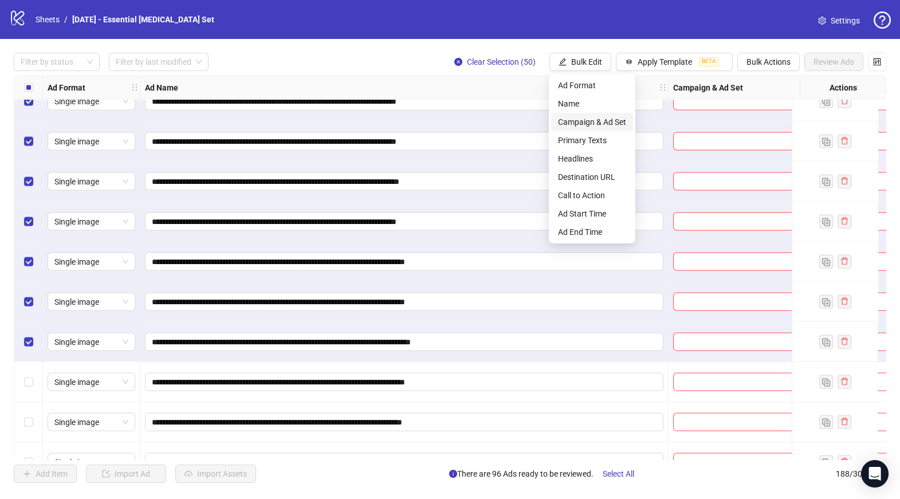
click at [602, 127] on span "Campaign & Ad Set" at bounding box center [592, 122] width 68 height 13
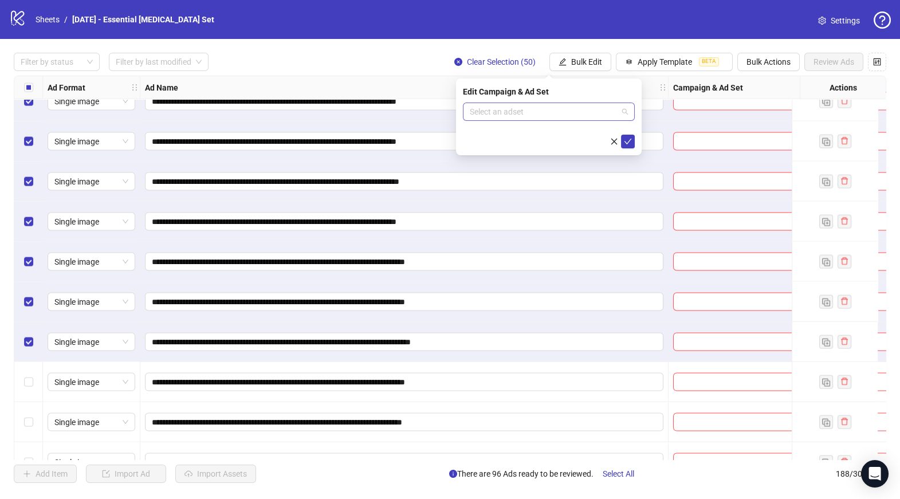
click at [525, 108] on input "search" at bounding box center [544, 111] width 148 height 17
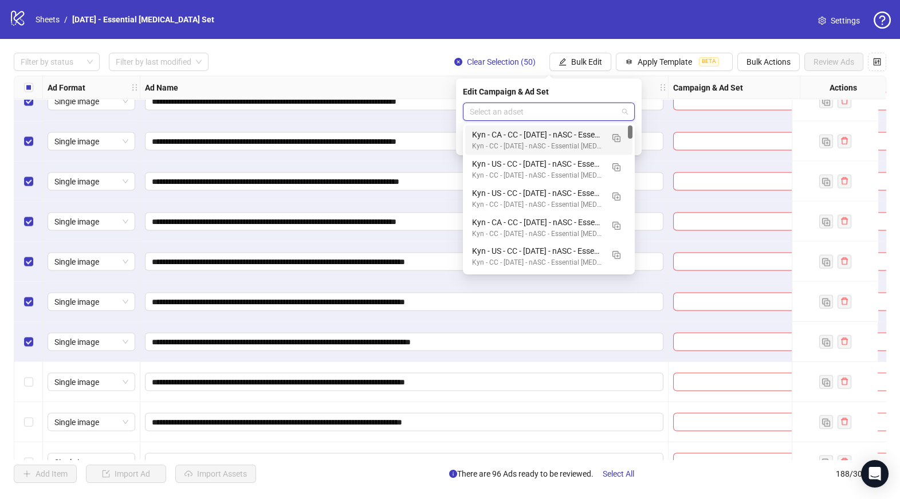
paste input "**********"
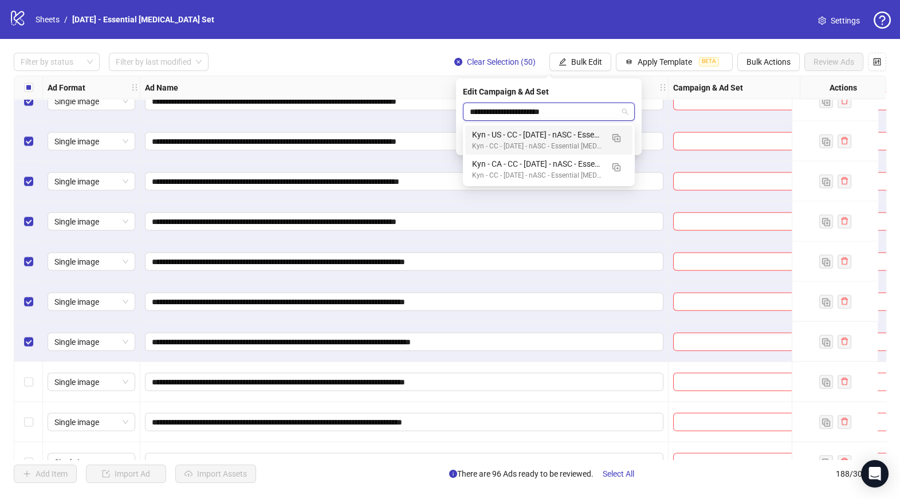
type input "**********"
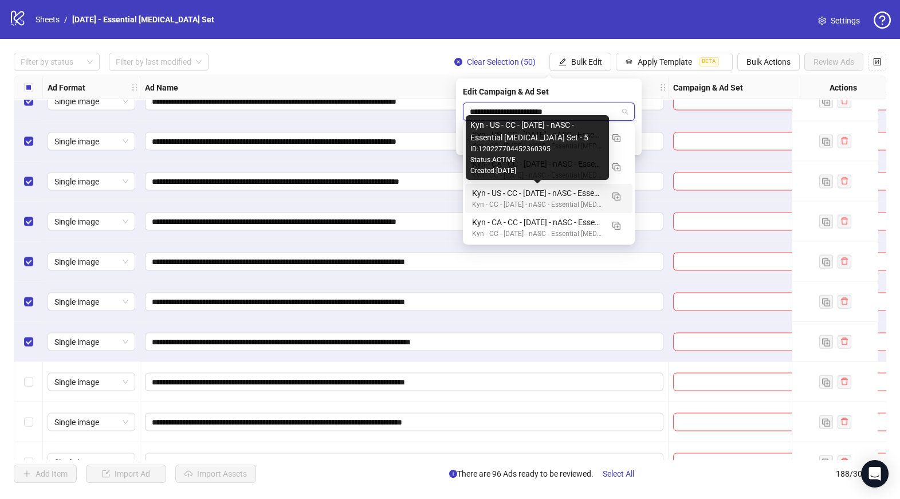
click at [571, 197] on div "Kyn - US - CC - [DATE] - nASC - Essential [MEDICAL_DATA] Set - 5" at bounding box center [537, 193] width 131 height 13
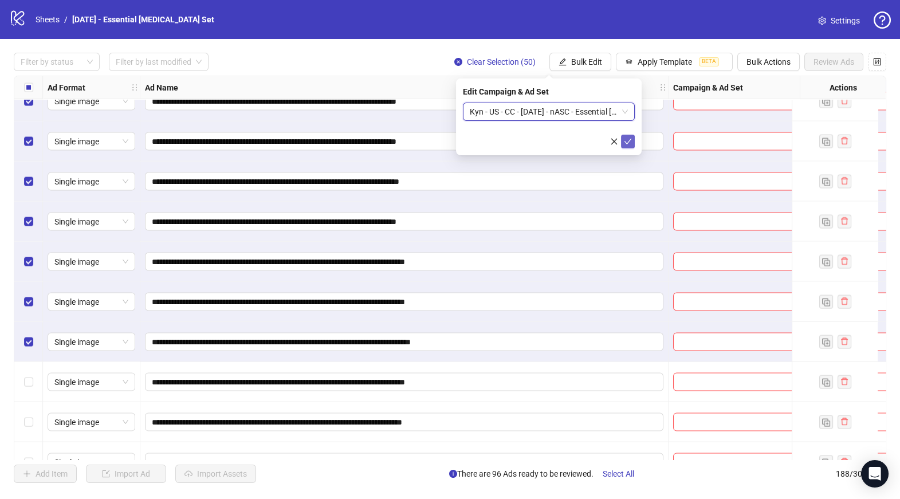
click at [630, 143] on icon "check" at bounding box center [628, 141] width 8 height 8
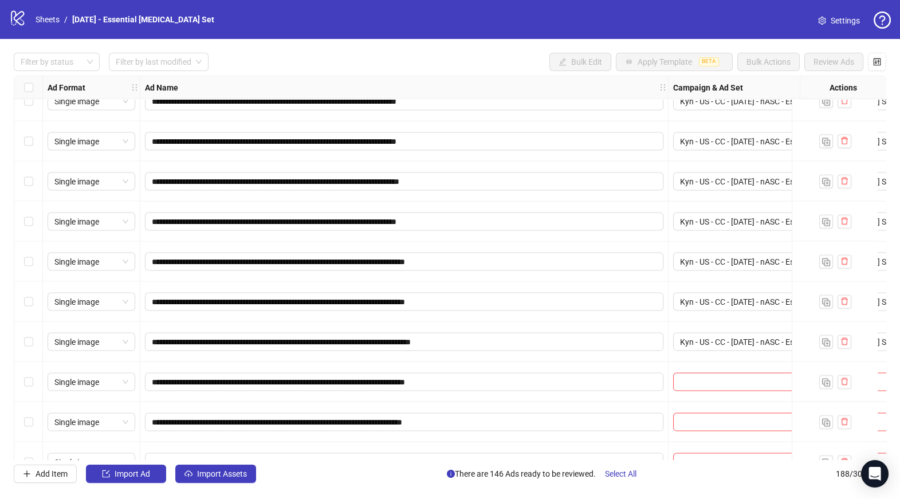
click at [21, 390] on div "Select row 147" at bounding box center [28, 382] width 29 height 40
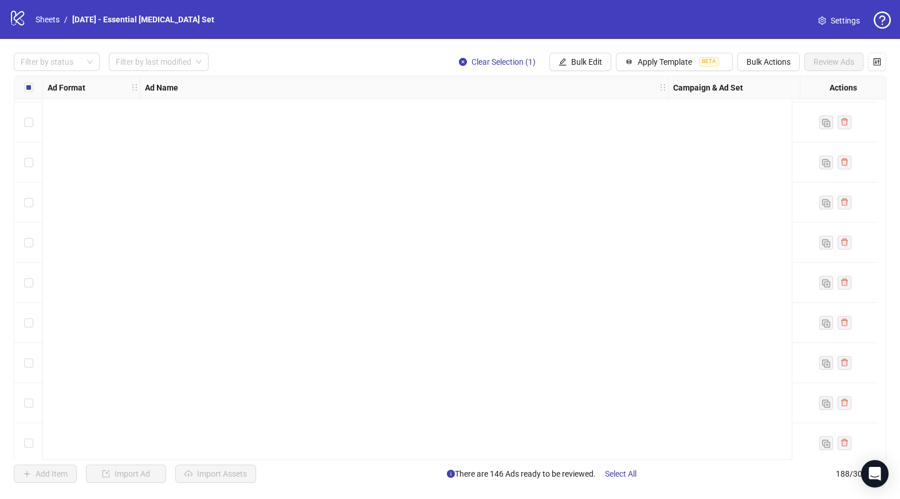
scroll to position [7183, 0]
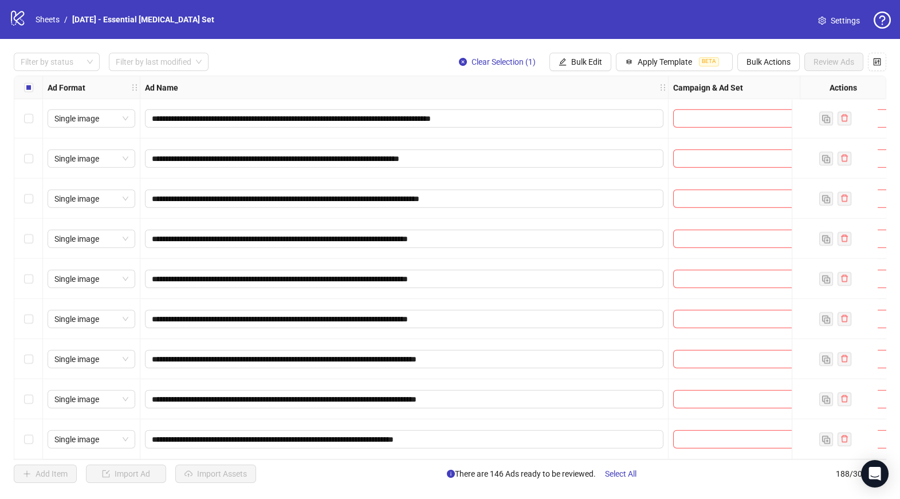
click at [26, 443] on div "Select row 188" at bounding box center [28, 439] width 29 height 40
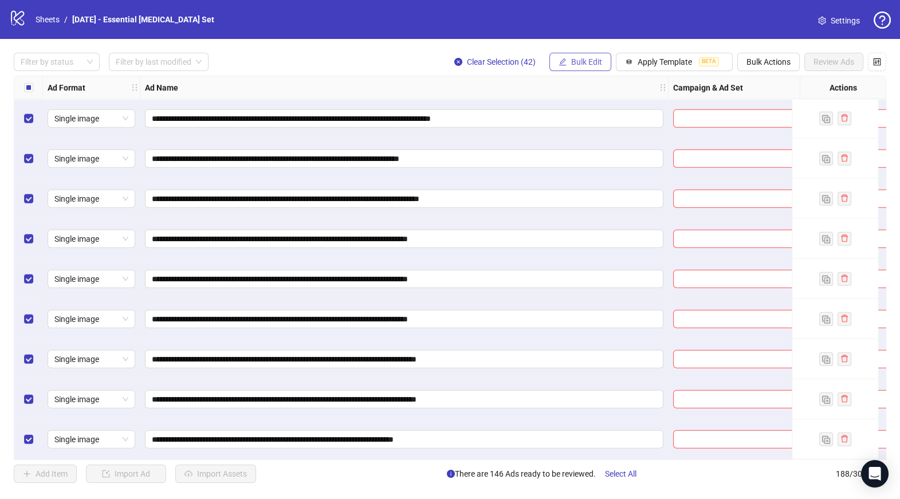
click at [575, 60] on span "Bulk Edit" at bounding box center [586, 61] width 31 height 9
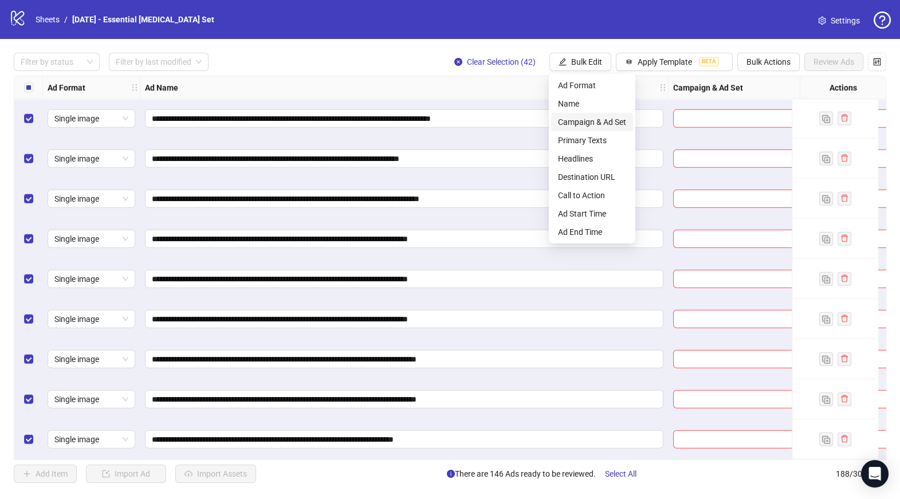
click at [588, 121] on span "Campaign & Ad Set" at bounding box center [592, 122] width 68 height 13
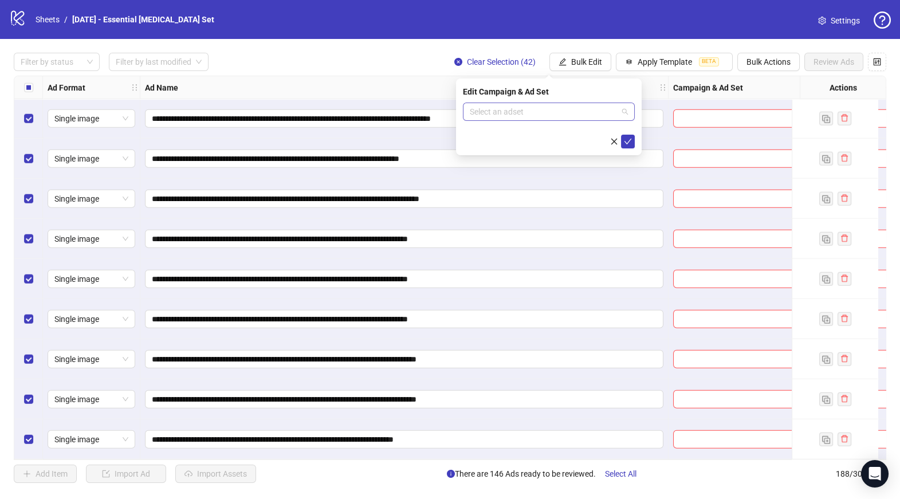
click at [516, 111] on input "search" at bounding box center [544, 111] width 148 height 17
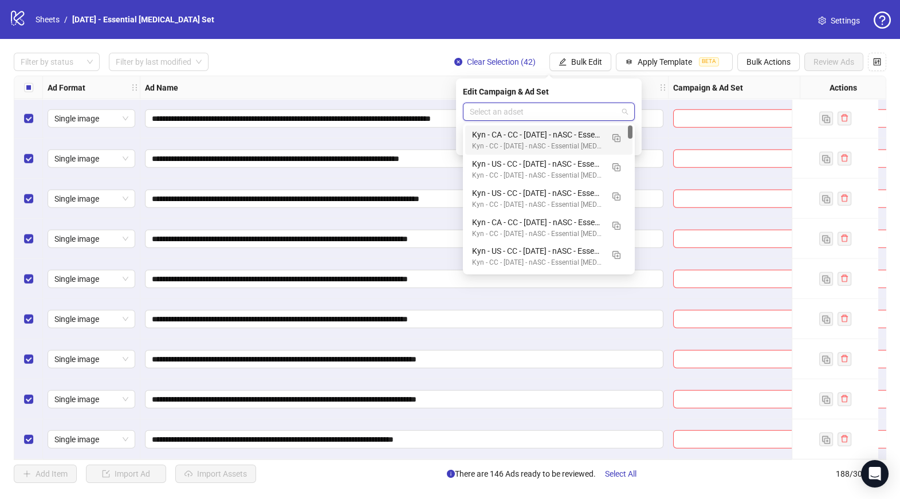
paste input "**********"
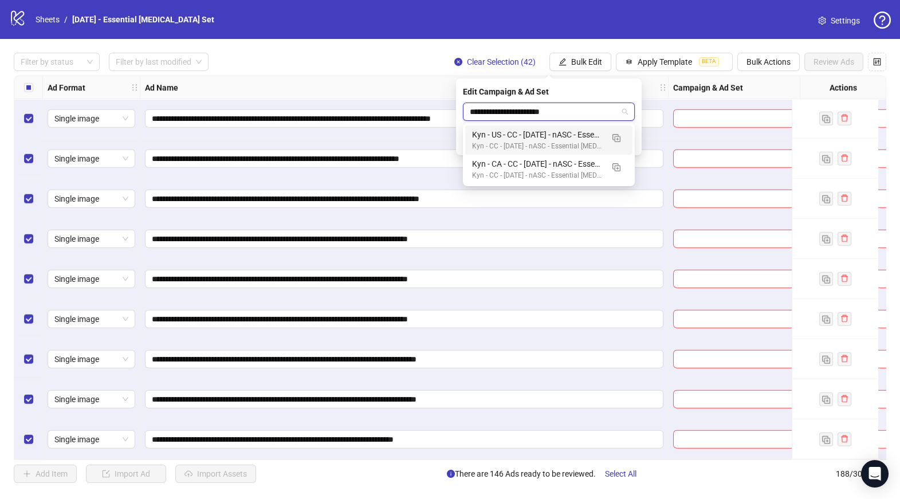
type input "**********"
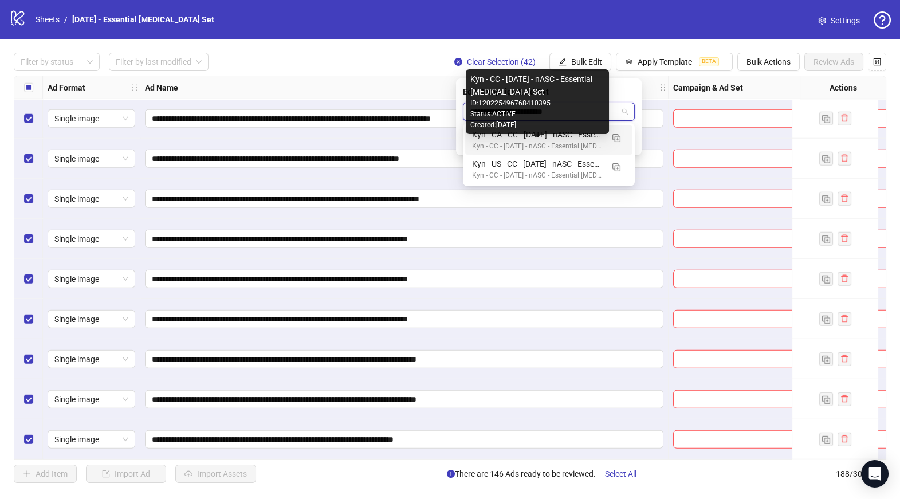
click at [558, 162] on div "Kyn - US - CC - [DATE] - nASC - Essential [MEDICAL_DATA] Set - 6" at bounding box center [537, 164] width 131 height 13
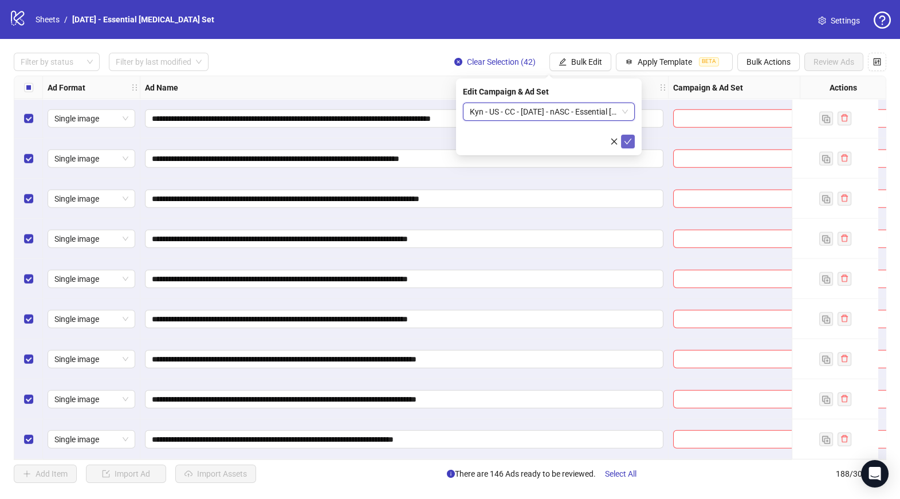
click at [628, 142] on icon "check" at bounding box center [627, 142] width 7 height 6
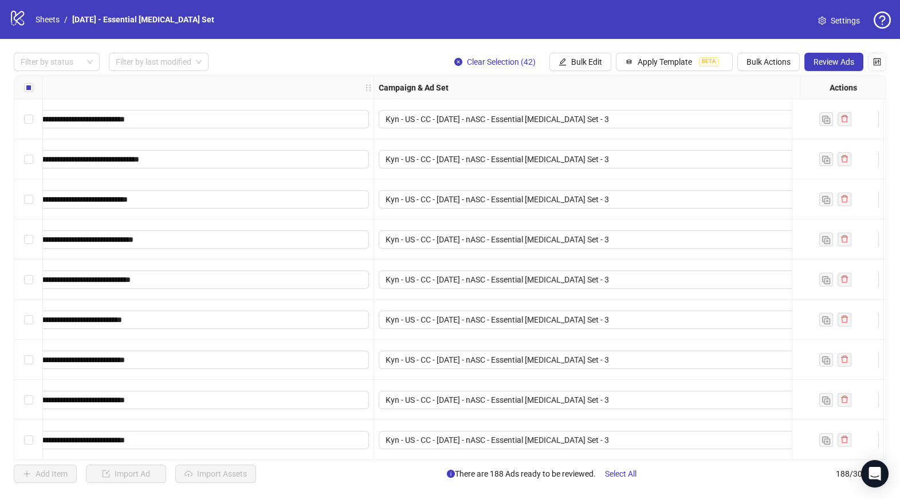
scroll to position [1417, 294]
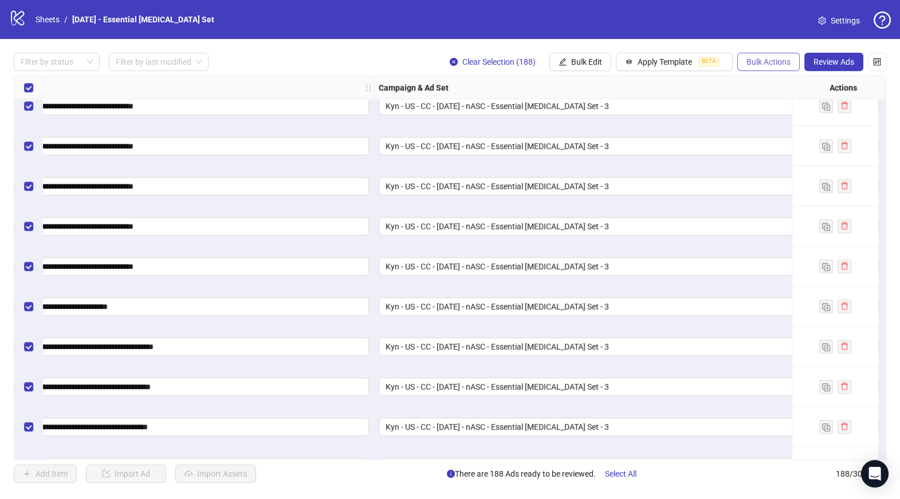
click at [750, 57] on span "Bulk Actions" at bounding box center [768, 61] width 44 height 9
click at [765, 124] on span "Duplicate with assets" at bounding box center [785, 122] width 78 height 13
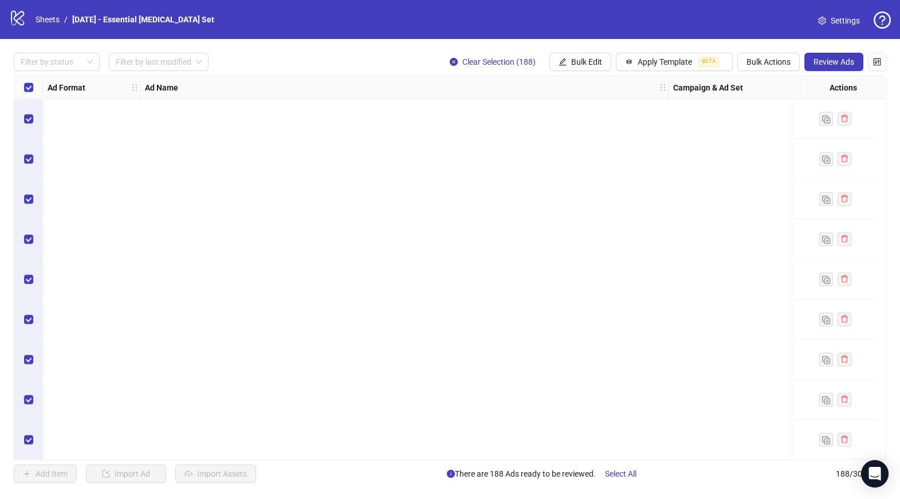
scroll to position [7183, 0]
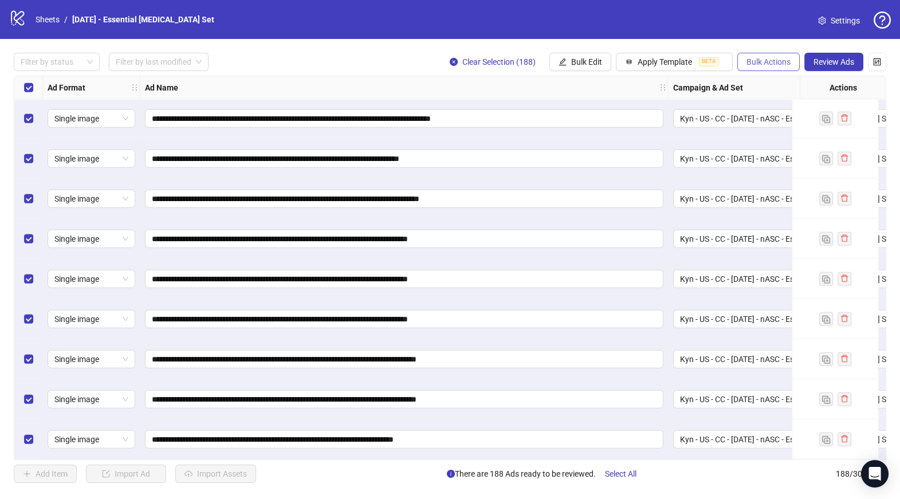
click at [784, 61] on span "Bulk Actions" at bounding box center [768, 61] width 44 height 9
click at [764, 61] on span "Bulk Actions" at bounding box center [768, 61] width 44 height 9
click at [614, 477] on span "Select All" at bounding box center [621, 473] width 32 height 9
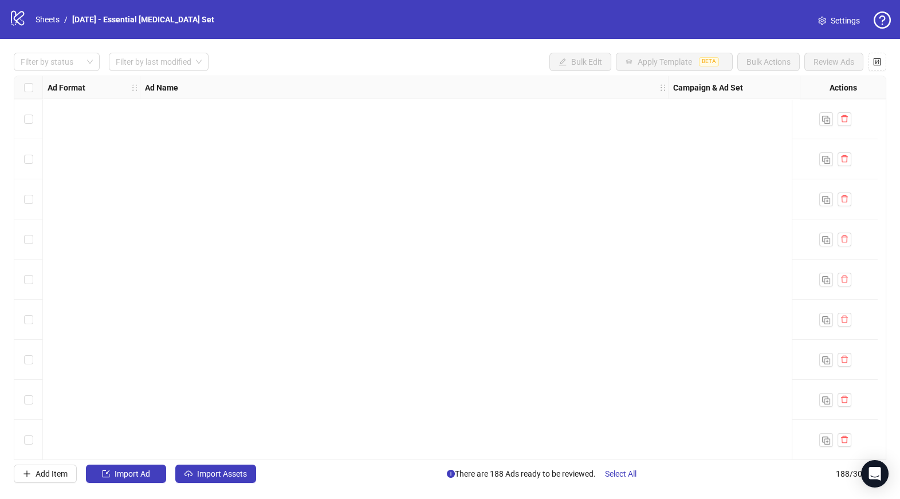
scroll to position [521, 0]
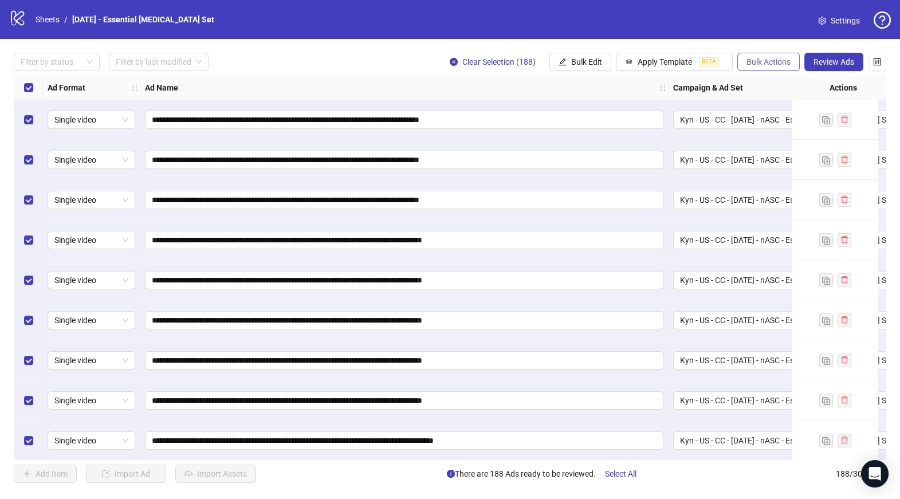
click at [771, 66] on span "Bulk Actions" at bounding box center [768, 61] width 44 height 9
click at [773, 121] on span "Duplicate with assets" at bounding box center [785, 122] width 78 height 13
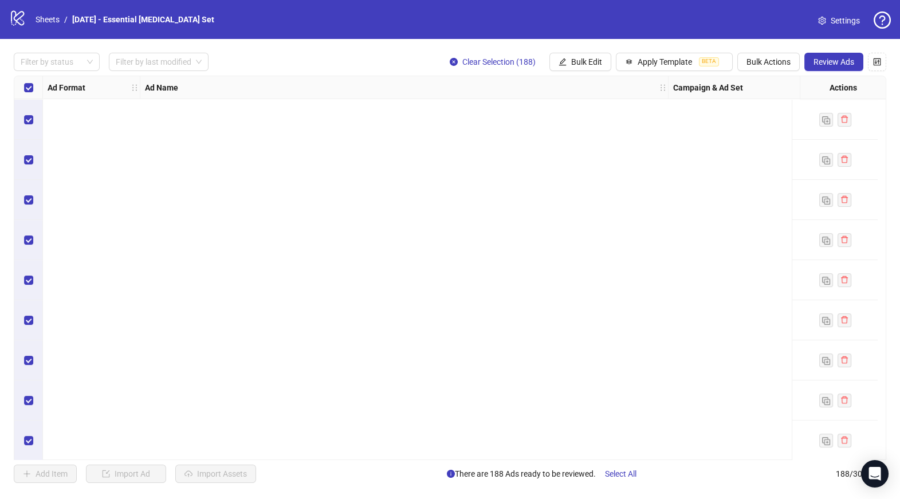
scroll to position [0, 0]
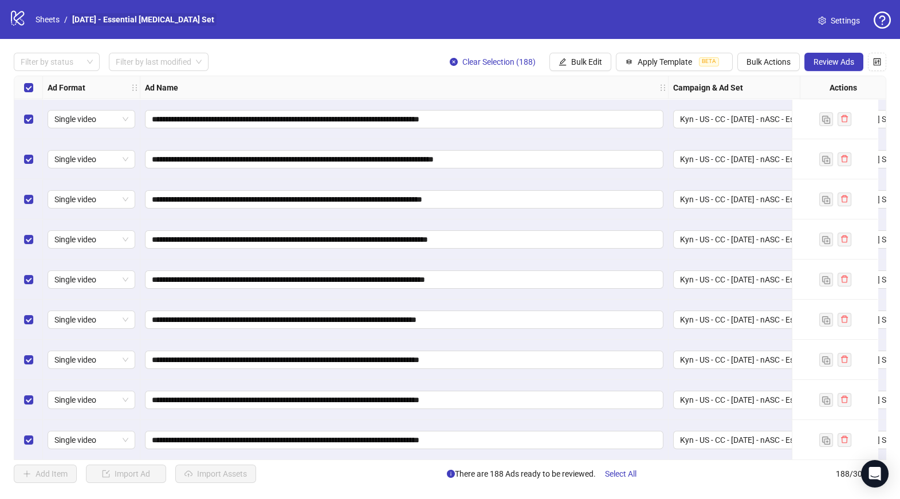
click at [132, 22] on link "[DATE] - Essential [MEDICAL_DATA] Set" at bounding box center [143, 19] width 147 height 13
click at [50, 22] on link "Sheets" at bounding box center [47, 19] width 29 height 13
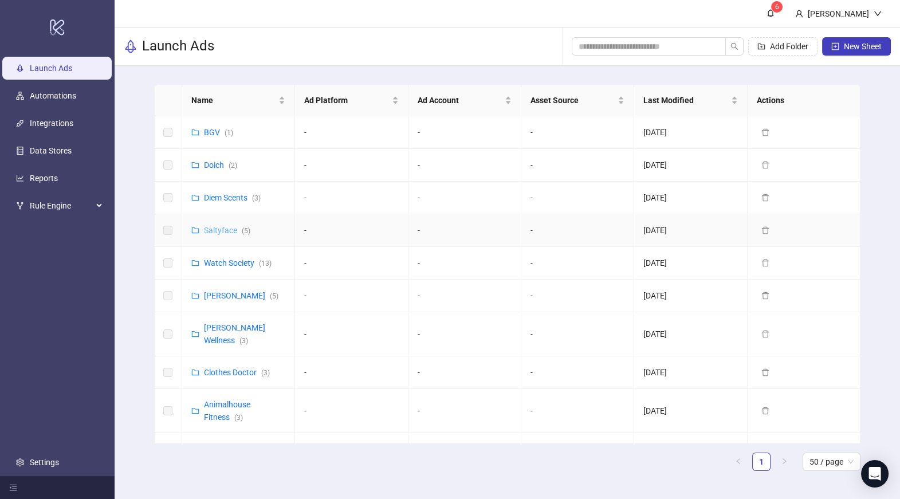
click at [214, 226] on link "Saltyface ( 5 )" at bounding box center [227, 230] width 46 height 9
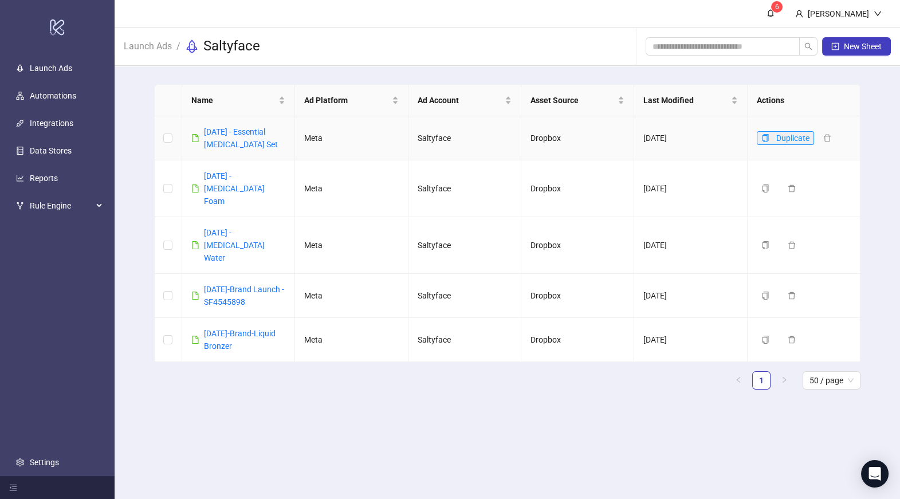
click at [763, 137] on icon "copy" at bounding box center [765, 138] width 8 height 8
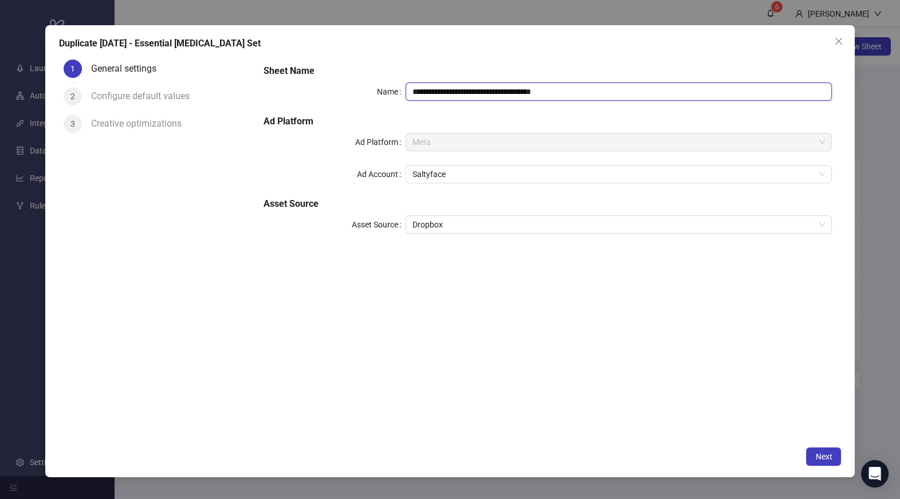
click at [531, 92] on input "**********" at bounding box center [619, 91] width 426 height 18
type input "**********"
click at [720, 392] on div "**********" at bounding box center [547, 248] width 587 height 386
click at [830, 462] on button "Next" at bounding box center [823, 456] width 35 height 18
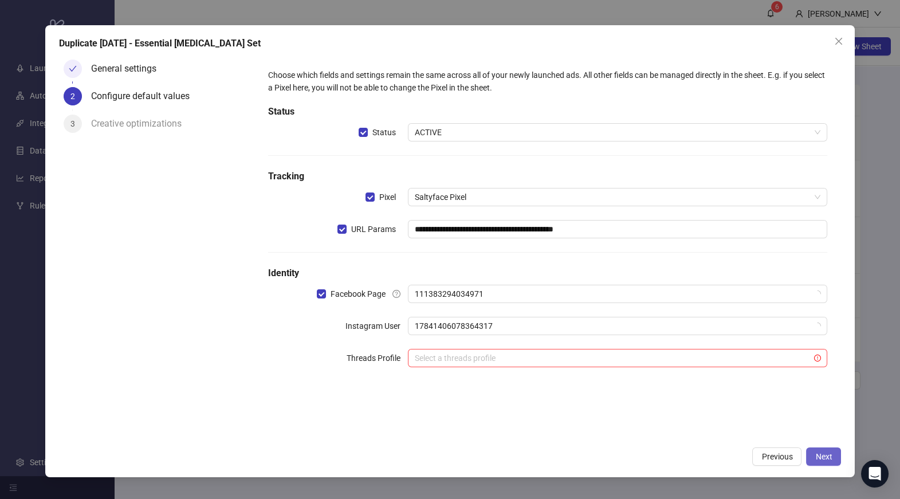
click at [830, 462] on button "Next" at bounding box center [823, 456] width 35 height 18
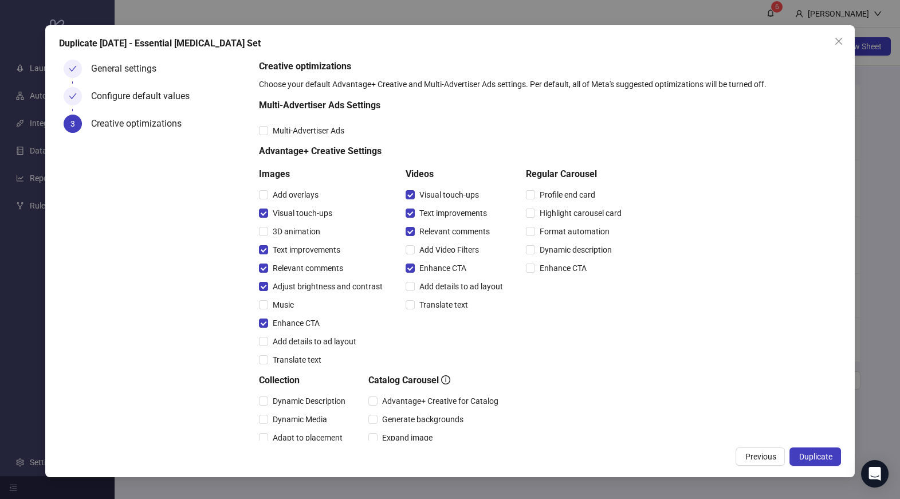
click at [830, 462] on button "Duplicate" at bounding box center [815, 456] width 52 height 18
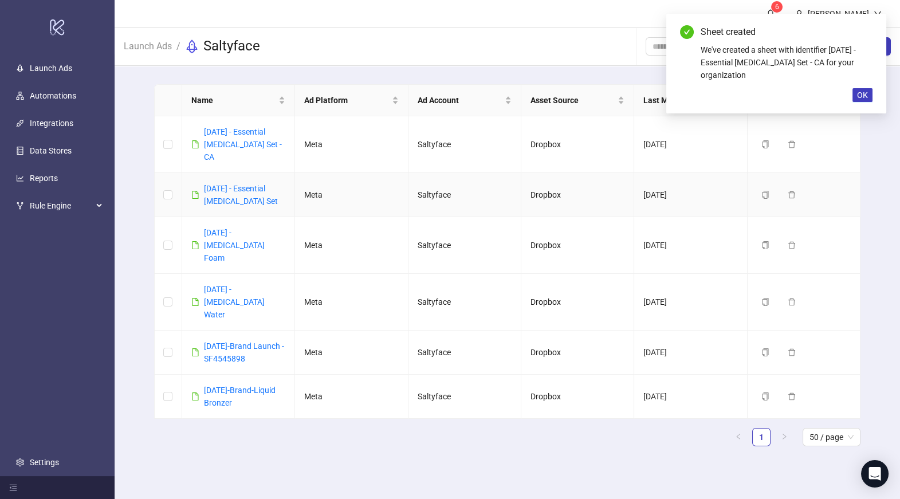
click at [264, 195] on td "[DATE] - Essential [MEDICAL_DATA] Set" at bounding box center [238, 195] width 113 height 44
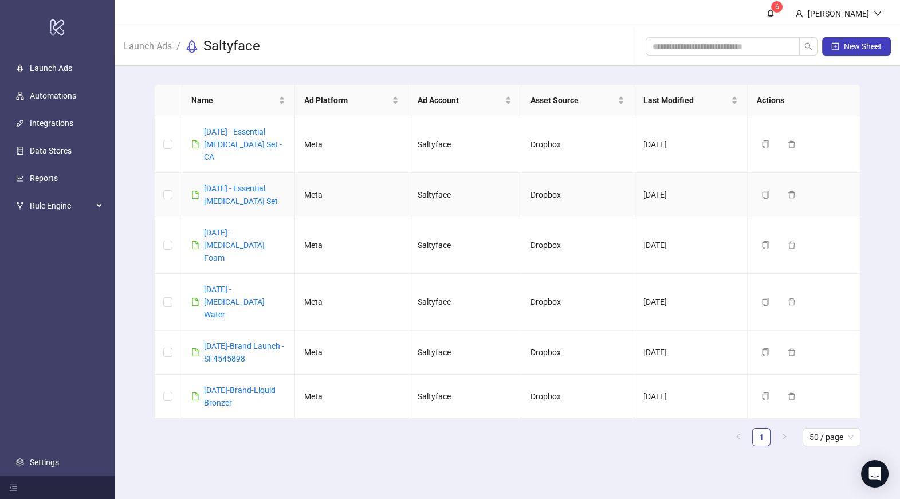
click at [264, 195] on td "[DATE] - Essential [MEDICAL_DATA] Set" at bounding box center [238, 195] width 113 height 44
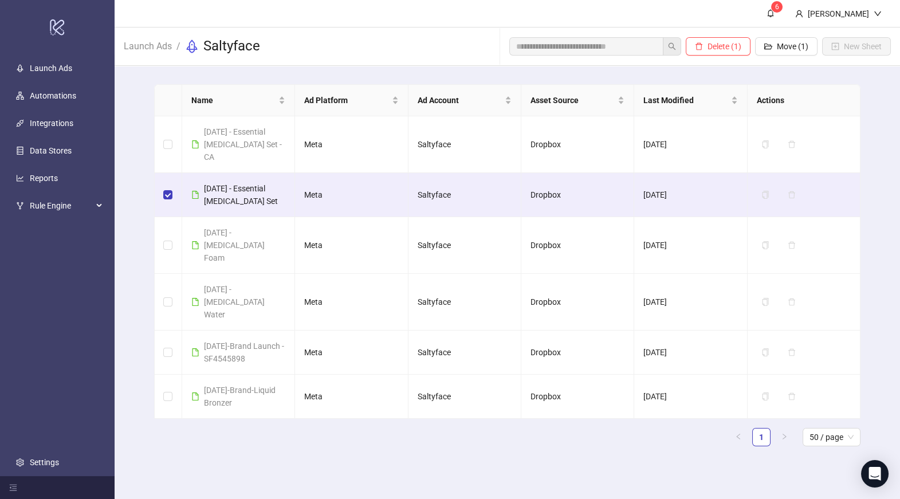
click at [870, 120] on div "Name Ad Platform Ad Account Asset Source Last Modified Actions 09-03-25 - Essen…" at bounding box center [507, 270] width 785 height 408
click at [412, 139] on td "Saltyface" at bounding box center [464, 144] width 113 height 57
click at [264, 131] on span "09-03-25 - Essential Tanning Set - CA" at bounding box center [243, 144] width 78 height 34
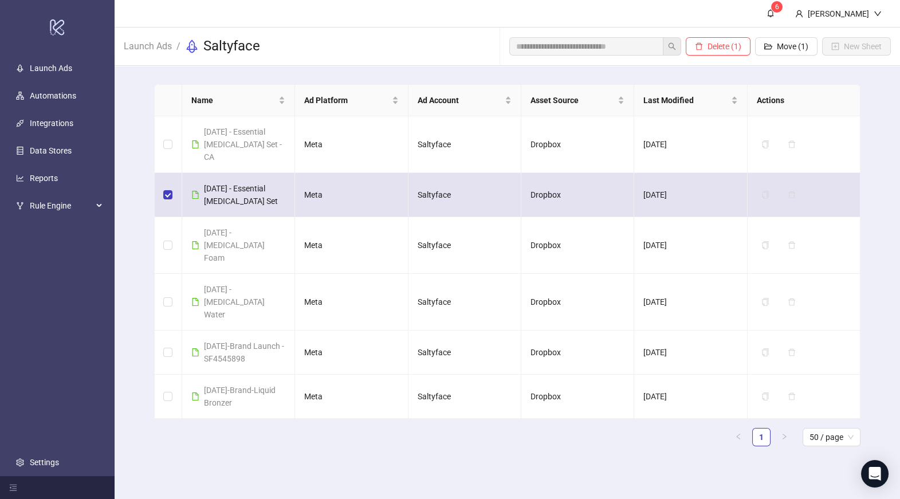
click at [174, 178] on td at bounding box center [168, 195] width 27 height 44
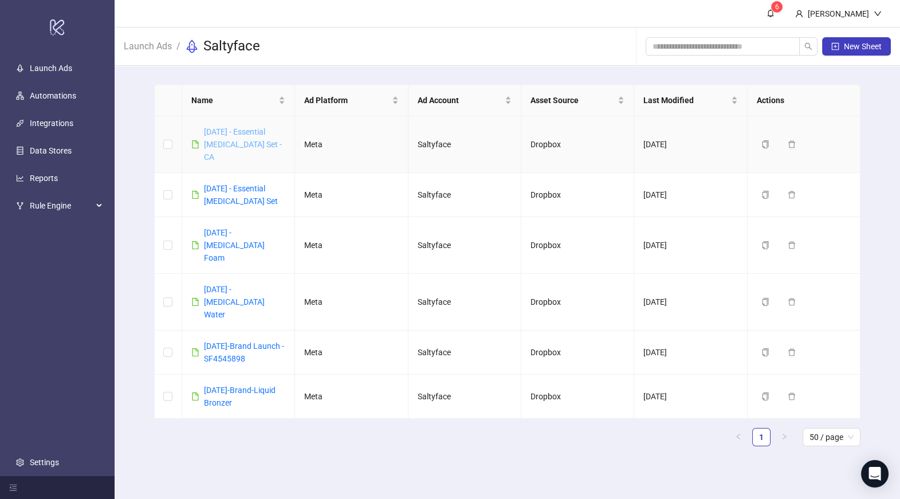
click at [236, 140] on link "09-03-25 - Essential Tanning Set - CA" at bounding box center [243, 144] width 78 height 34
click at [223, 184] on link "[DATE] - Essential [MEDICAL_DATA] Set" at bounding box center [241, 195] width 74 height 22
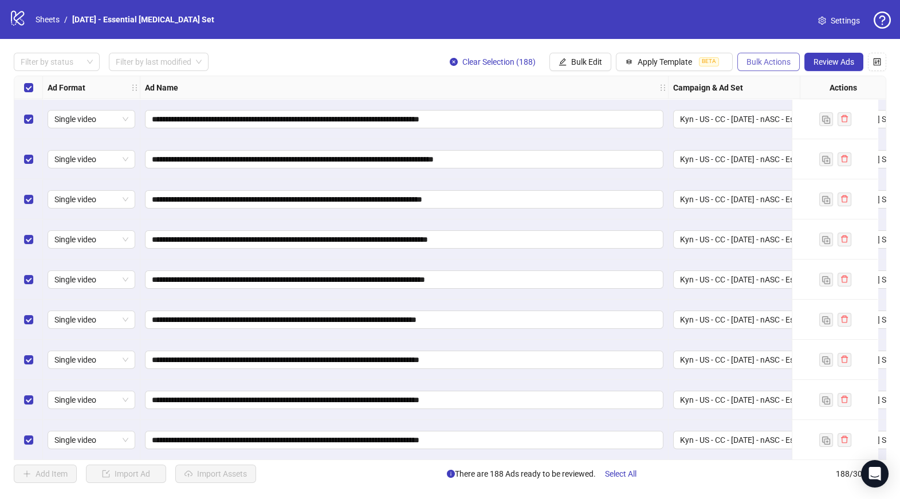
click at [773, 53] on button "Bulk Actions" at bounding box center [768, 62] width 62 height 18
click at [781, 140] on span "Copy to another sheet" at bounding box center [785, 140] width 78 height 13
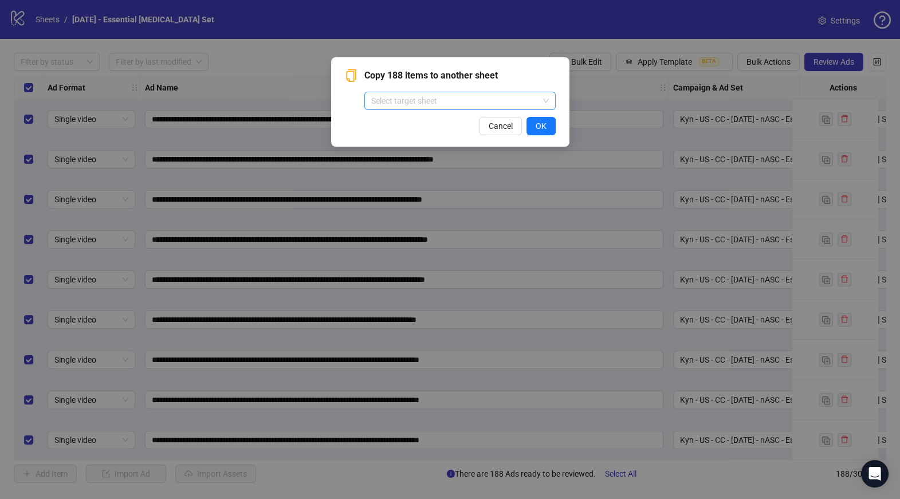
click at [462, 105] on input "search" at bounding box center [454, 100] width 167 height 17
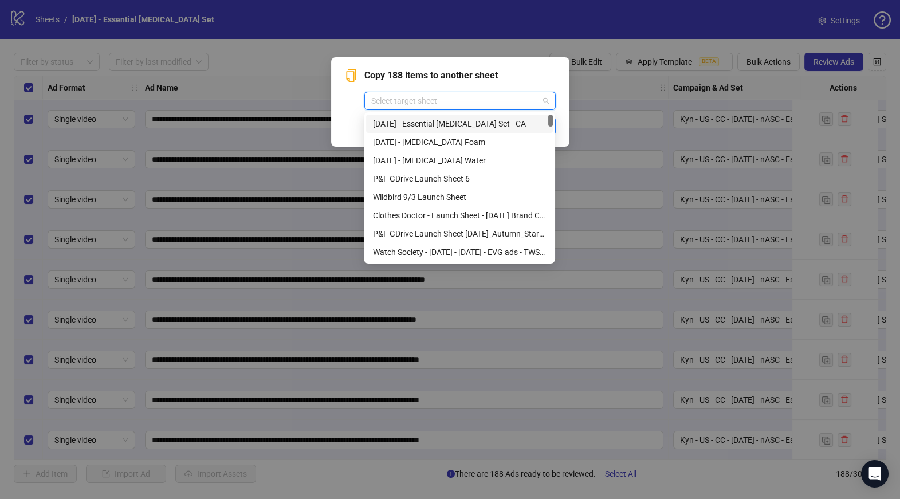
click at [466, 128] on div "09-03-25 - Essential Tanning Set - CA" at bounding box center [459, 123] width 173 height 13
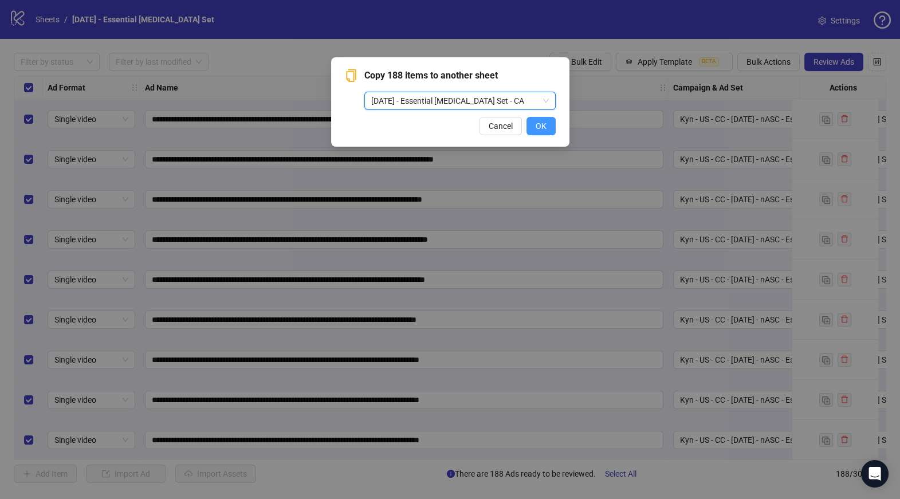
click at [551, 123] on button "OK" at bounding box center [540, 126] width 29 height 18
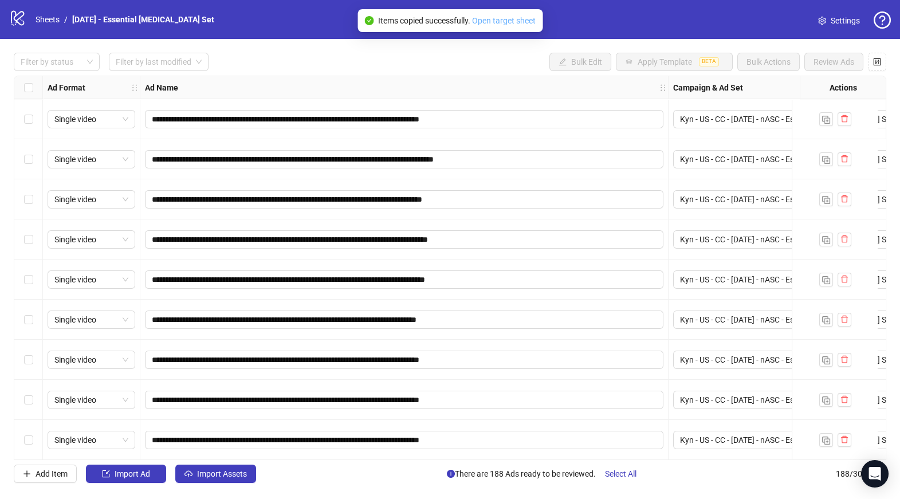
click at [494, 21] on link "Open target sheet" at bounding box center [504, 20] width 64 height 9
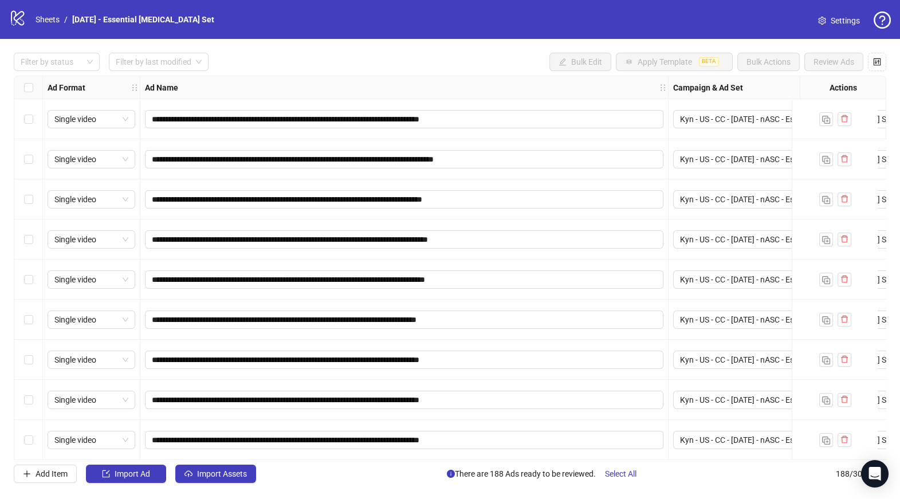
click at [855, 17] on span "Settings" at bounding box center [845, 20] width 29 height 13
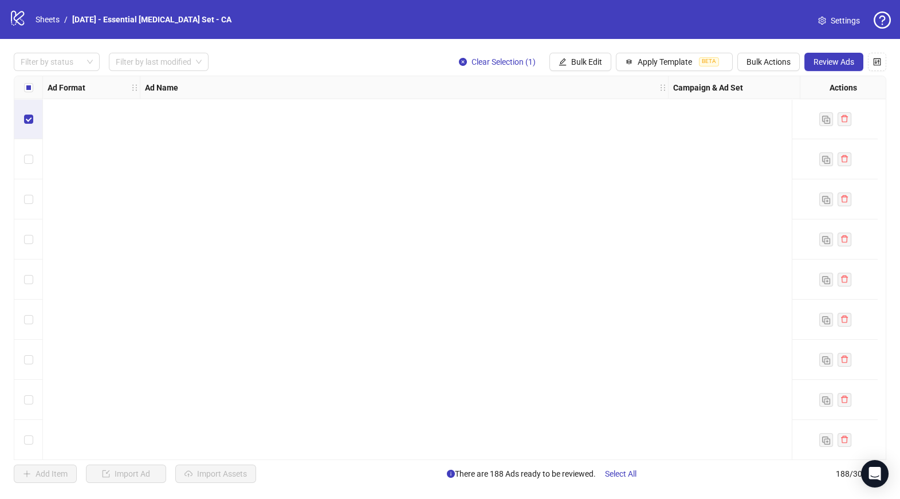
scroll to position [899, 0]
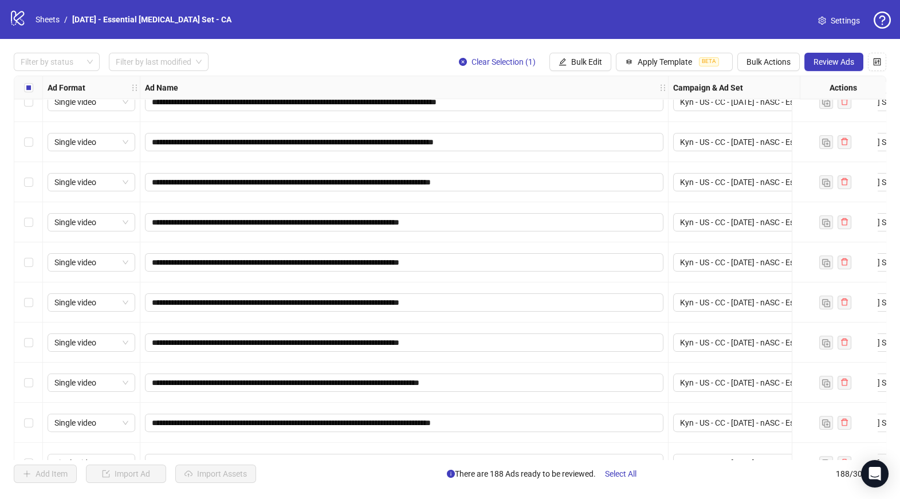
click at [21, 340] on div "Select row 29" at bounding box center [28, 343] width 29 height 40
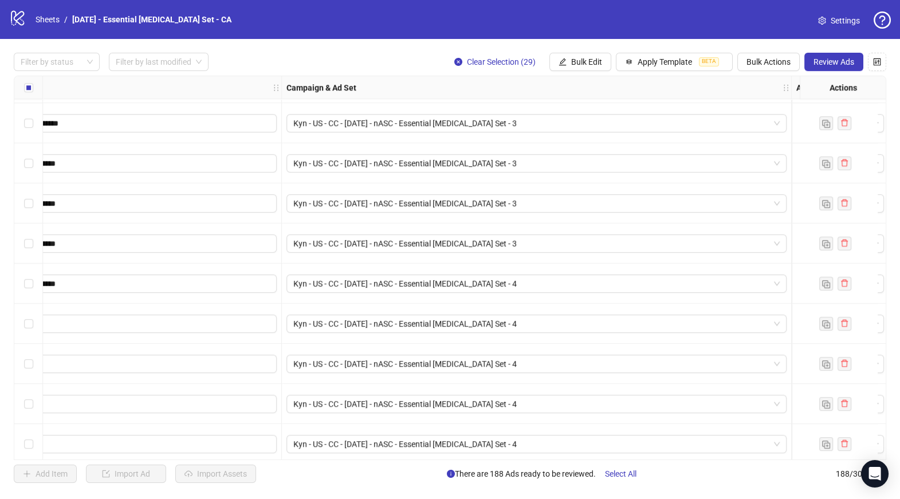
scroll to position [1692, 387]
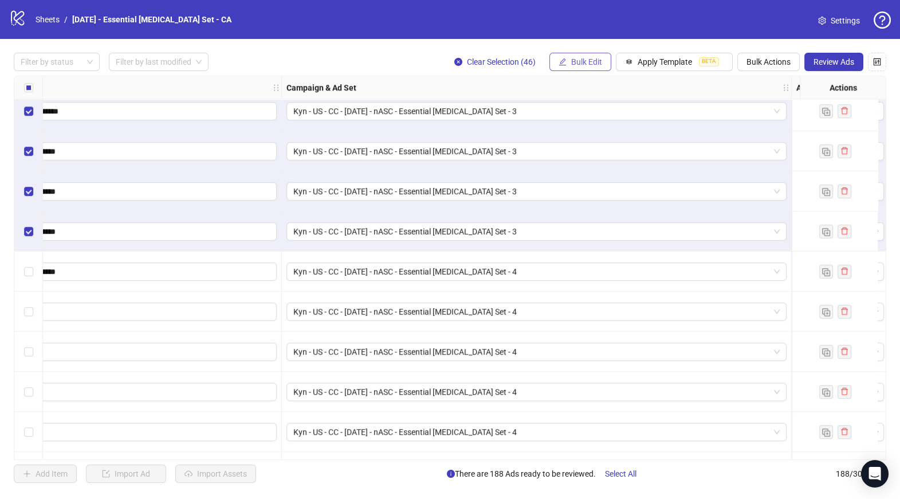
click at [587, 57] on span "Bulk Edit" at bounding box center [586, 61] width 31 height 9
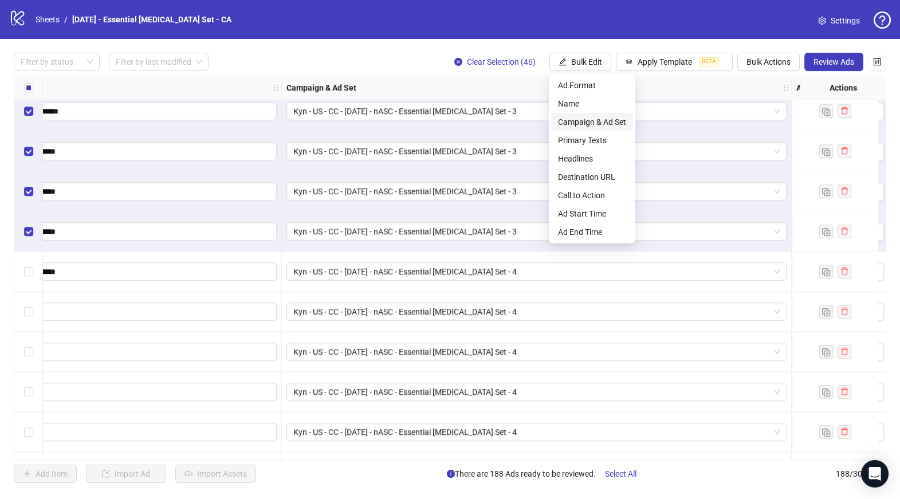
click at [598, 115] on li "Campaign & Ad Set" at bounding box center [592, 122] width 82 height 18
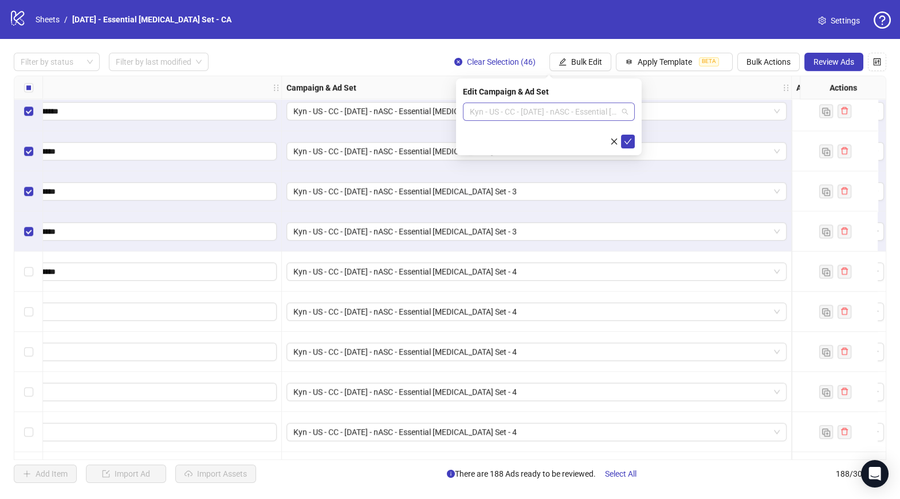
click at [591, 108] on span "Kyn - US - CC - [DATE] - nASC - Essential [MEDICAL_DATA] Set - 3" at bounding box center [549, 111] width 158 height 17
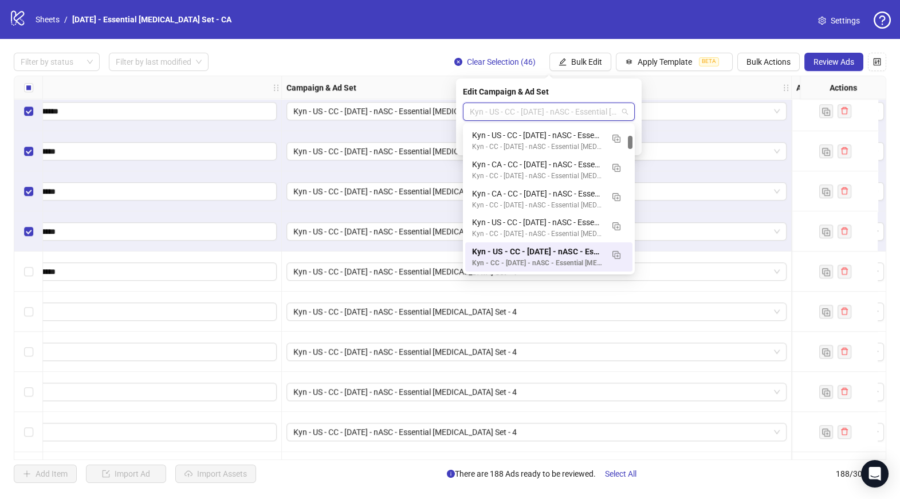
paste input "**********"
type input "**********"
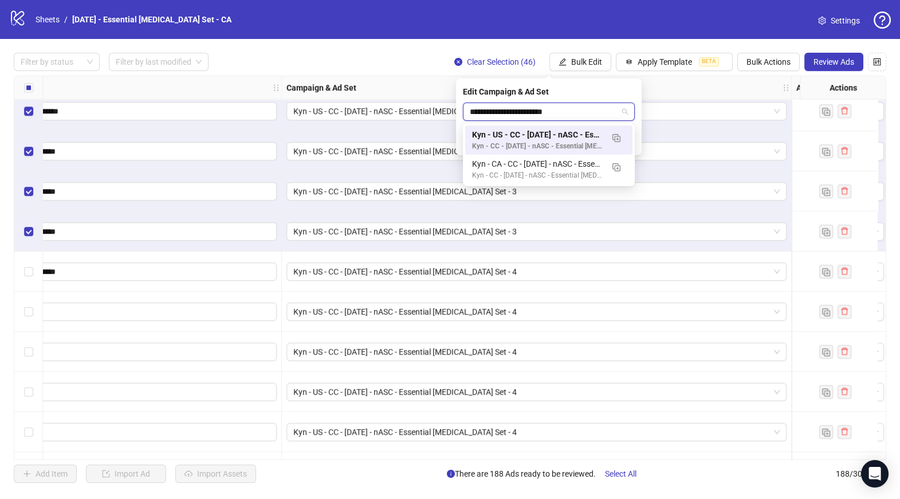
scroll to position [0, 0]
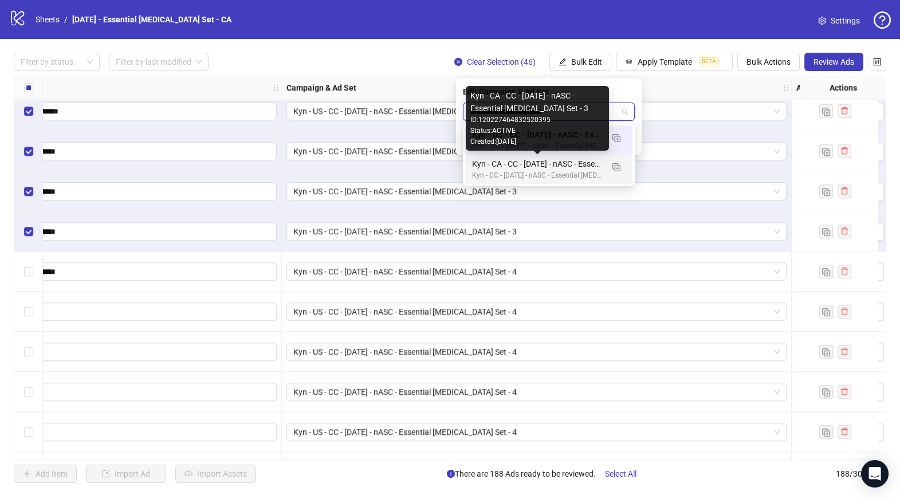
click at [572, 161] on div "Kyn - CA - CC - 08/29/25 - nASC - Essential Tanning Set - 3" at bounding box center [537, 164] width 131 height 13
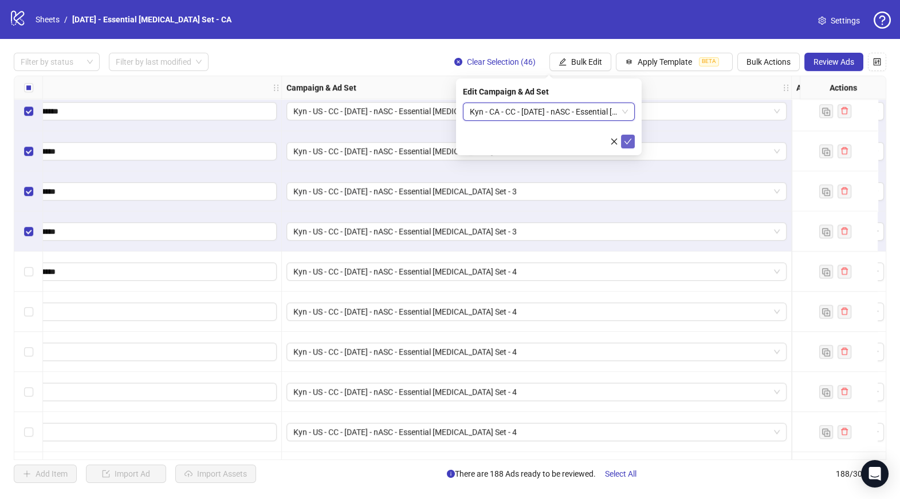
click at [632, 143] on button "submit" at bounding box center [628, 142] width 14 height 14
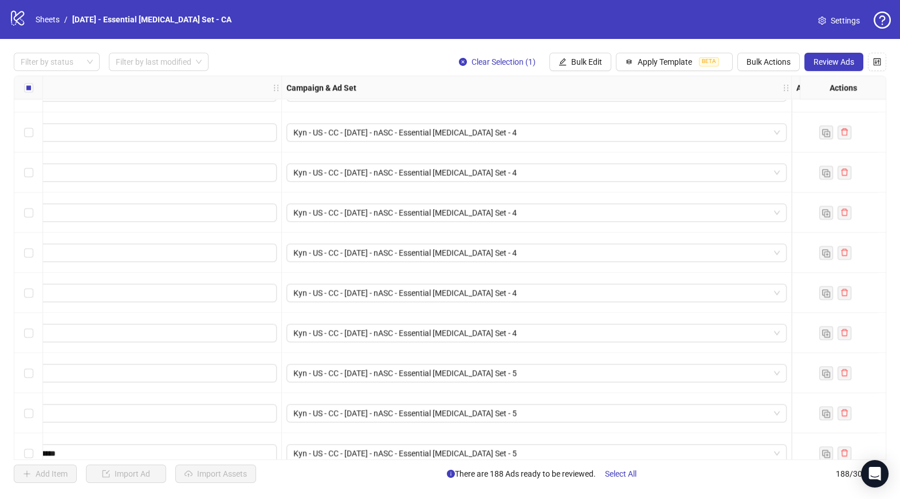
scroll to position [3532, 387]
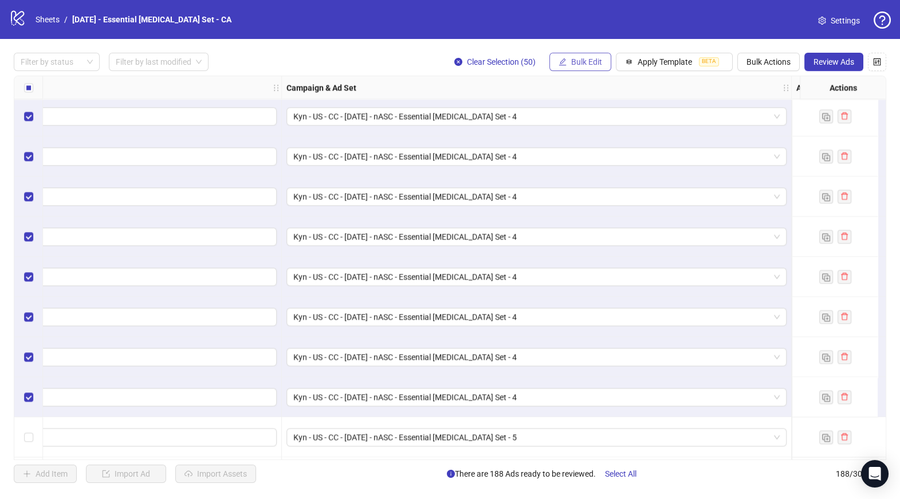
click at [588, 61] on span "Bulk Edit" at bounding box center [586, 61] width 31 height 9
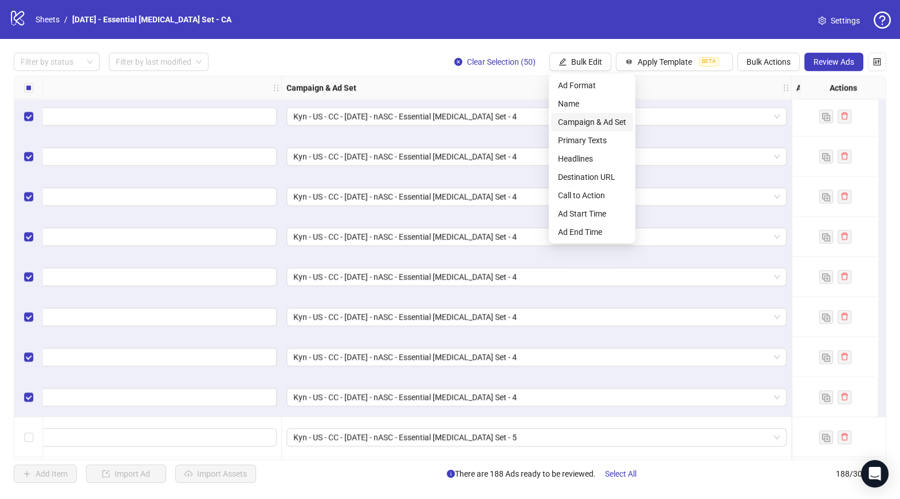
click at [596, 128] on span "Campaign & Ad Set" at bounding box center [592, 122] width 68 height 13
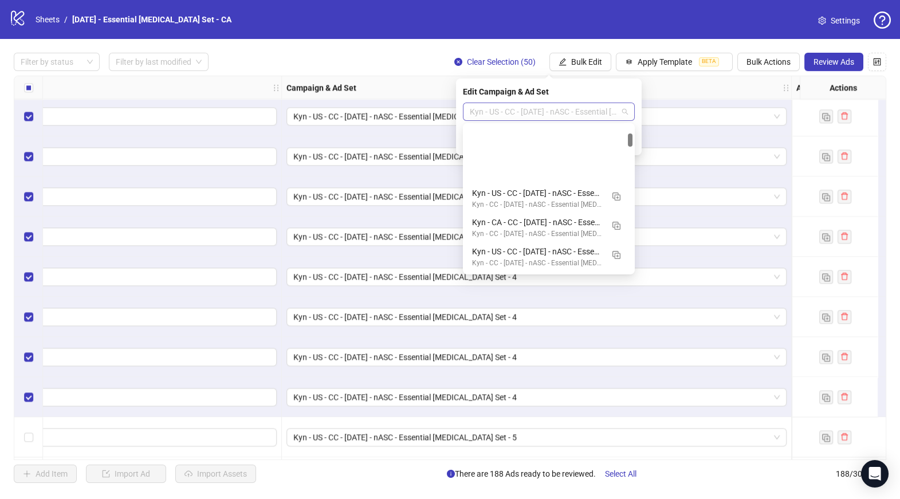
click at [485, 114] on span "Kyn - US - CC - [DATE] - nASC - Essential [MEDICAL_DATA] Set - 4" at bounding box center [549, 111] width 158 height 17
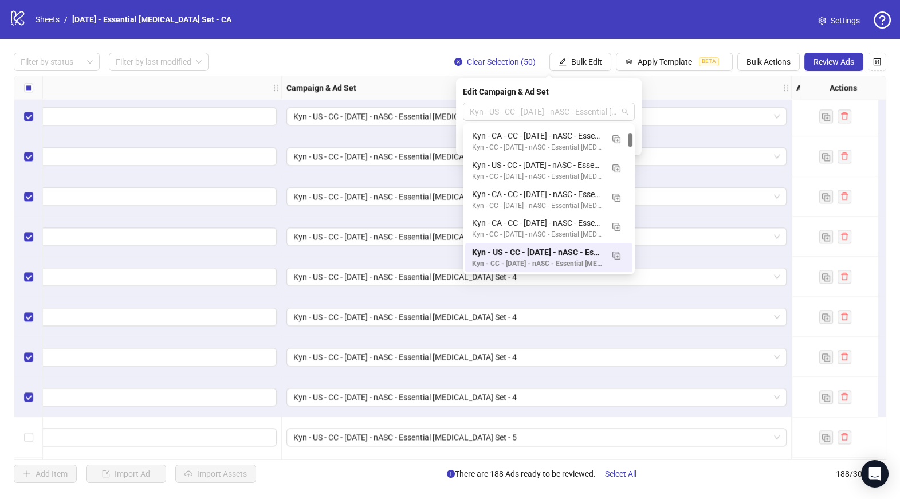
paste input "**********"
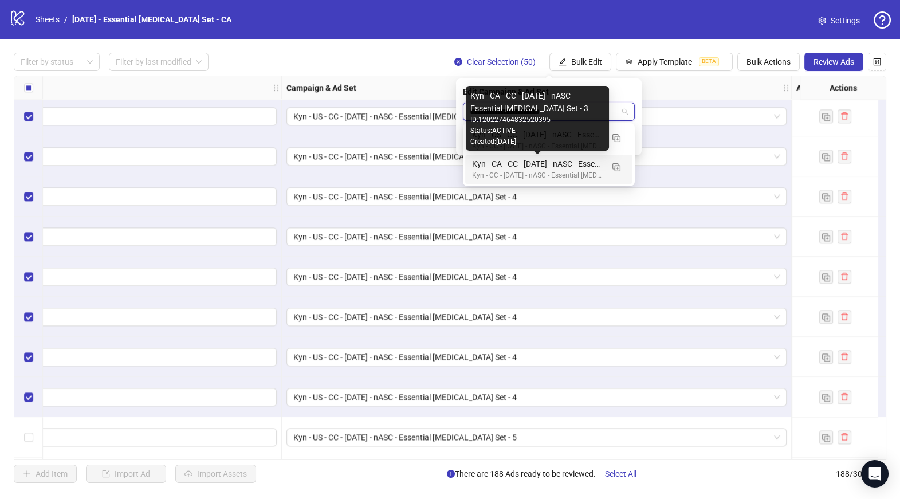
type input "**********"
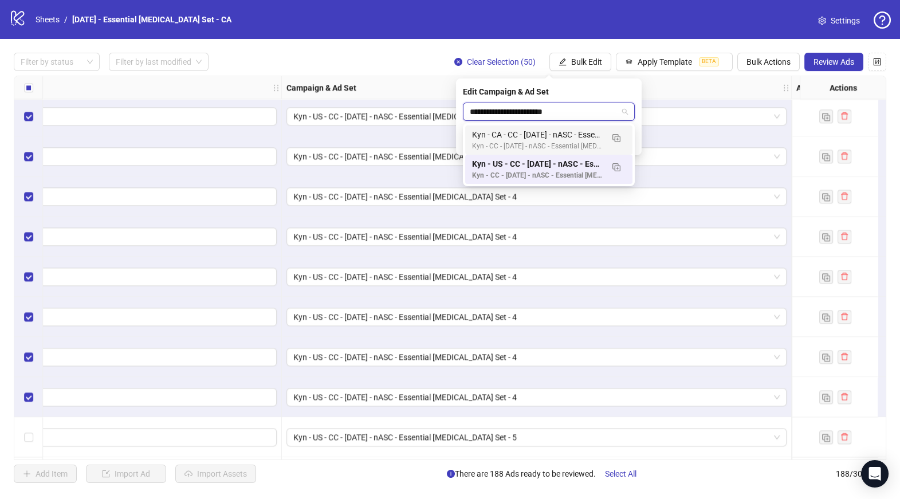
click at [554, 147] on div "Kyn - CC - [DATE] - nASC - Essential [MEDICAL_DATA] Set" at bounding box center [537, 146] width 131 height 11
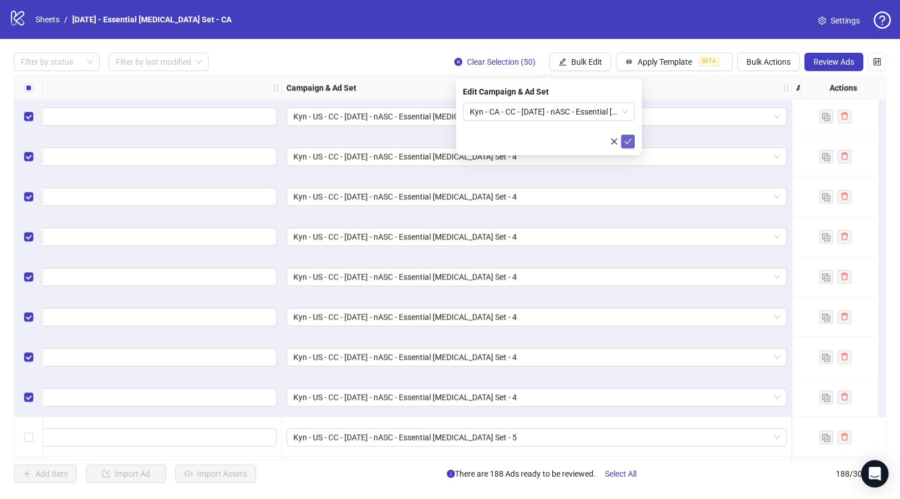
click at [630, 144] on icon "check" at bounding box center [628, 141] width 8 height 8
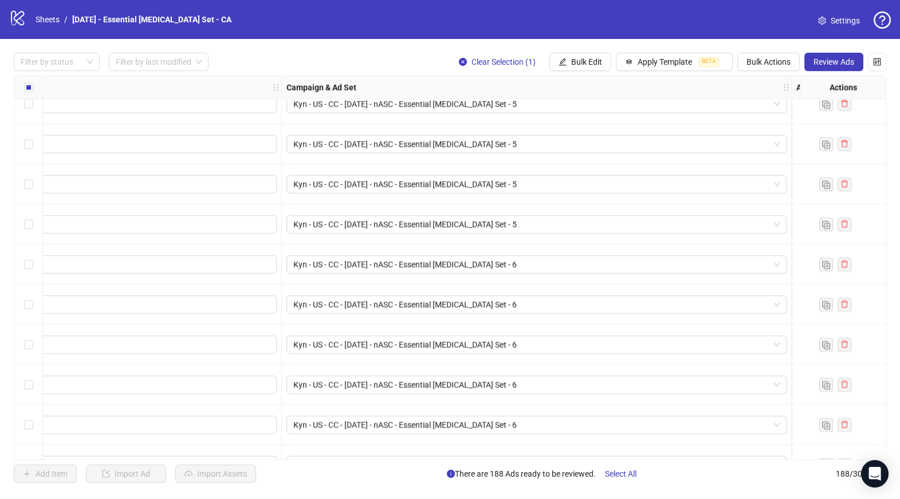
scroll to position [5700, 387]
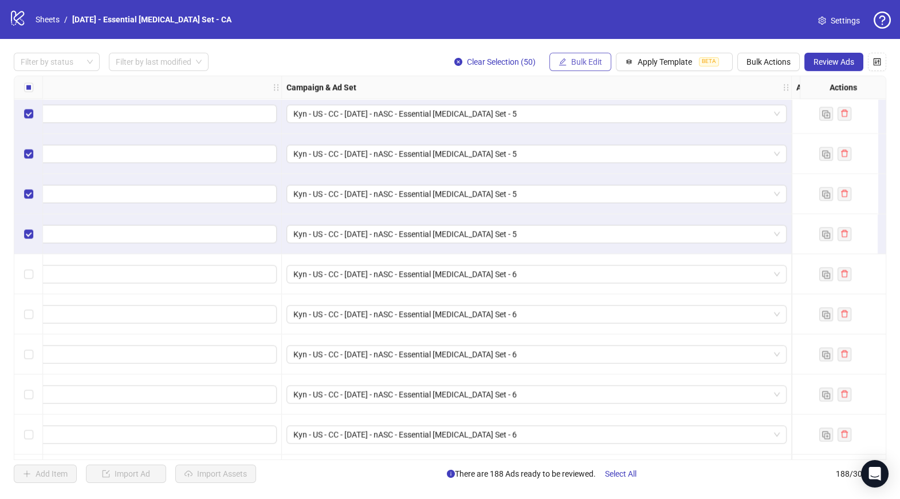
click at [580, 62] on span "Bulk Edit" at bounding box center [586, 61] width 31 height 9
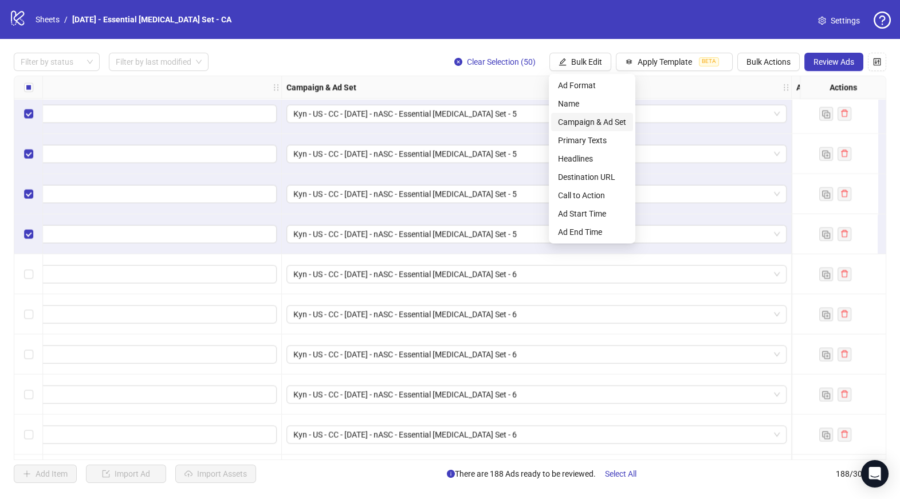
click at [591, 121] on span "Campaign & Ad Set" at bounding box center [592, 122] width 68 height 13
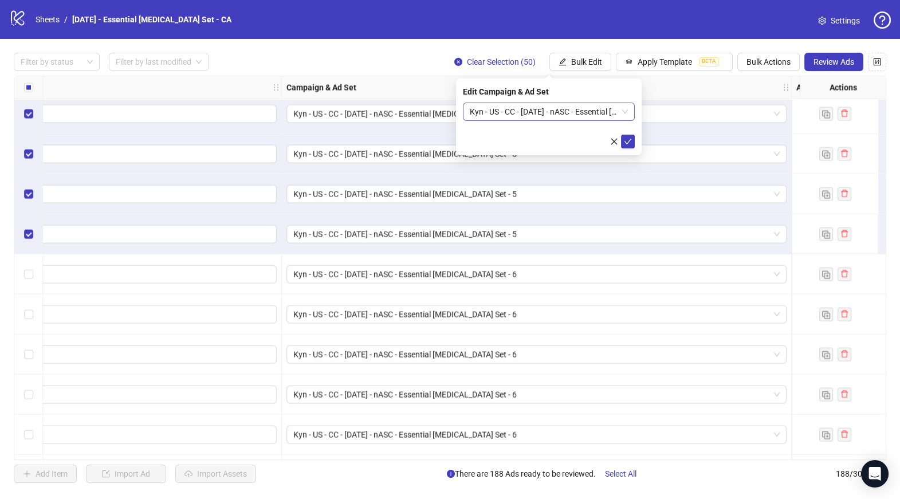
click at [515, 107] on span "Kyn - US - CC - [DATE] - nASC - Essential [MEDICAL_DATA] Set - 5" at bounding box center [549, 111] width 158 height 17
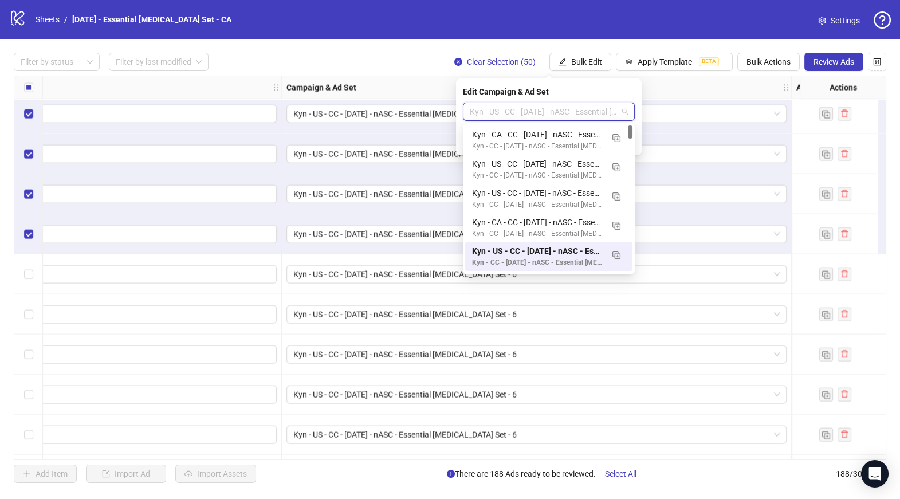
paste input "**********"
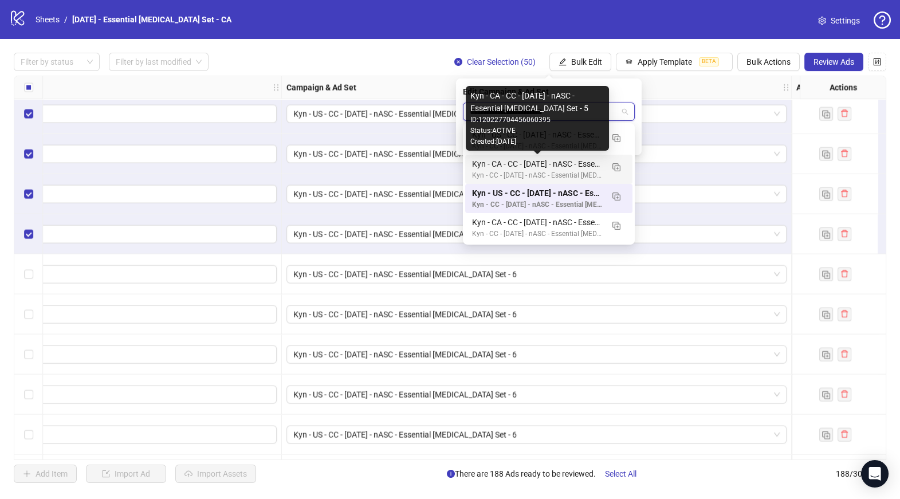
type input "**********"
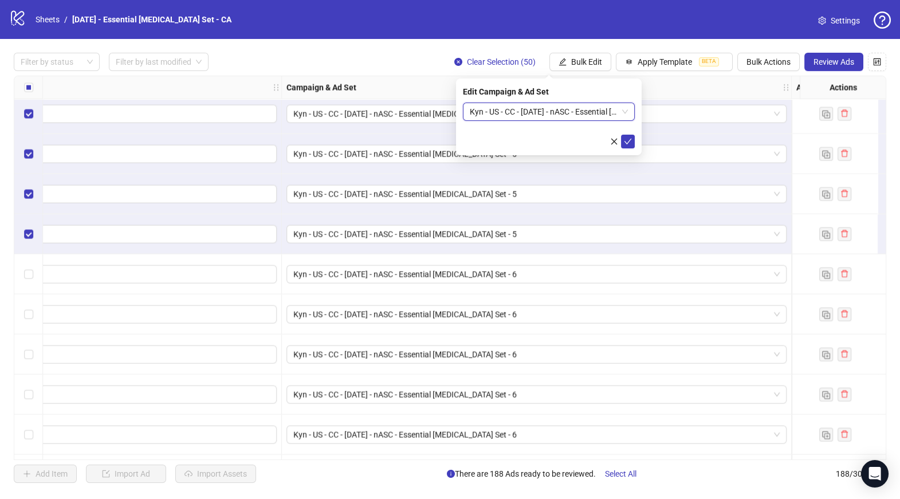
click at [573, 112] on span "Kyn - US - CC - [DATE] - nASC - Essential [MEDICAL_DATA] Set - 5" at bounding box center [549, 111] width 158 height 17
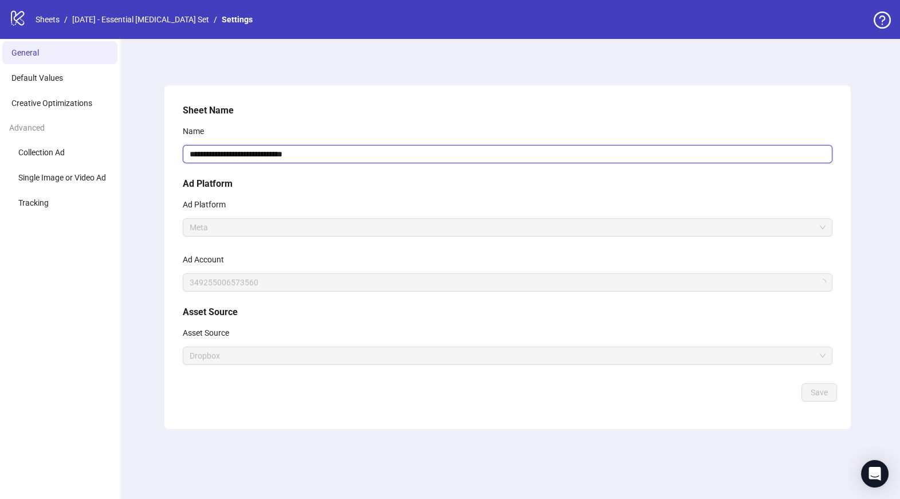
click at [335, 151] on input "**********" at bounding box center [508, 154] width 650 height 18
type input "**********"
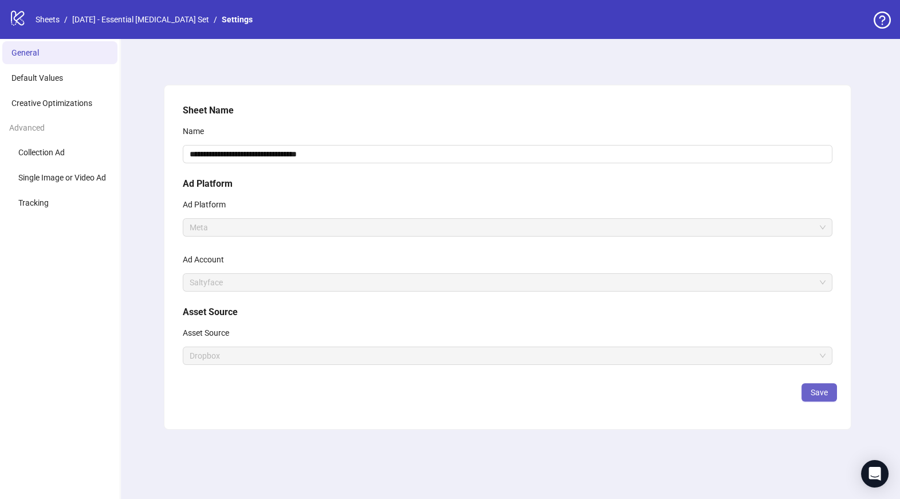
click at [817, 391] on span "Save" at bounding box center [819, 392] width 17 height 9
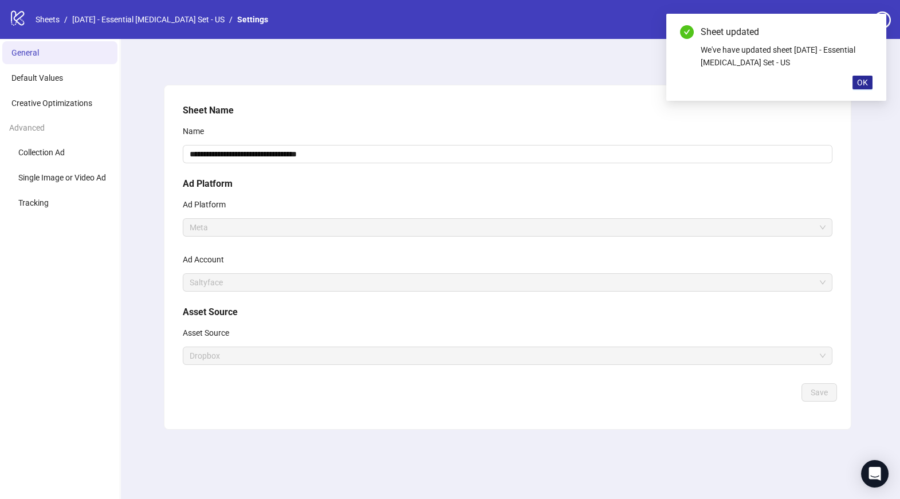
click at [858, 81] on span "OK" at bounding box center [862, 82] width 11 height 9
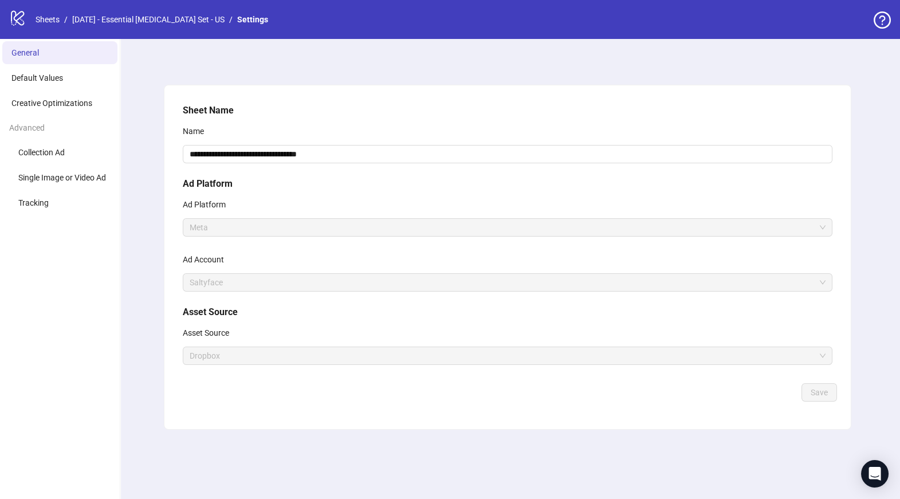
click at [231, 28] on div "logo/logo-mobile Sheets / [DATE] - Essential [MEDICAL_DATA] Set - US / Settings" at bounding box center [141, 19] width 264 height 21
click at [222, 26] on div "logo/logo-mobile Sheets / [DATE] - Essential [MEDICAL_DATA] Set - US / Settings" at bounding box center [141, 19] width 264 height 21
click at [235, 22] on link "Settings" at bounding box center [253, 19] width 36 height 13
click at [186, 23] on link "[DATE] - Essential [MEDICAL_DATA] Set - US" at bounding box center [148, 19] width 157 height 13
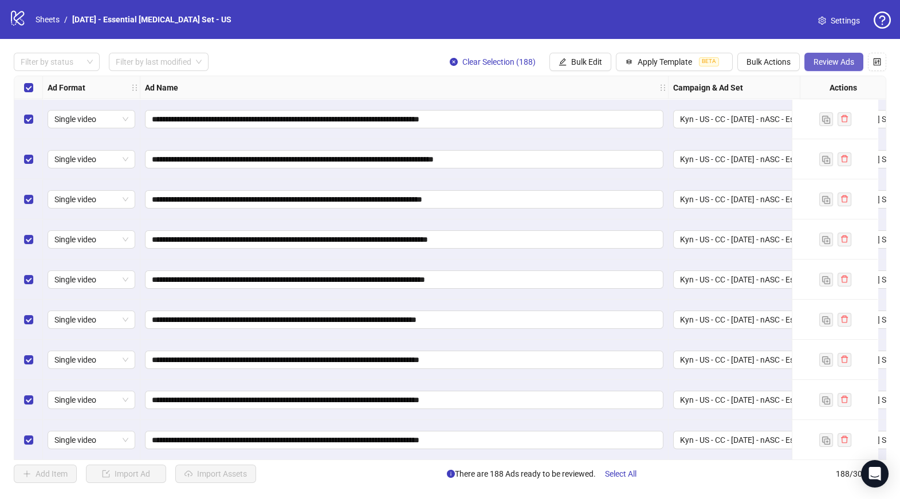
click at [821, 56] on button "Review Ads" at bounding box center [833, 62] width 59 height 18
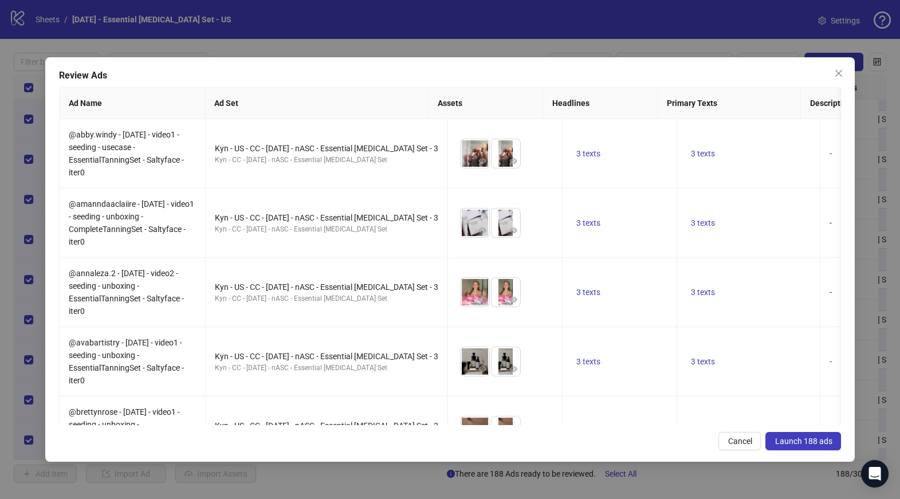
click at [812, 443] on span "Launch 188 ads" at bounding box center [803, 441] width 57 height 9
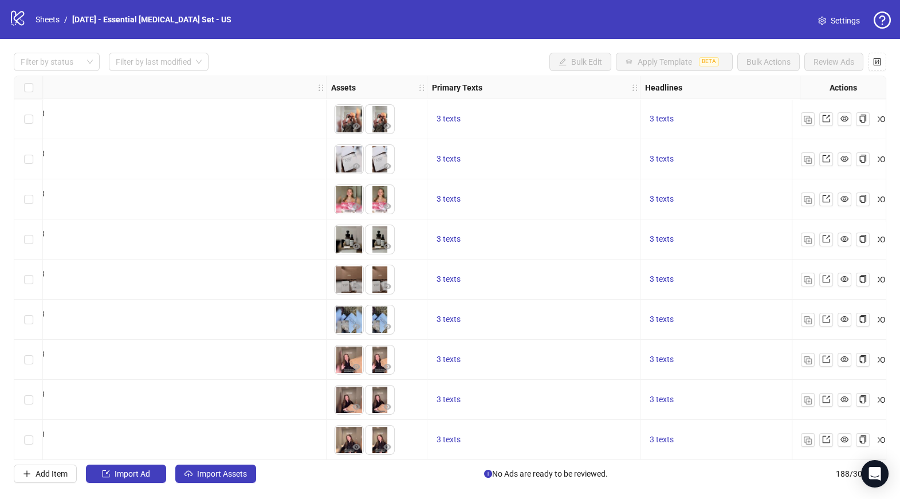
scroll to position [0, 852]
click at [56, 61] on div at bounding box center [50, 62] width 69 height 16
click at [48, 120] on div "Error" at bounding box center [57, 121] width 68 height 13
click at [441, 119] on span "3 texts" at bounding box center [449, 118] width 24 height 9
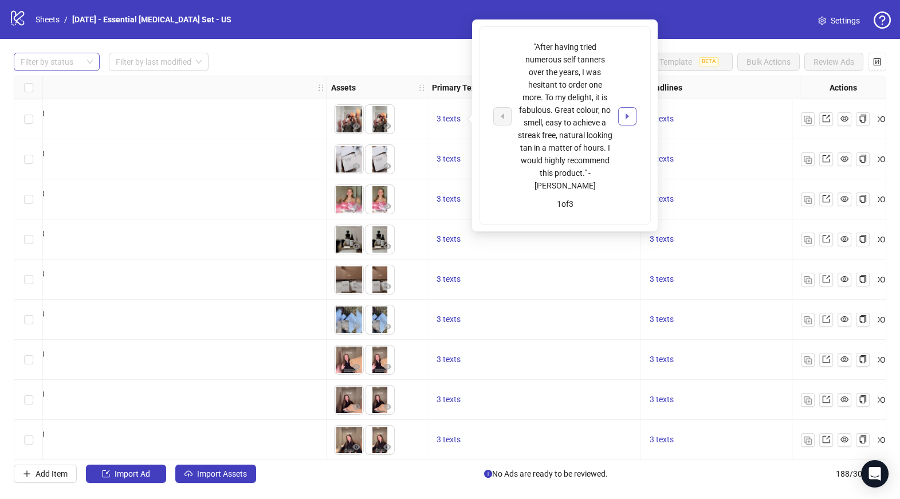
click at [623, 112] on icon "caret-right" at bounding box center [627, 116] width 8 height 8
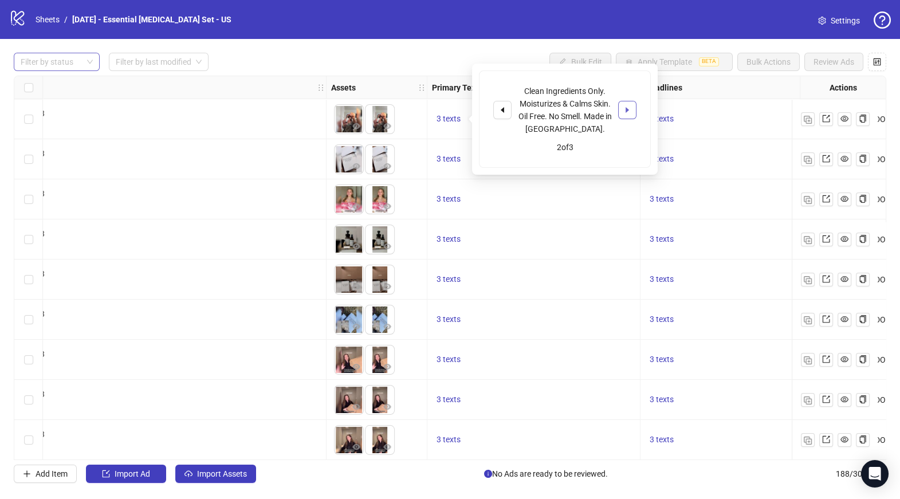
click at [623, 106] on icon "caret-right" at bounding box center [627, 110] width 8 height 8
click at [502, 113] on span "button" at bounding box center [502, 109] width 8 height 9
click at [627, 109] on icon "caret-right" at bounding box center [627, 110] width 3 height 6
click at [545, 19] on div "logo/logo-mobile Sheets / 09-03-25 - Essential Tanning Set - US Settings" at bounding box center [450, 19] width 882 height 21
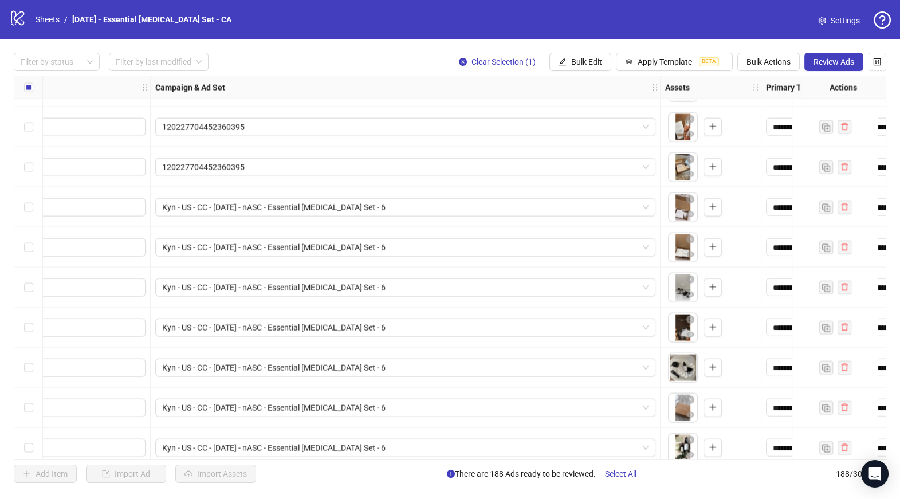
scroll to position [5766, 518]
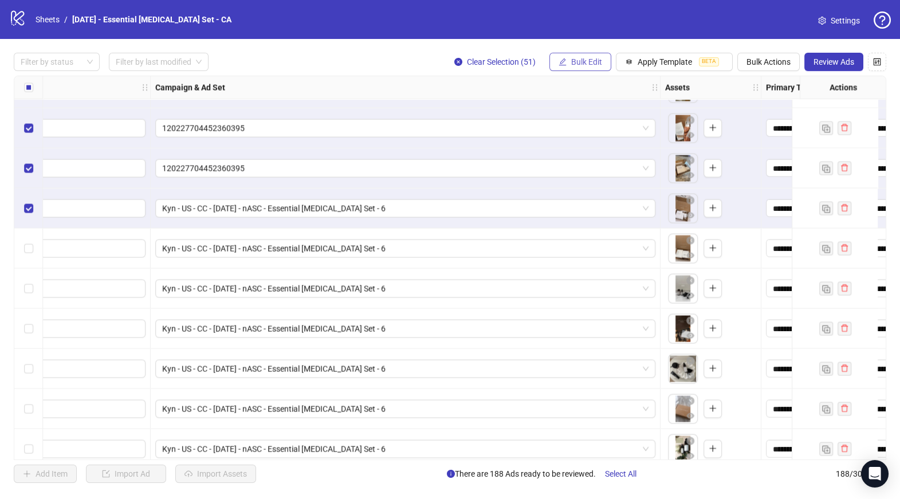
click at [580, 60] on span "Bulk Edit" at bounding box center [586, 61] width 31 height 9
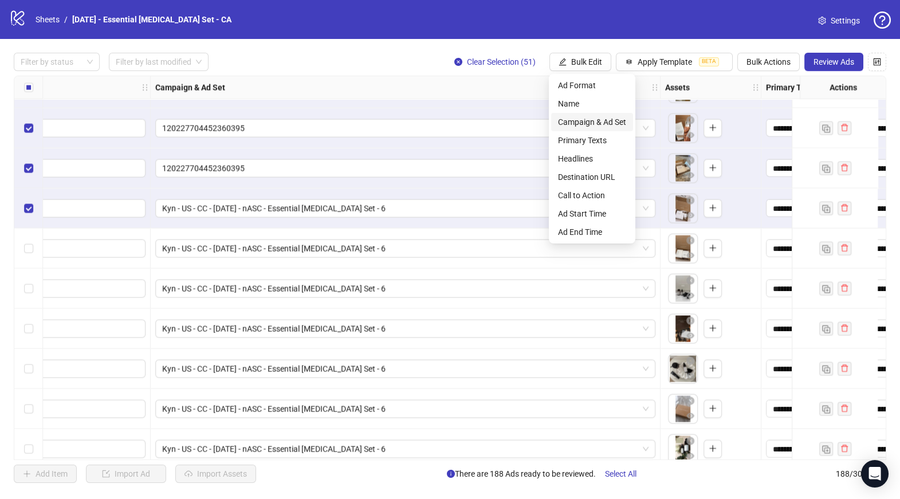
click at [597, 123] on span "Campaign & Ad Set" at bounding box center [592, 122] width 68 height 13
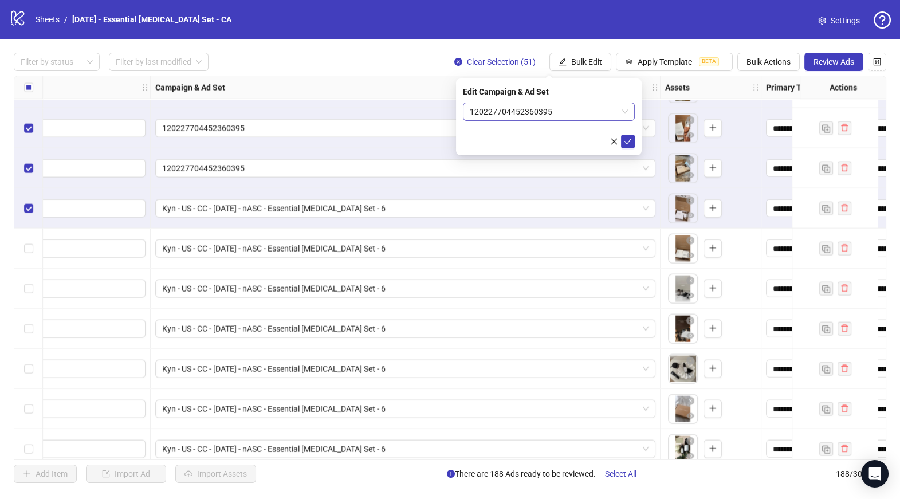
click at [566, 113] on span "120227704452360395" at bounding box center [549, 111] width 158 height 17
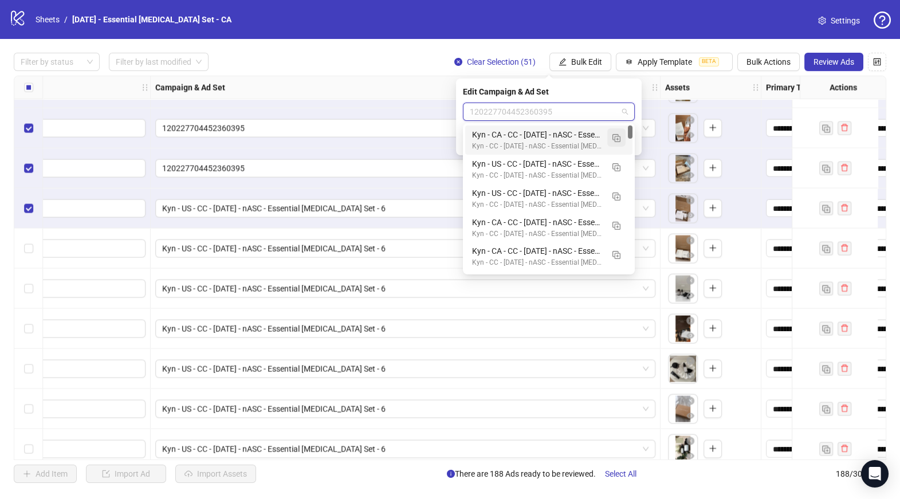
paste input "**********"
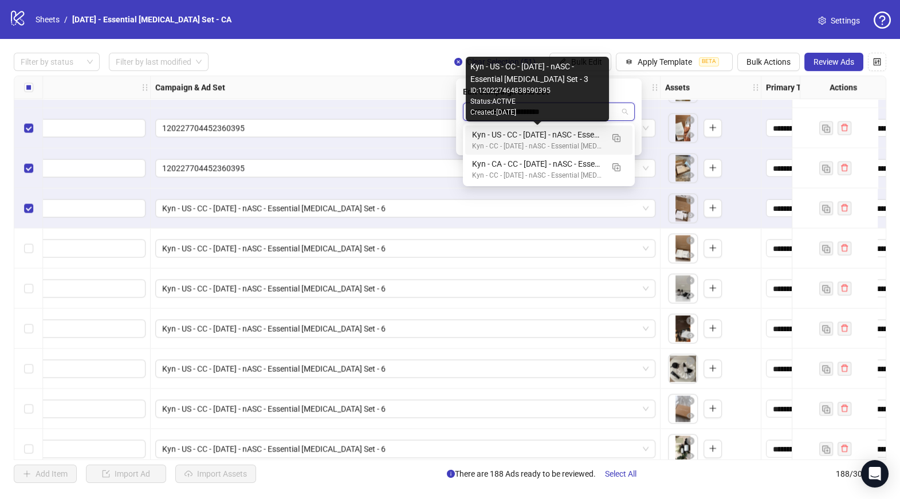
type input "**********"
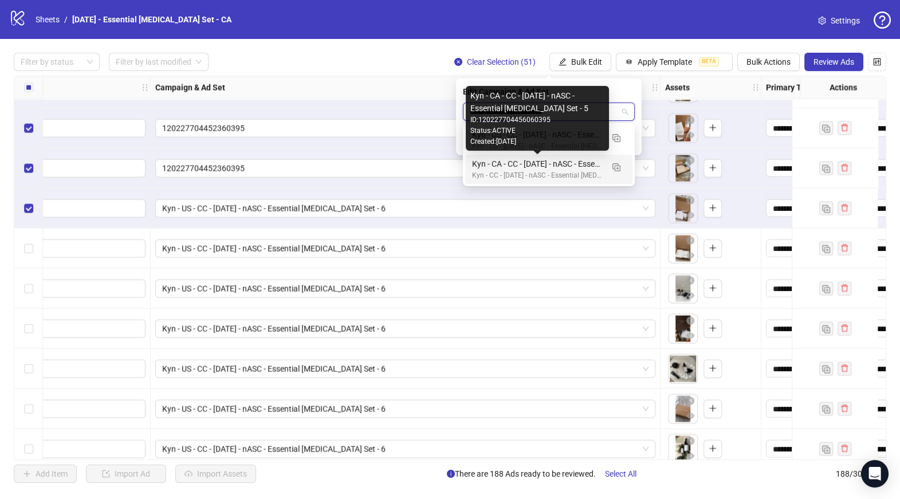
click at [558, 162] on div "Kyn - CA - CC - [DATE] - nASC - Essential [MEDICAL_DATA] Set - 5" at bounding box center [537, 164] width 131 height 13
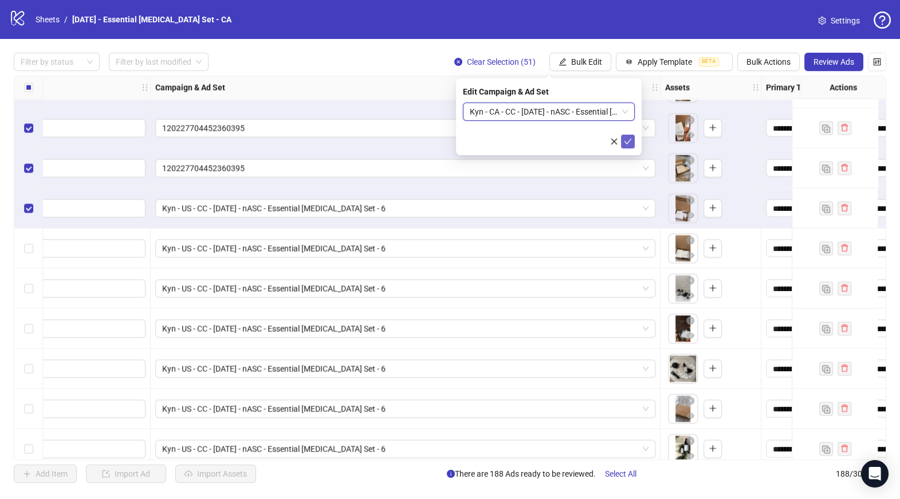
click at [630, 138] on icon "check" at bounding box center [628, 141] width 8 height 8
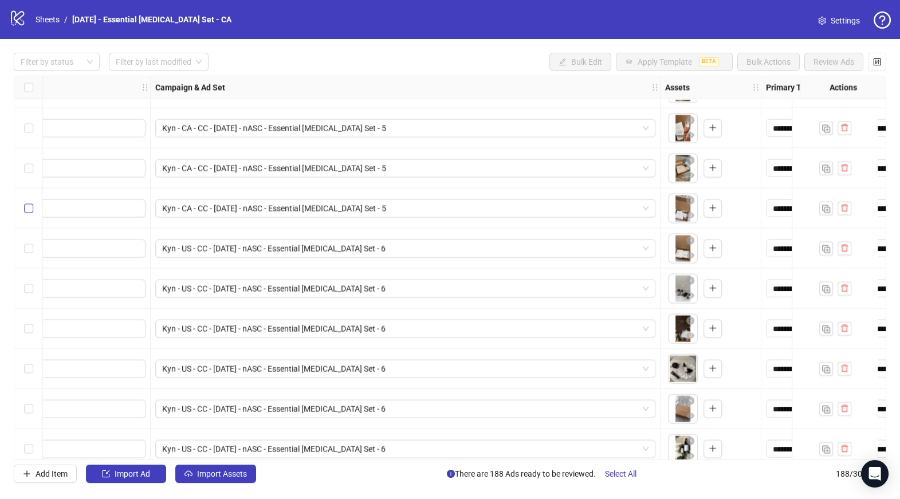
click at [27, 213] on label "Select row 147" at bounding box center [28, 208] width 9 height 13
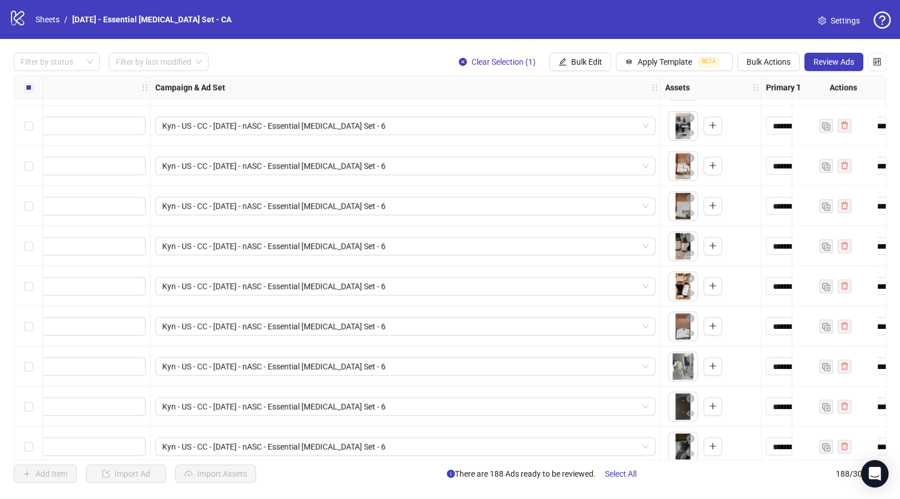
scroll to position [7183, 518]
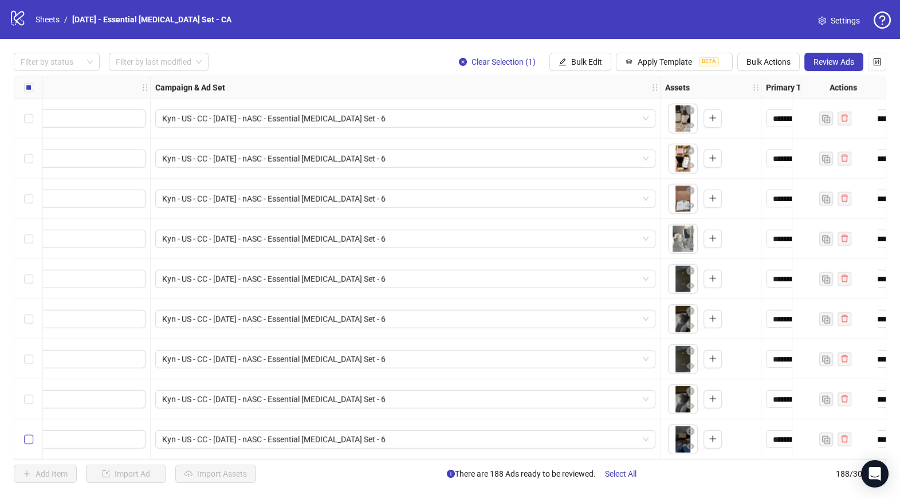
click at [25, 441] on label "Select row 188" at bounding box center [28, 439] width 9 height 13
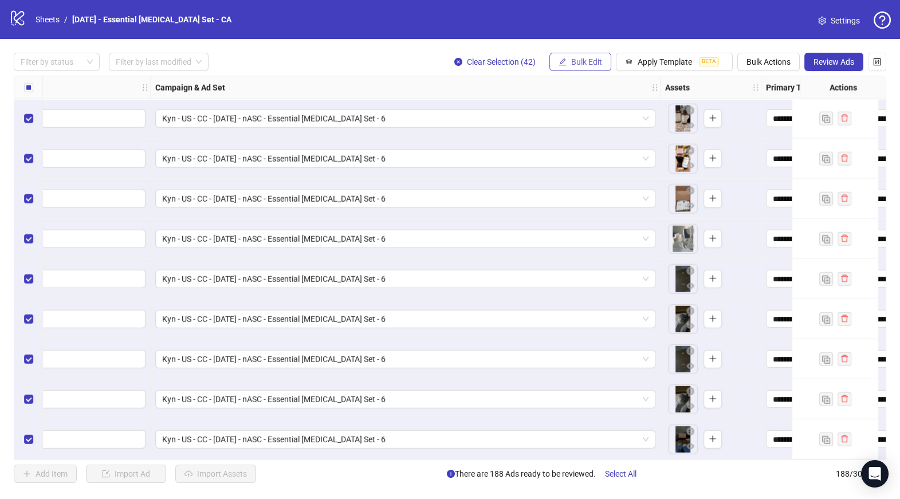
click at [575, 59] on span "Bulk Edit" at bounding box center [586, 61] width 31 height 9
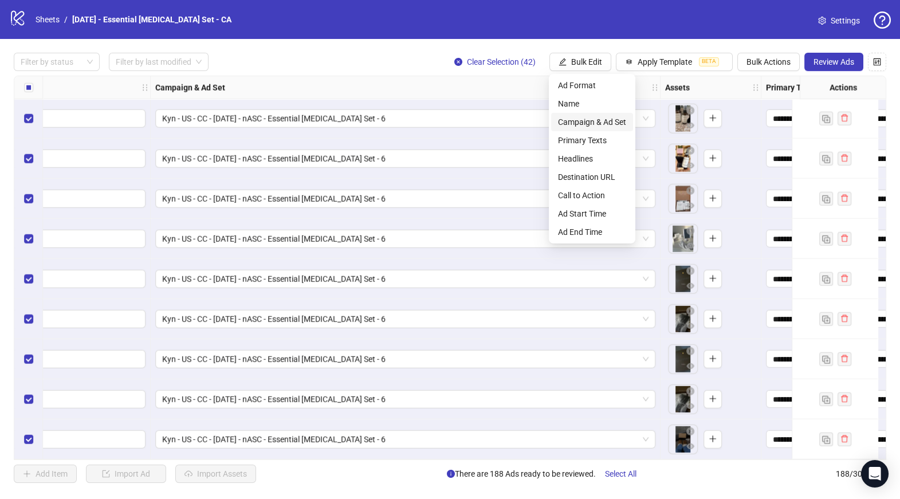
click at [603, 124] on span "Campaign & Ad Set" at bounding box center [592, 122] width 68 height 13
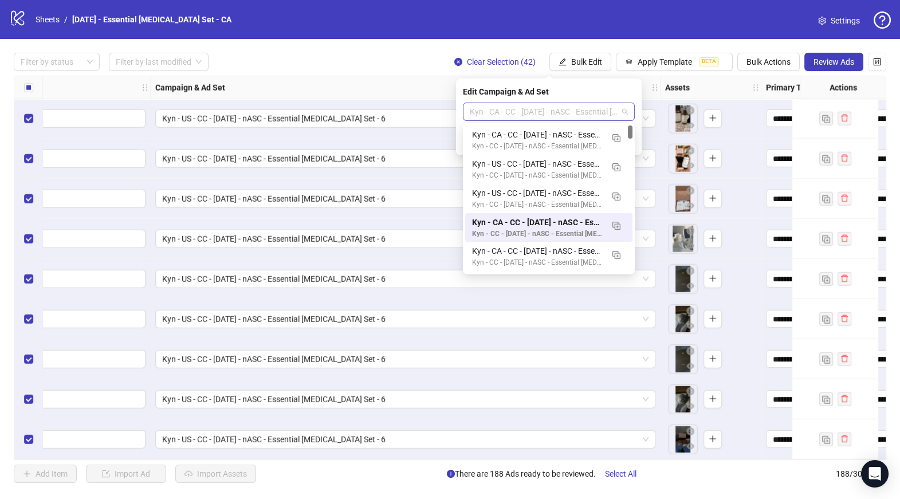
click at [559, 112] on span "Kyn - CA - CC - [DATE] - nASC - Essential [MEDICAL_DATA] Set - 5" at bounding box center [549, 111] width 158 height 17
paste input "**********"
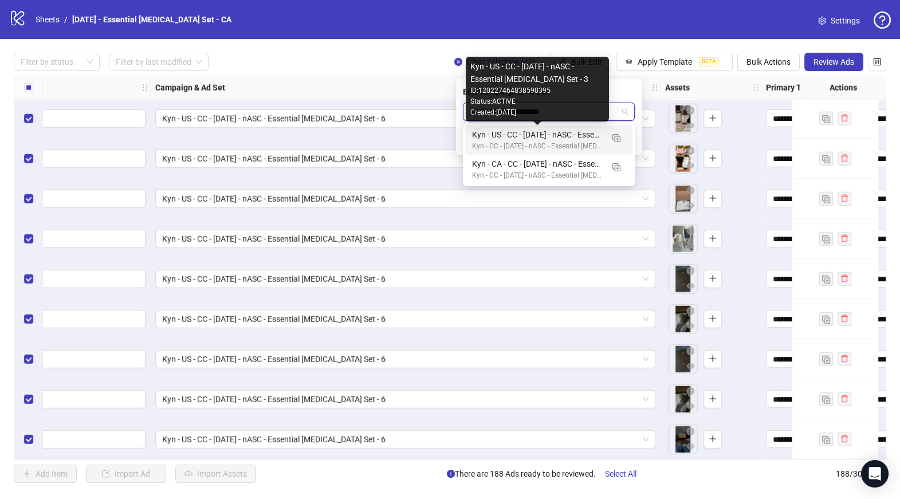
type input "**********"
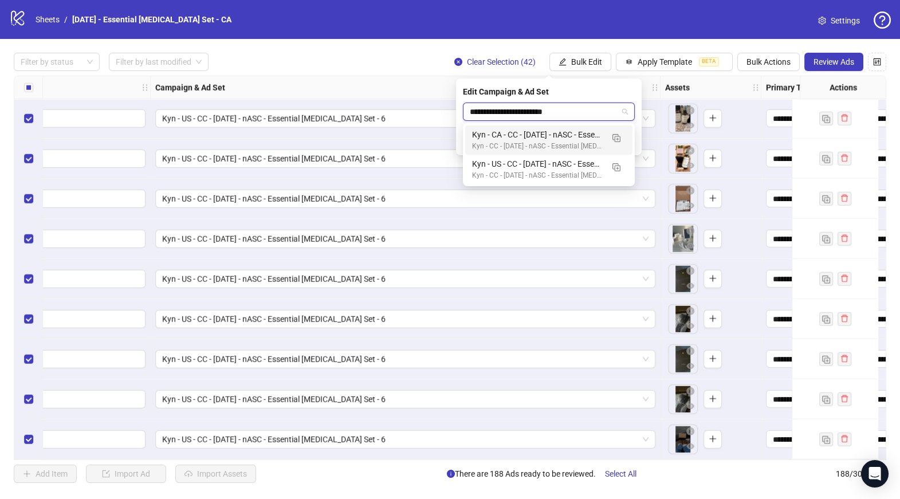
click at [587, 130] on div "Kyn - CA - CC - [DATE] - nASC - Essential [MEDICAL_DATA] Set - 6" at bounding box center [537, 134] width 131 height 13
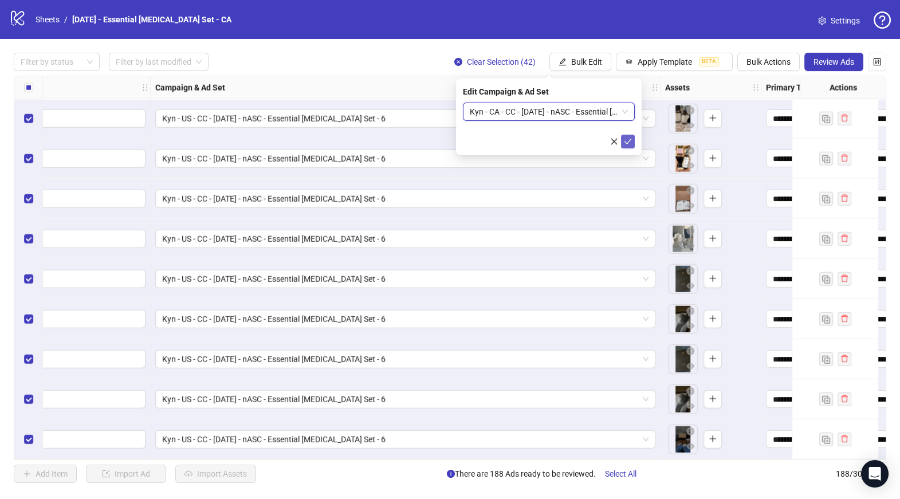
click at [630, 146] on span "submit" at bounding box center [628, 141] width 8 height 9
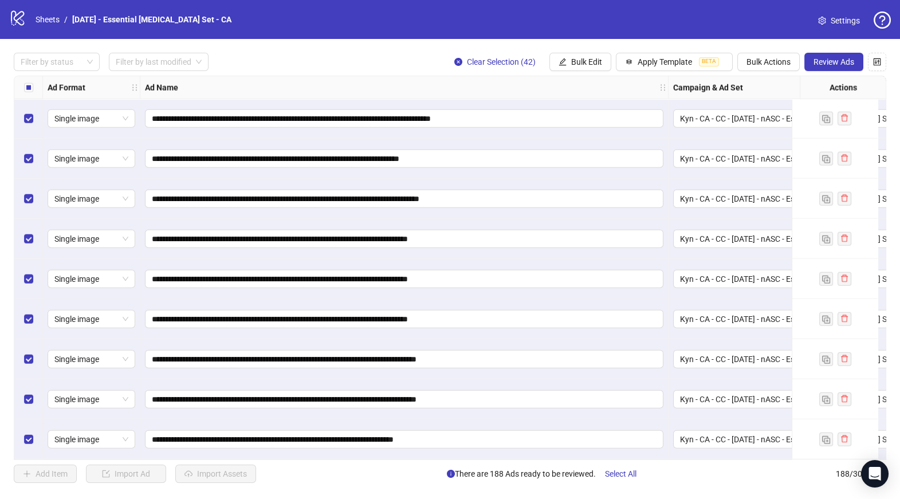
scroll to position [6302, 0]
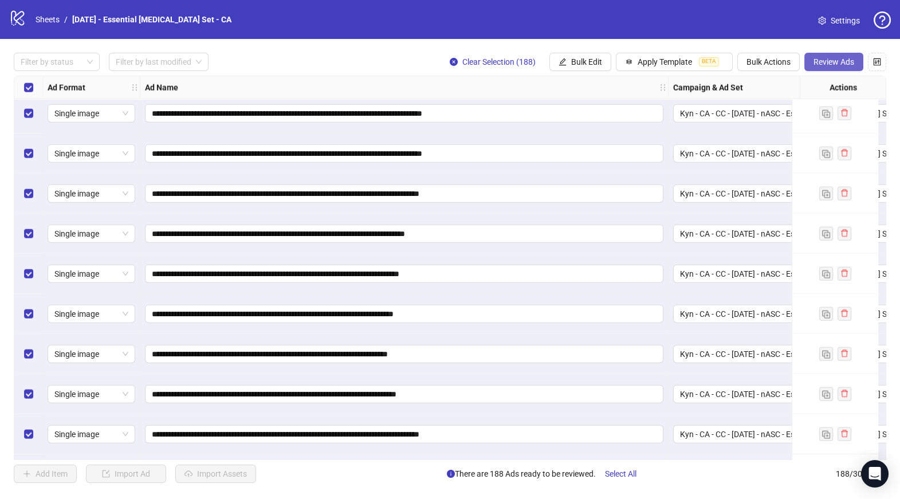
click at [842, 60] on span "Review Ads" at bounding box center [834, 61] width 41 height 9
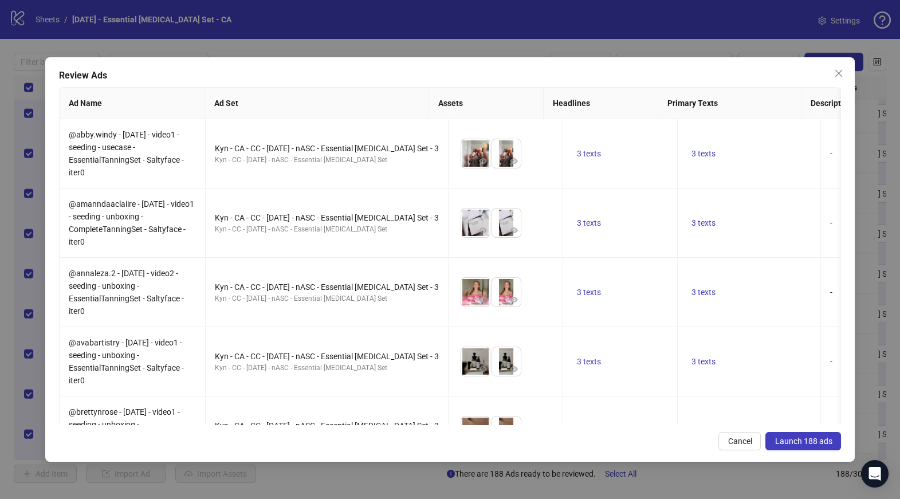
click at [803, 441] on span "Launch 188 ads" at bounding box center [803, 441] width 57 height 9
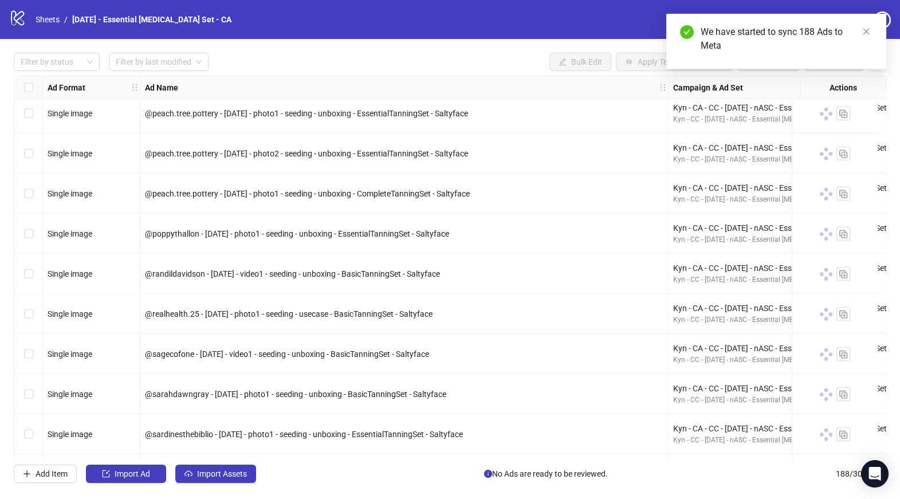
scroll to position [6305, 0]
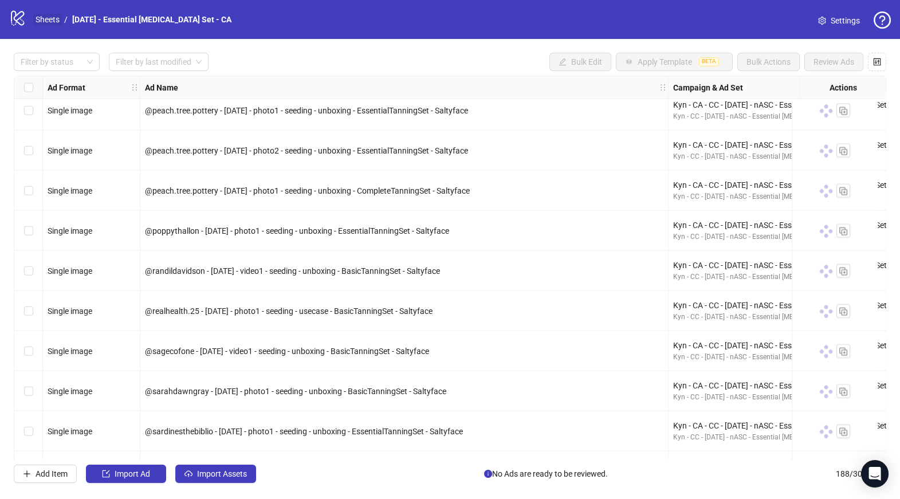
click at [48, 15] on link "Sheets" at bounding box center [47, 19] width 29 height 13
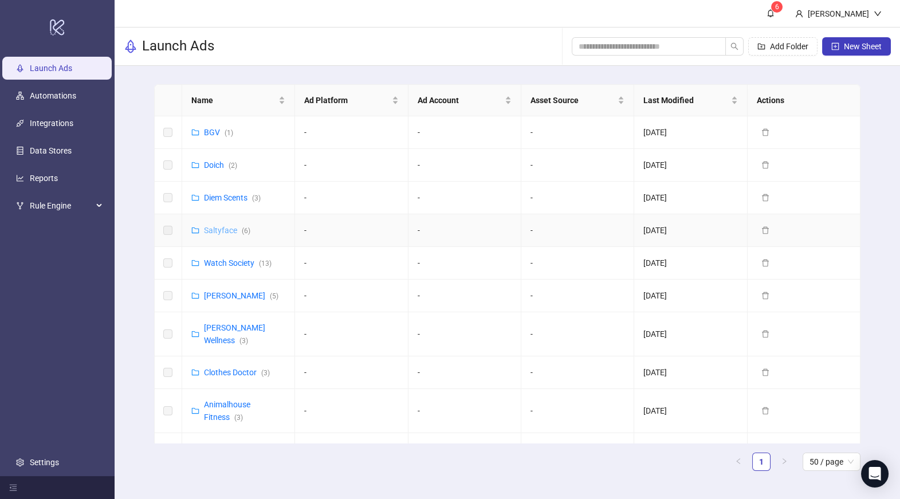
click at [225, 228] on link "Saltyface ( 6 )" at bounding box center [227, 230] width 46 height 9
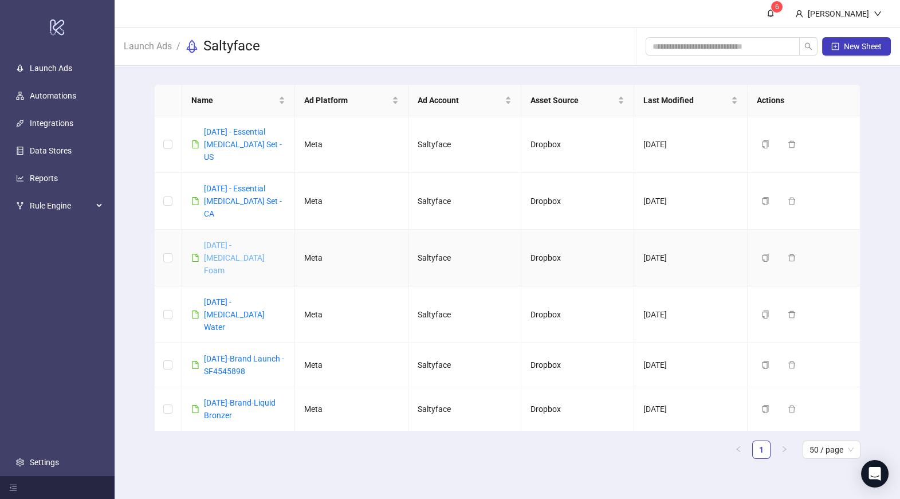
click at [243, 241] on link "[DATE] - [MEDICAL_DATA] Foam" at bounding box center [234, 258] width 61 height 34
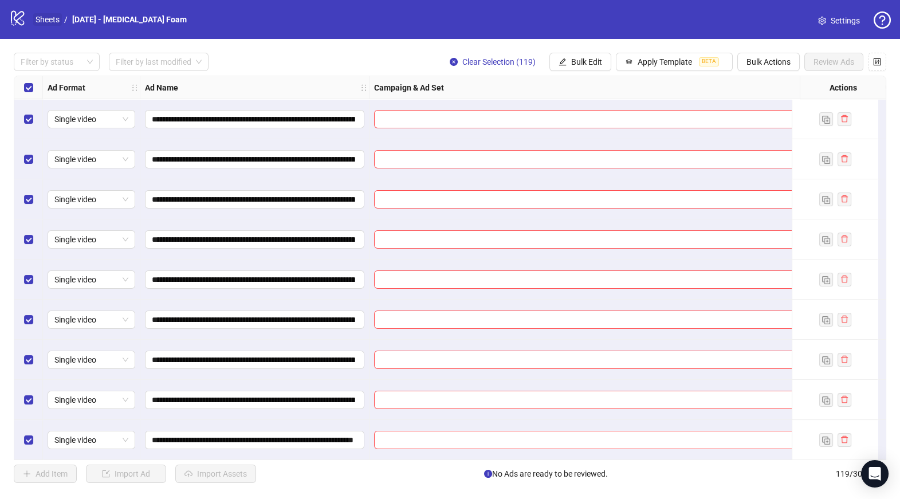
click at [49, 22] on link "Sheets" at bounding box center [47, 19] width 29 height 13
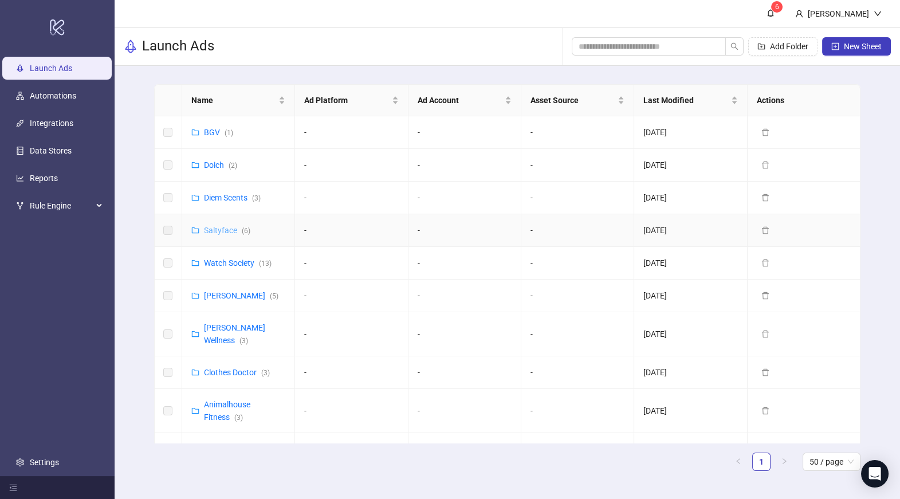
click at [221, 227] on link "Saltyface ( 6 )" at bounding box center [227, 230] width 46 height 9
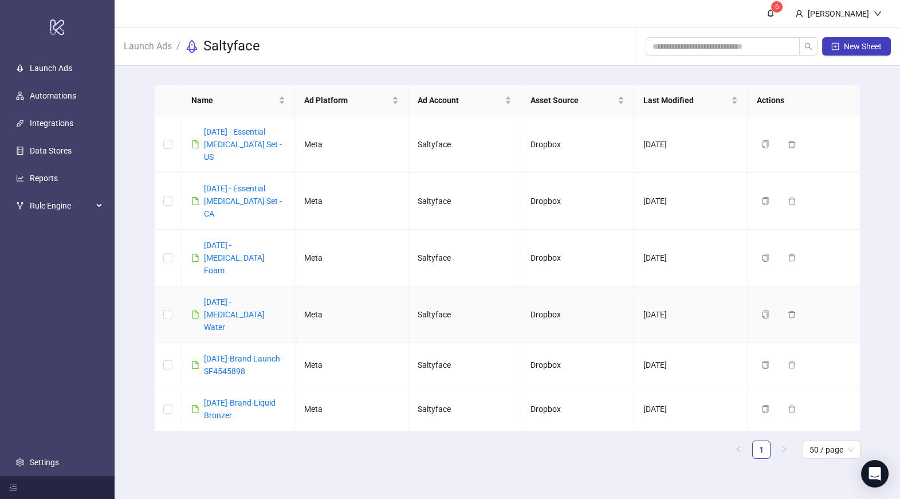
click at [218, 296] on div "[DATE] - [MEDICAL_DATA] Water" at bounding box center [244, 315] width 81 height 38
click at [219, 297] on link "[DATE] - [MEDICAL_DATA] Water" at bounding box center [234, 314] width 61 height 34
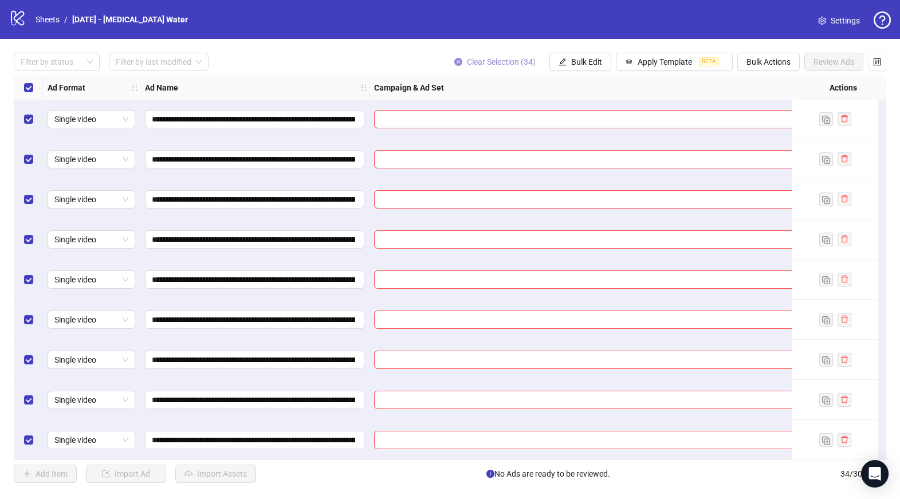
click at [460, 59] on icon "close-circle" at bounding box center [458, 62] width 8 height 8
